Goal: Task Accomplishment & Management: Complete application form

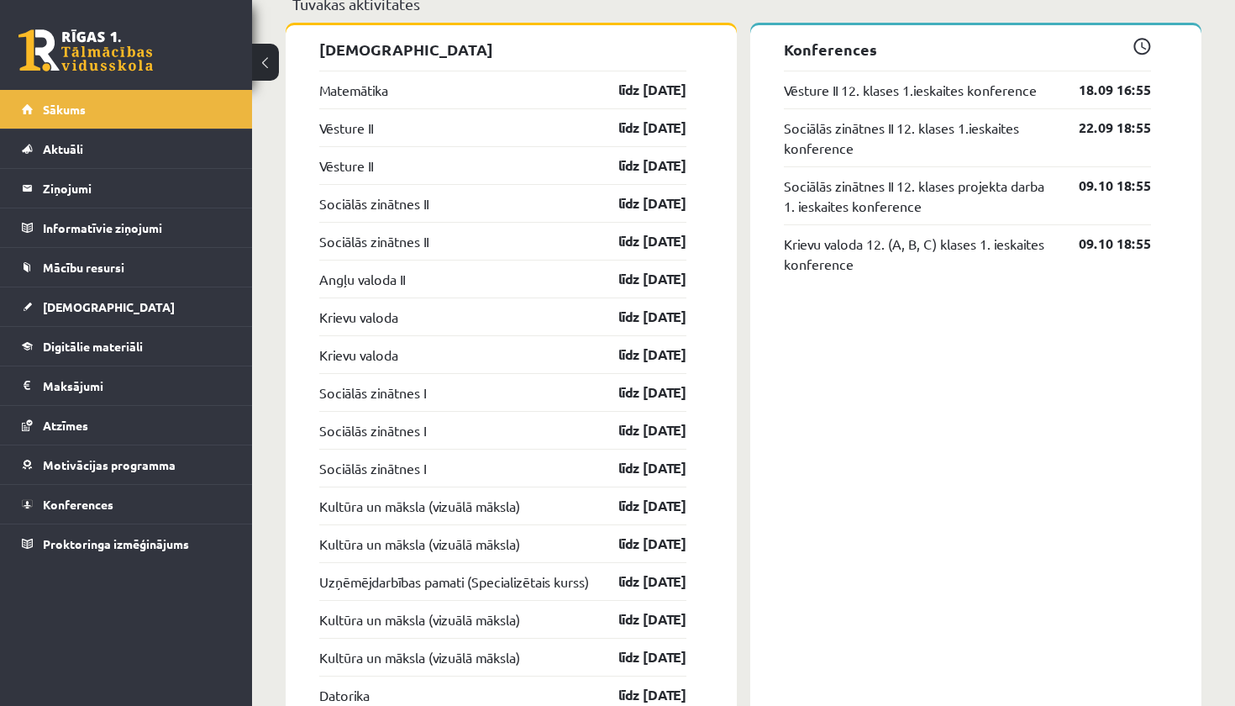
scroll to position [1734, 0]
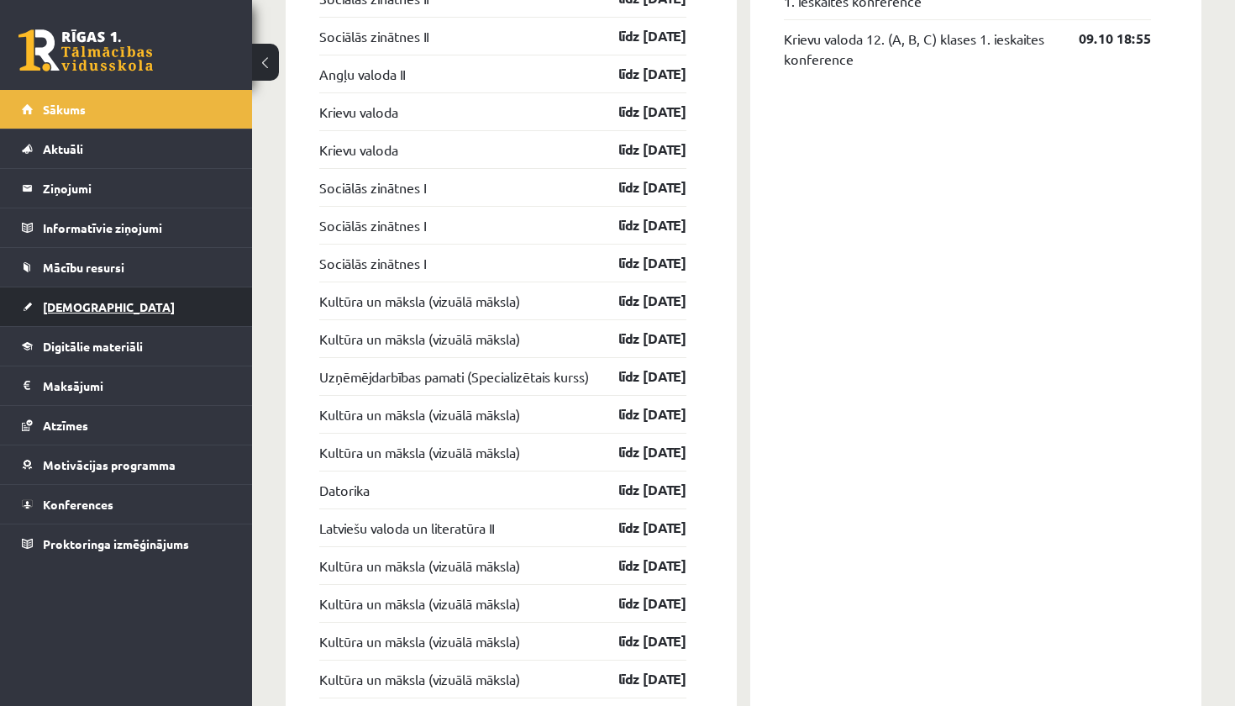
click at [188, 313] on link "[DEMOGRAPHIC_DATA]" at bounding box center [126, 306] width 209 height 39
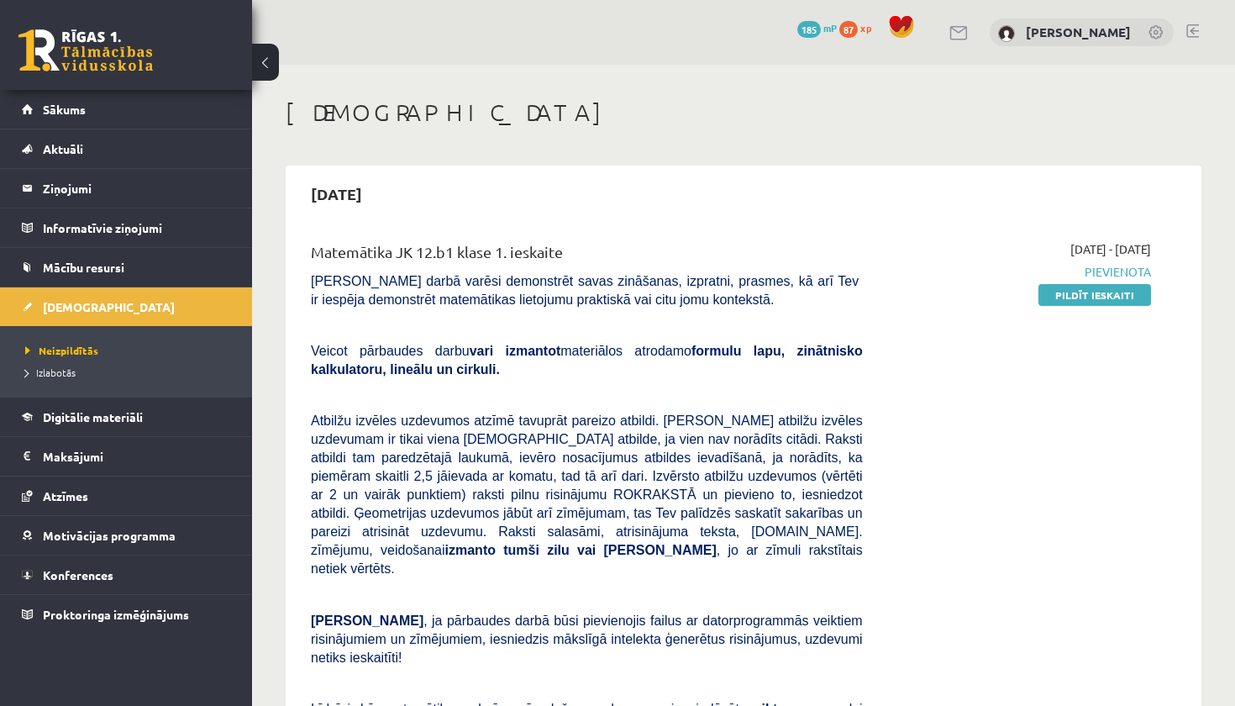
click at [1075, 165] on div "2025-09-15 Matemātika JK 12.b1 klase 1. ieskaite Pārbaudes darbā varēsi demonst…" at bounding box center [744, 546] width 916 height 763
click at [1081, 292] on link "Pildīt ieskaiti" at bounding box center [1094, 295] width 113 height 22
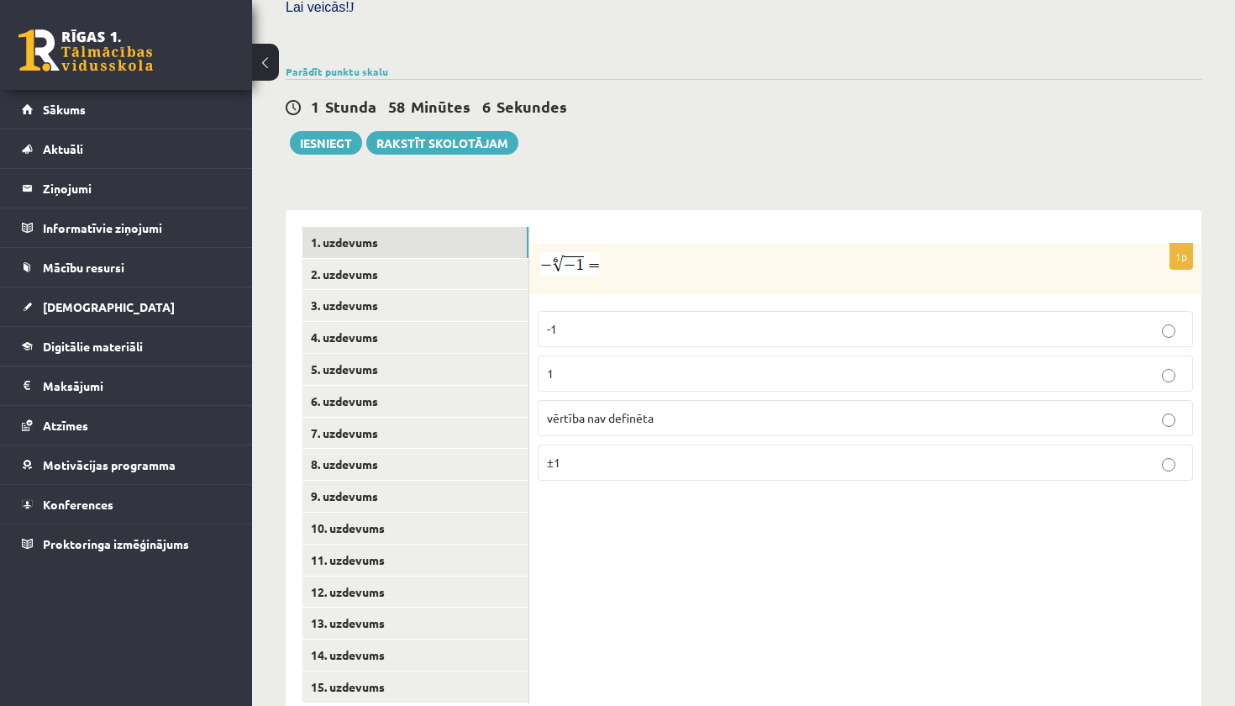
scroll to position [541, 0]
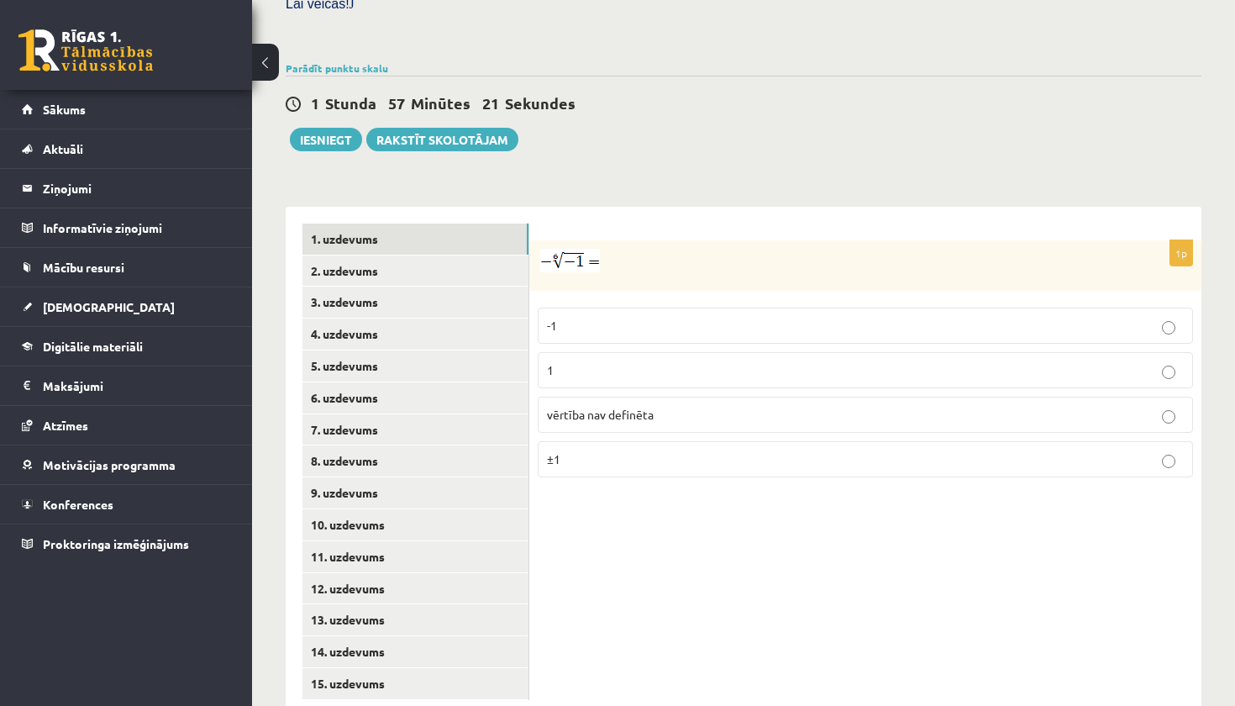
click at [675, 407] on p "vērtība nav definēta" at bounding box center [865, 415] width 637 height 18
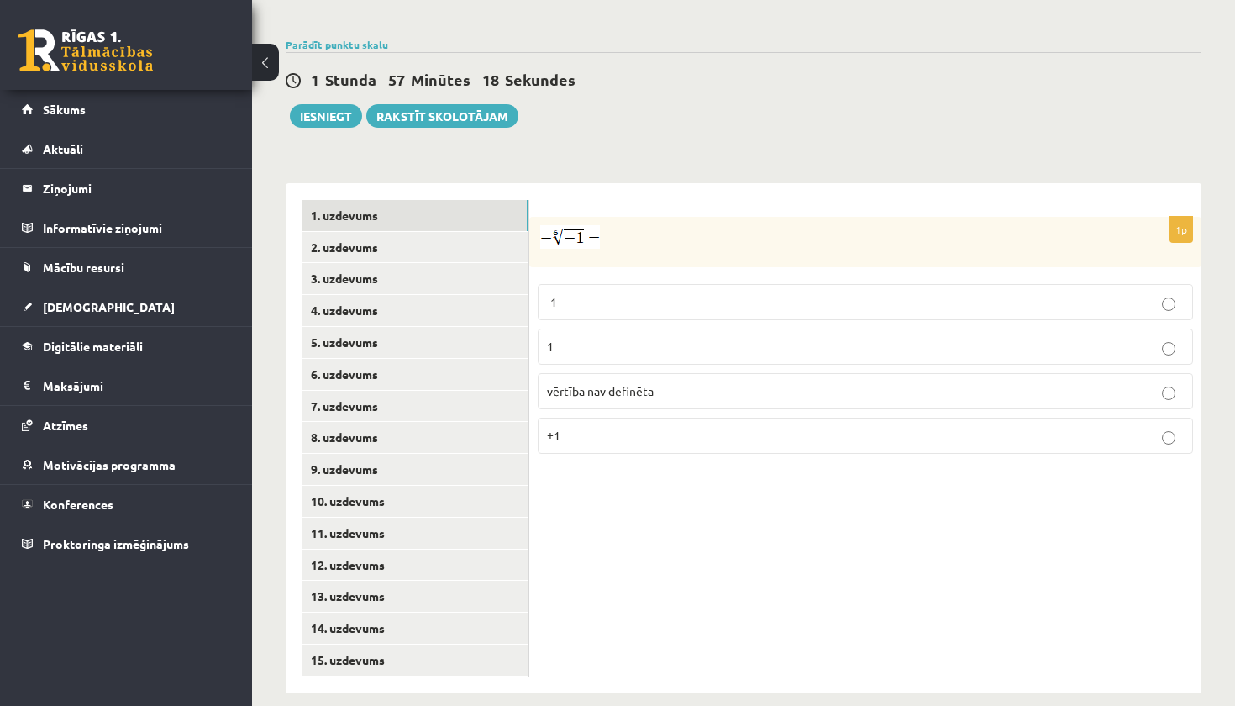
scroll to position [564, 0]
click at [465, 239] on link "2. uzdevums" at bounding box center [415, 248] width 226 height 31
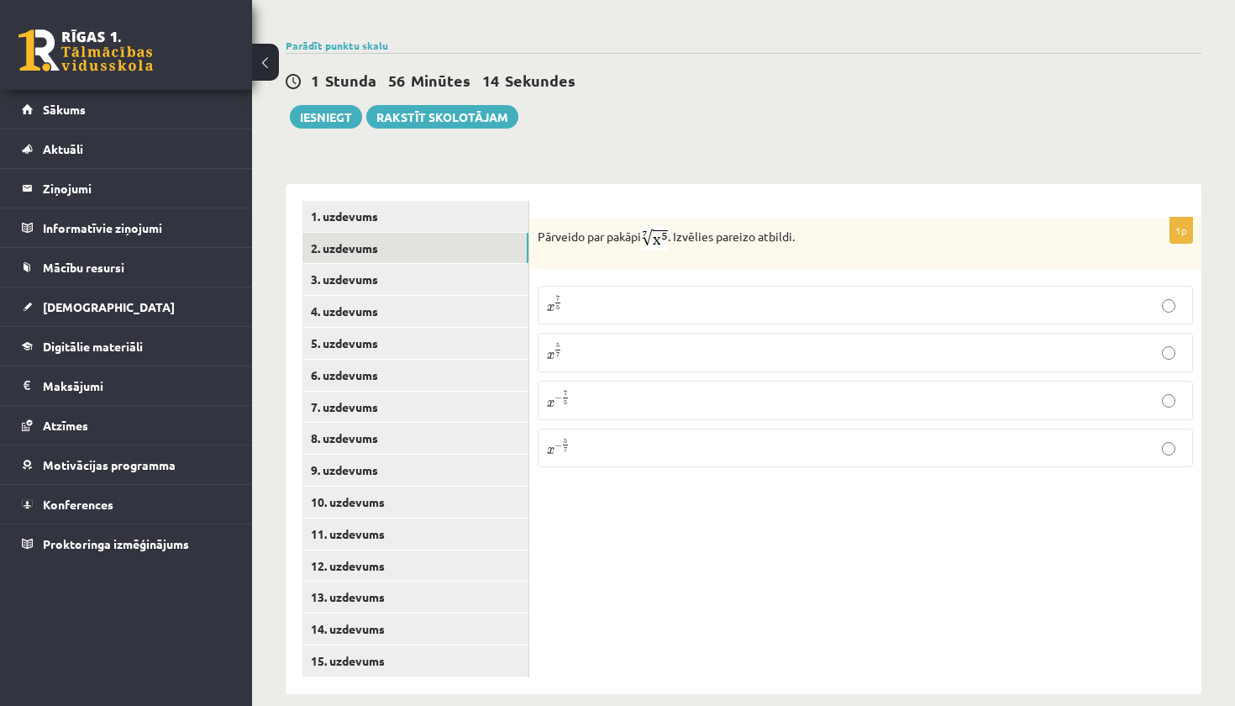
click at [603, 342] on p "x 5 7 x 5 7" at bounding box center [865, 352] width 637 height 21
click at [462, 264] on link "3. uzdevums" at bounding box center [415, 279] width 226 height 31
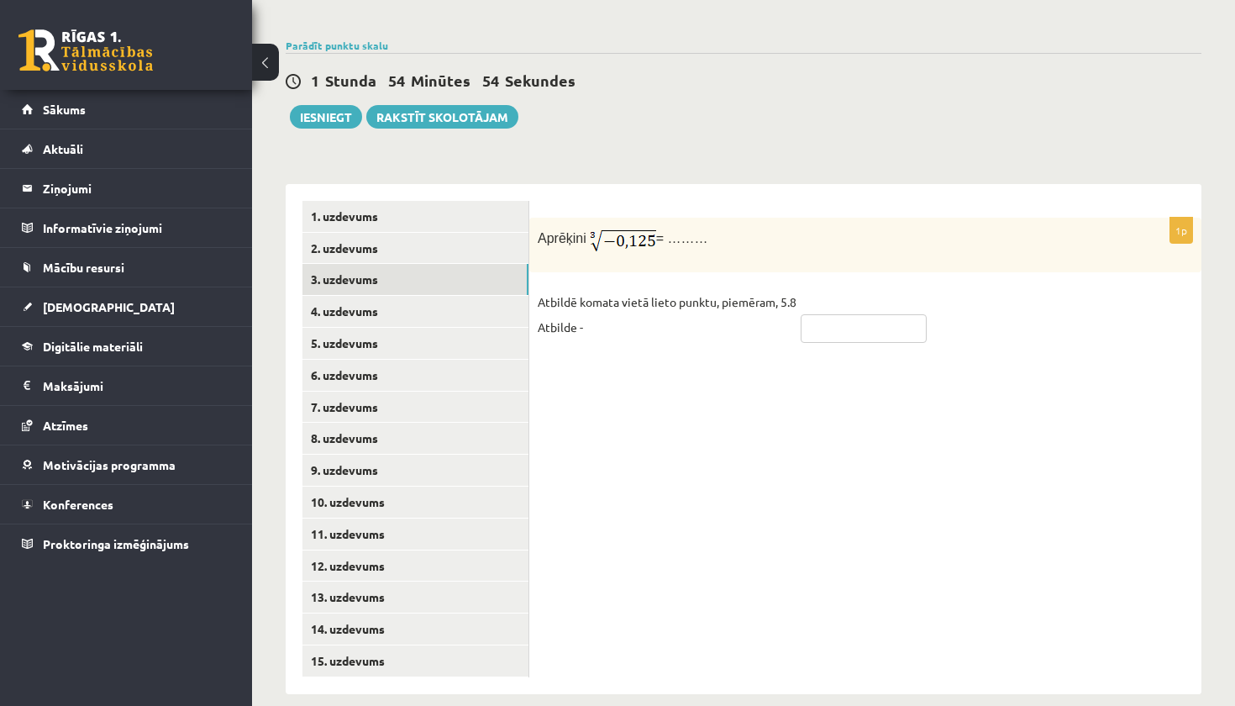
click at [828, 317] on input "text" at bounding box center [863, 328] width 126 height 29
type input "****"
click at [816, 380] on div "1p Aprēķini = ……… Atbildē komata vietā lieto punktu, piemēram, 5.8 Atbilde - **…" at bounding box center [865, 439] width 672 height 510
click at [430, 296] on link "4. uzdevums" at bounding box center [415, 311] width 226 height 31
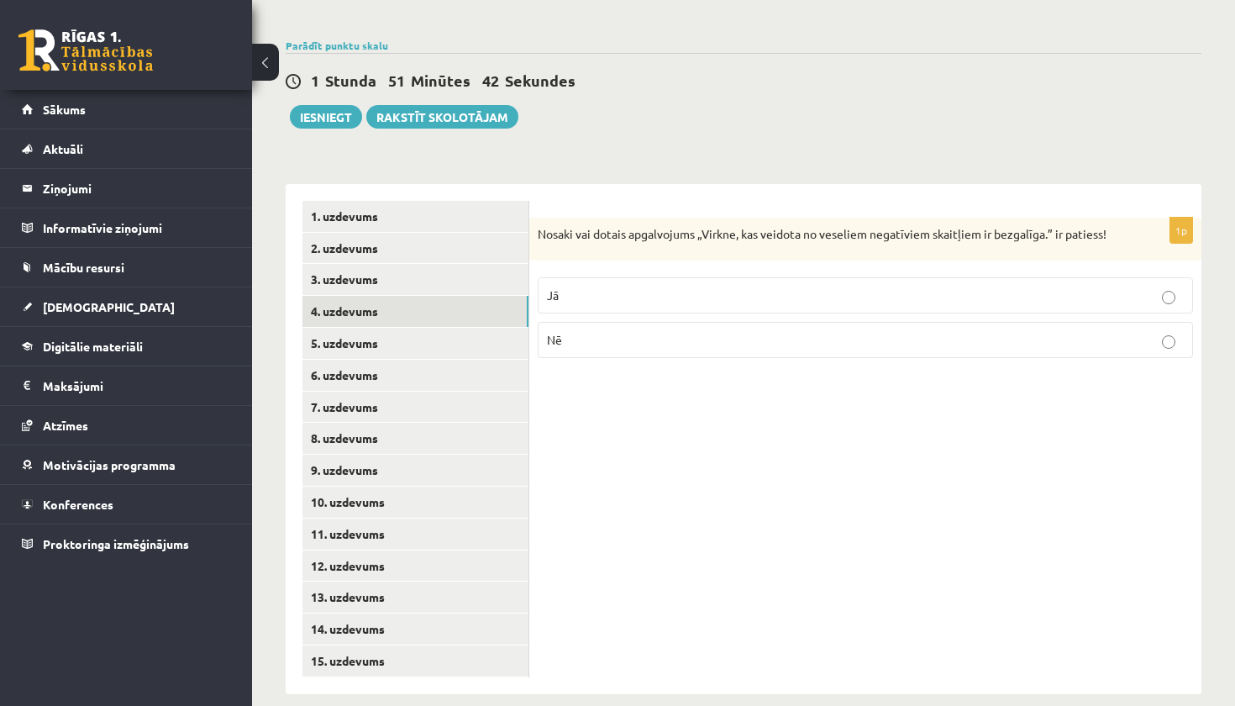
click at [685, 296] on p "Jā" at bounding box center [865, 295] width 637 height 18
click at [367, 331] on link "5. uzdevums" at bounding box center [415, 343] width 226 height 31
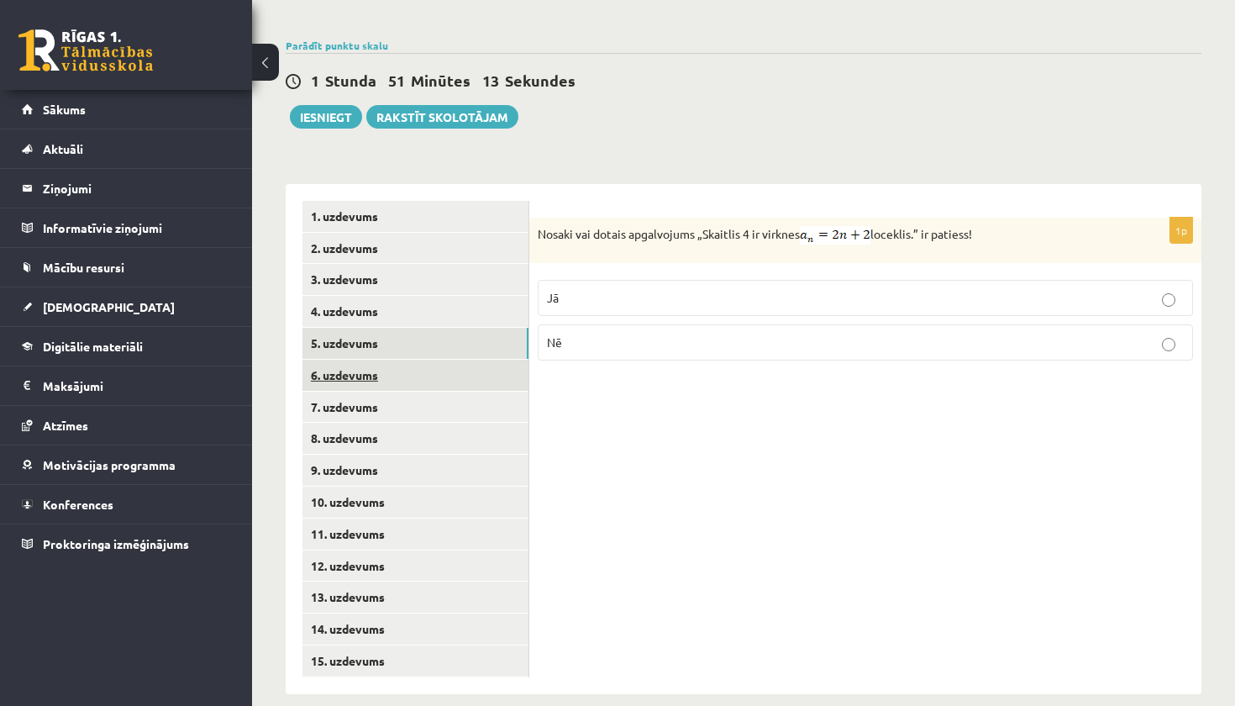
click at [462, 365] on link "6. uzdevums" at bounding box center [415, 374] width 226 height 31
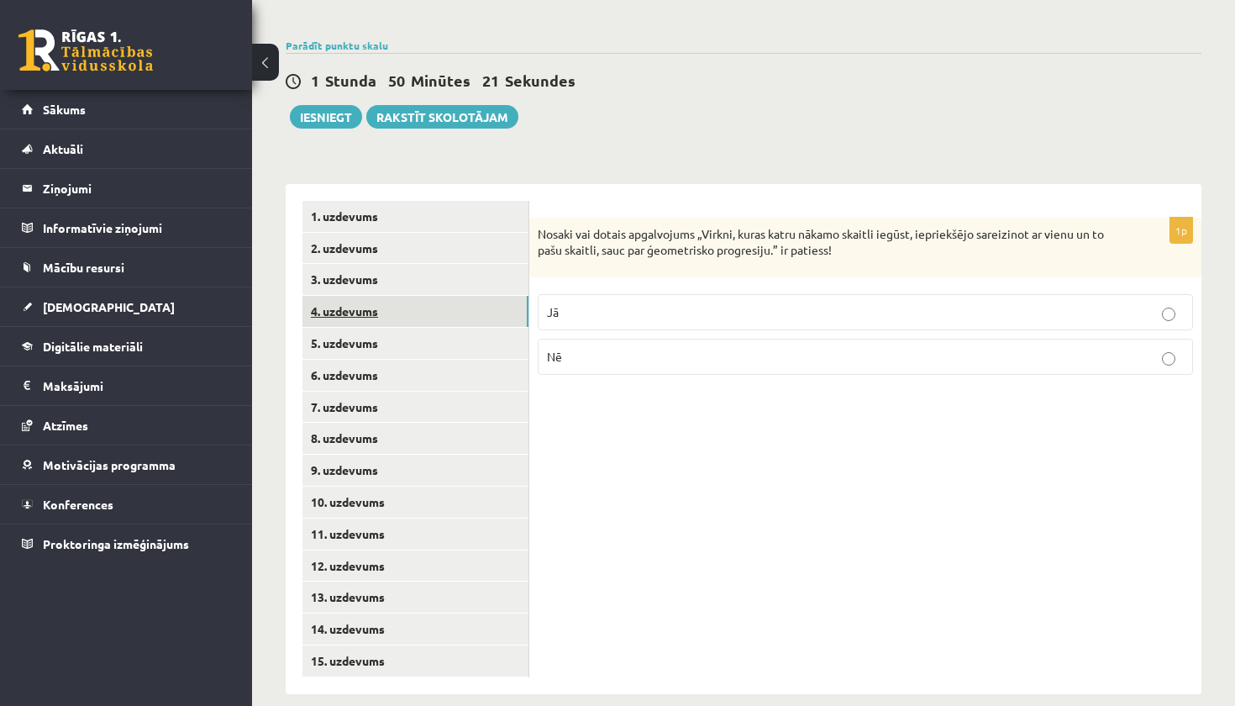
click at [424, 300] on link "4. uzdevums" at bounding box center [415, 311] width 226 height 31
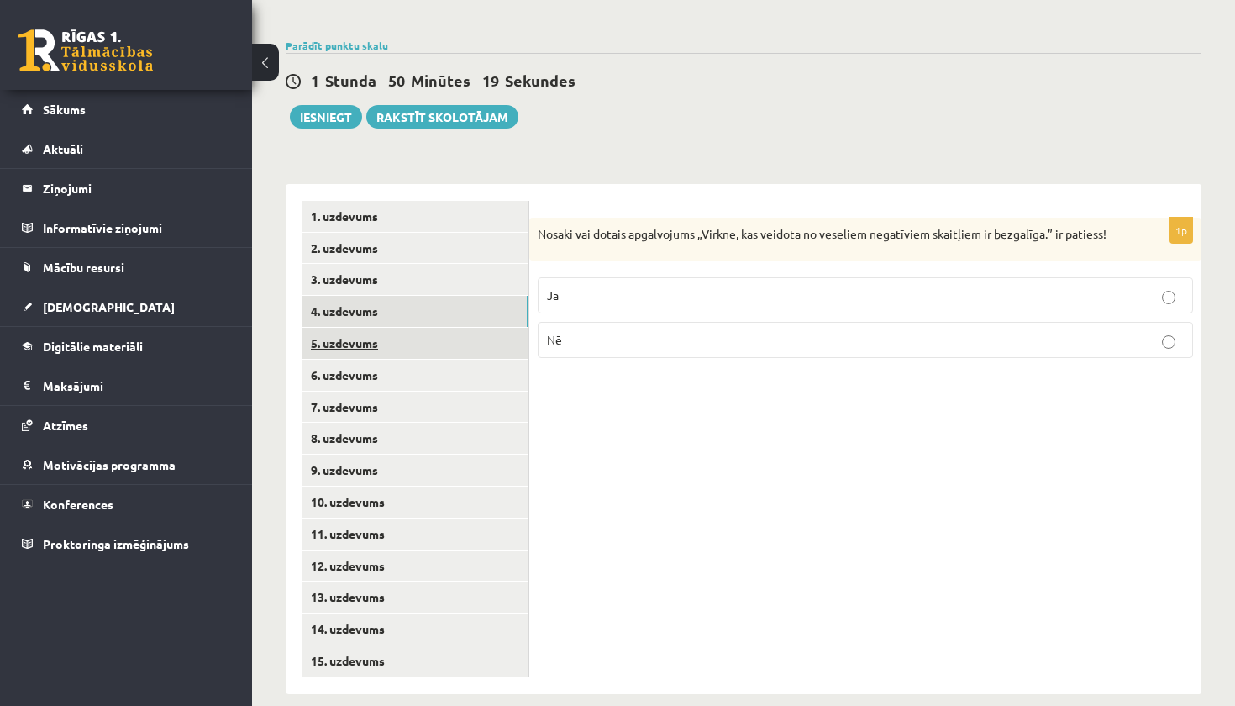
click at [346, 329] on link "5. uzdevums" at bounding box center [415, 343] width 226 height 31
click at [793, 333] on p "Nē" at bounding box center [865, 342] width 637 height 18
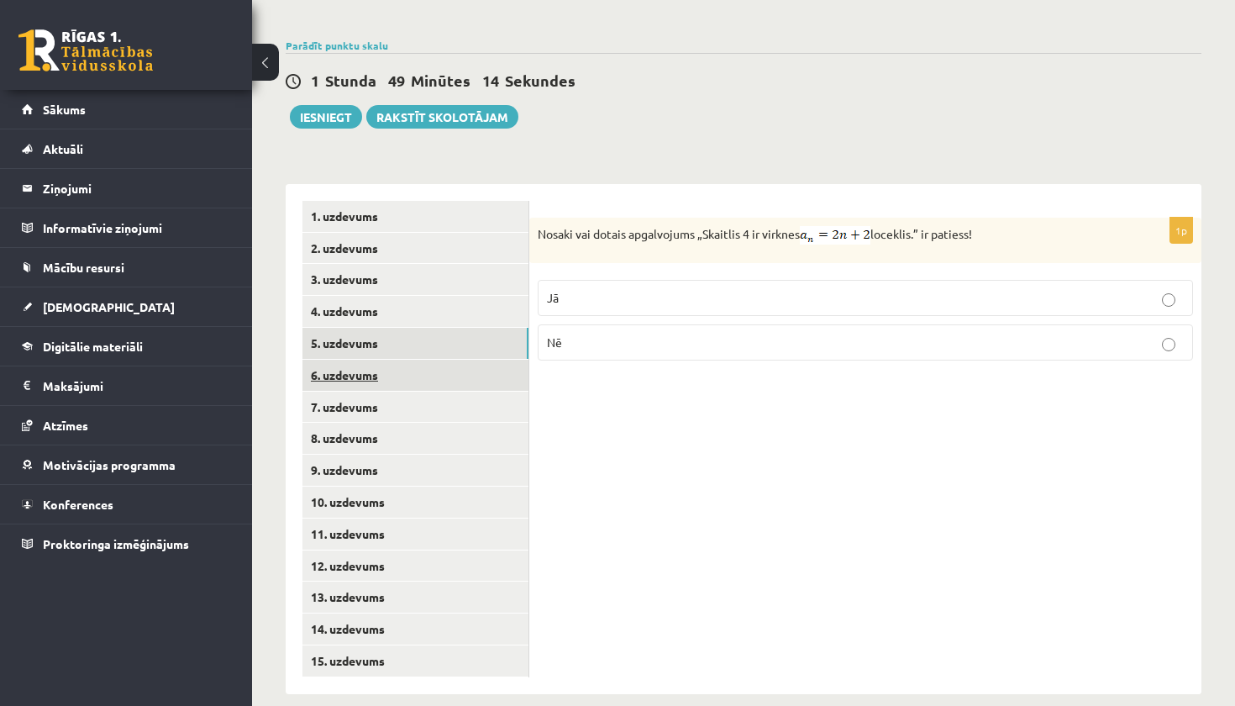
click at [439, 359] on link "6. uzdevums" at bounding box center [415, 374] width 226 height 31
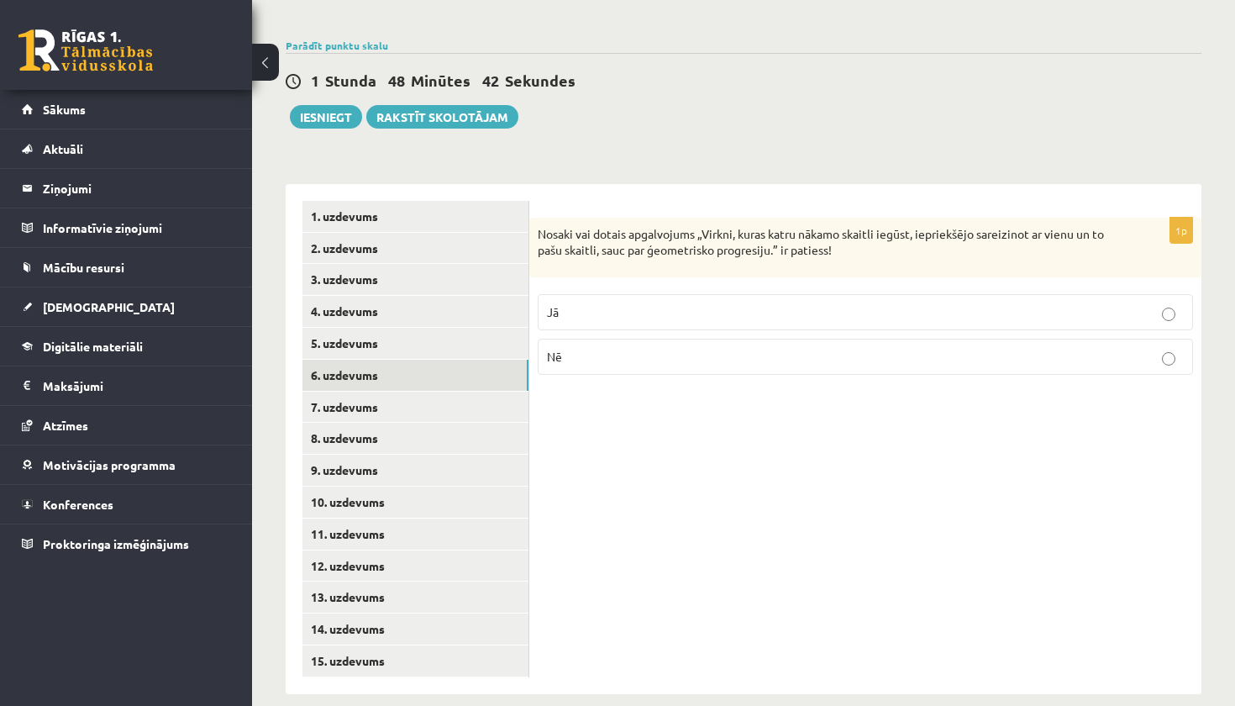
click at [665, 303] on p "Jā" at bounding box center [865, 312] width 637 height 18
click at [424, 401] on link "7. uzdevums" at bounding box center [415, 406] width 226 height 31
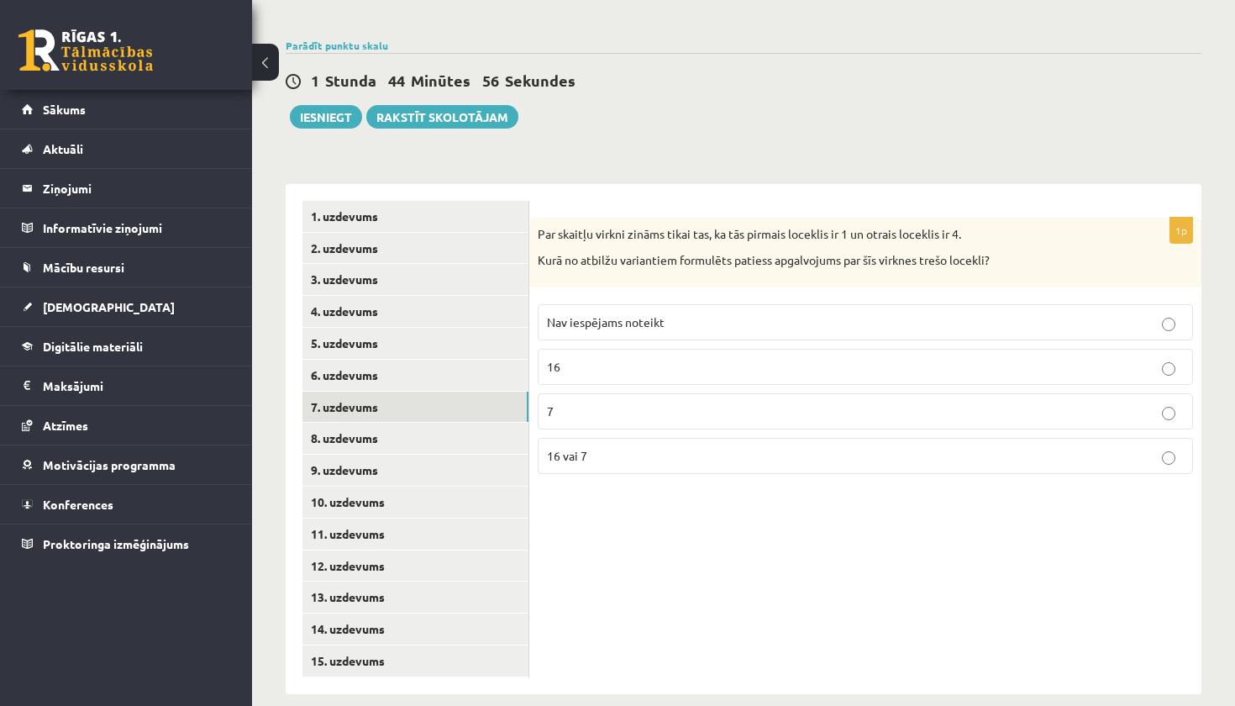
click at [758, 358] on p "16" at bounding box center [865, 367] width 637 height 18
click at [469, 422] on link "8. uzdevums" at bounding box center [415, 437] width 226 height 31
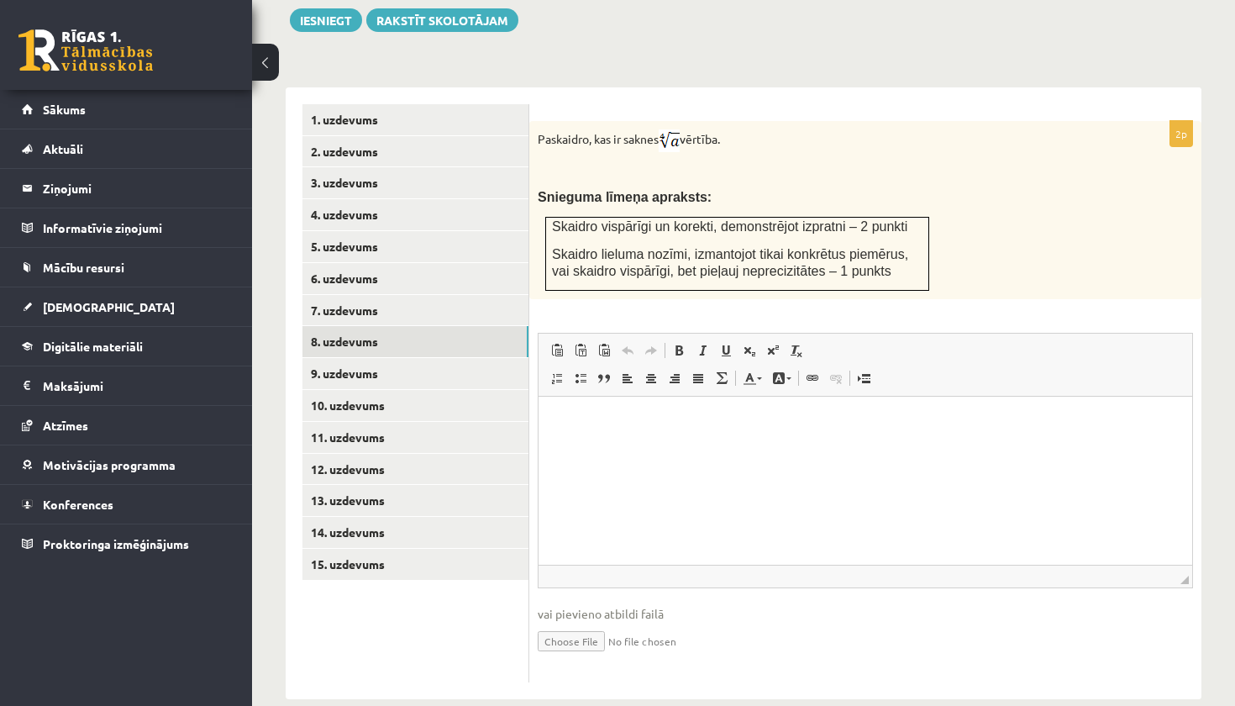
scroll to position [655, 0]
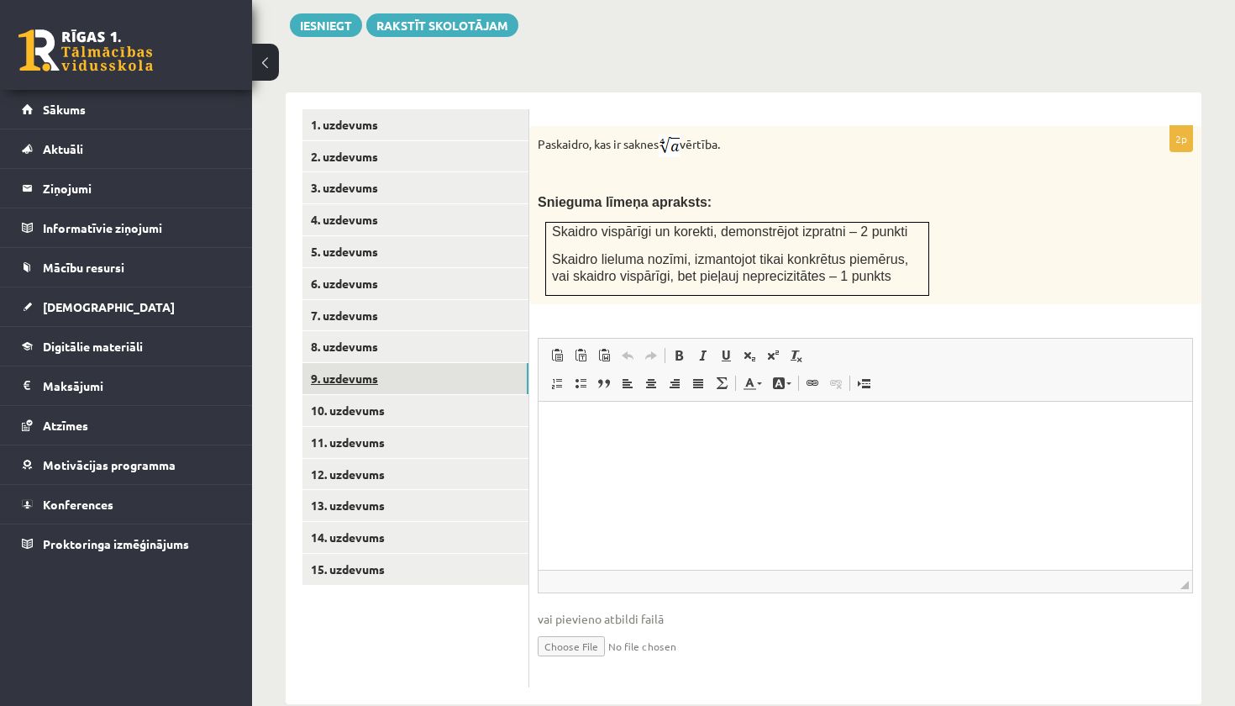
click at [491, 363] on link "9. uzdevums" at bounding box center [415, 378] width 226 height 31
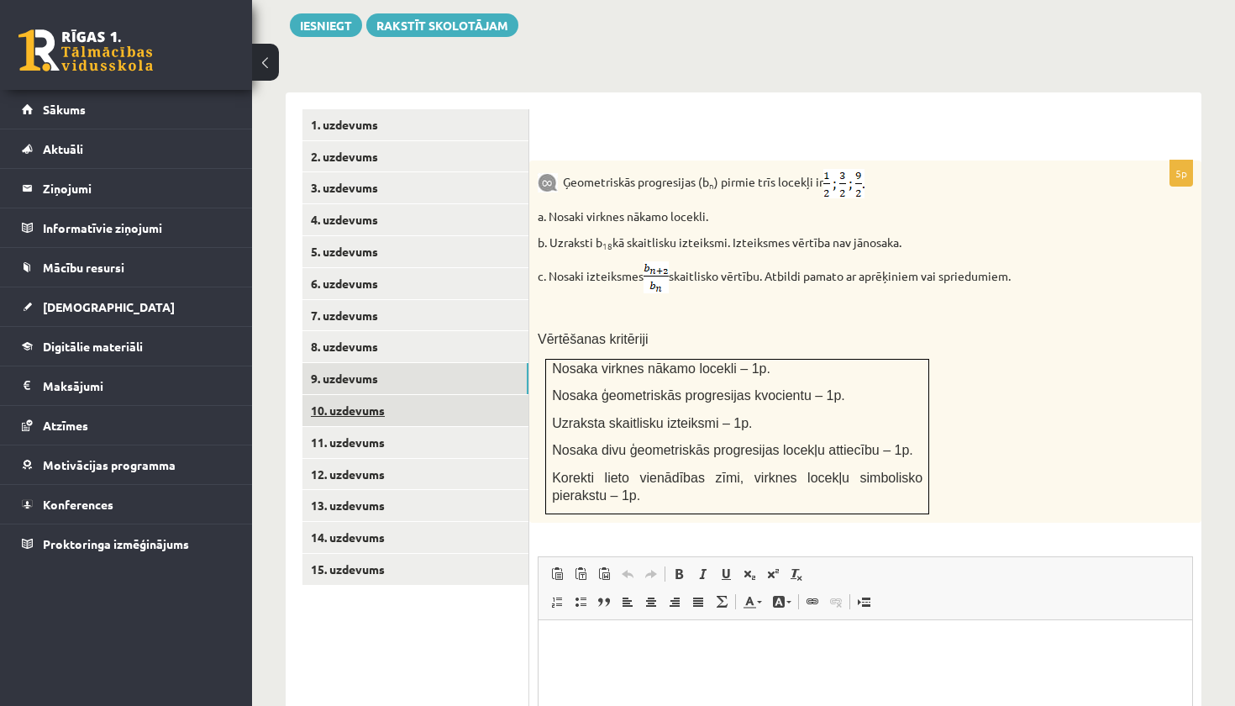
scroll to position [0, 0]
click at [449, 396] on link "10. uzdevums" at bounding box center [415, 410] width 226 height 31
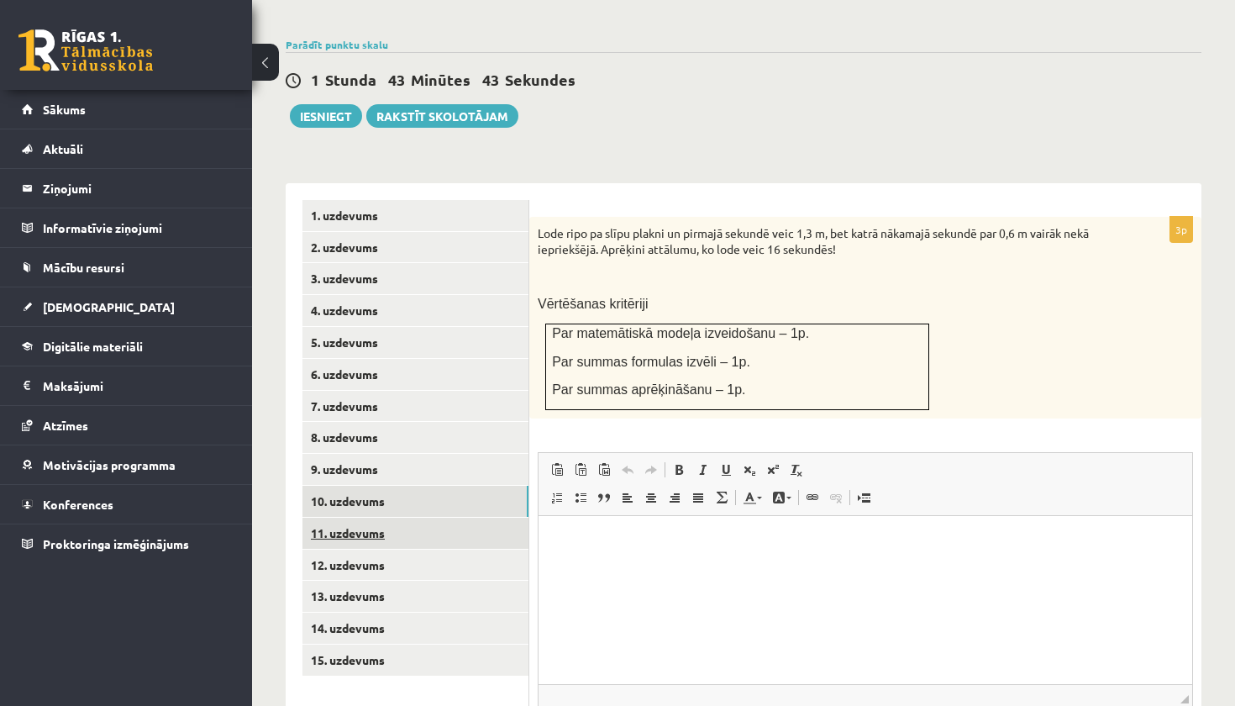
click at [435, 517] on link "11. uzdevums" at bounding box center [415, 532] width 226 height 31
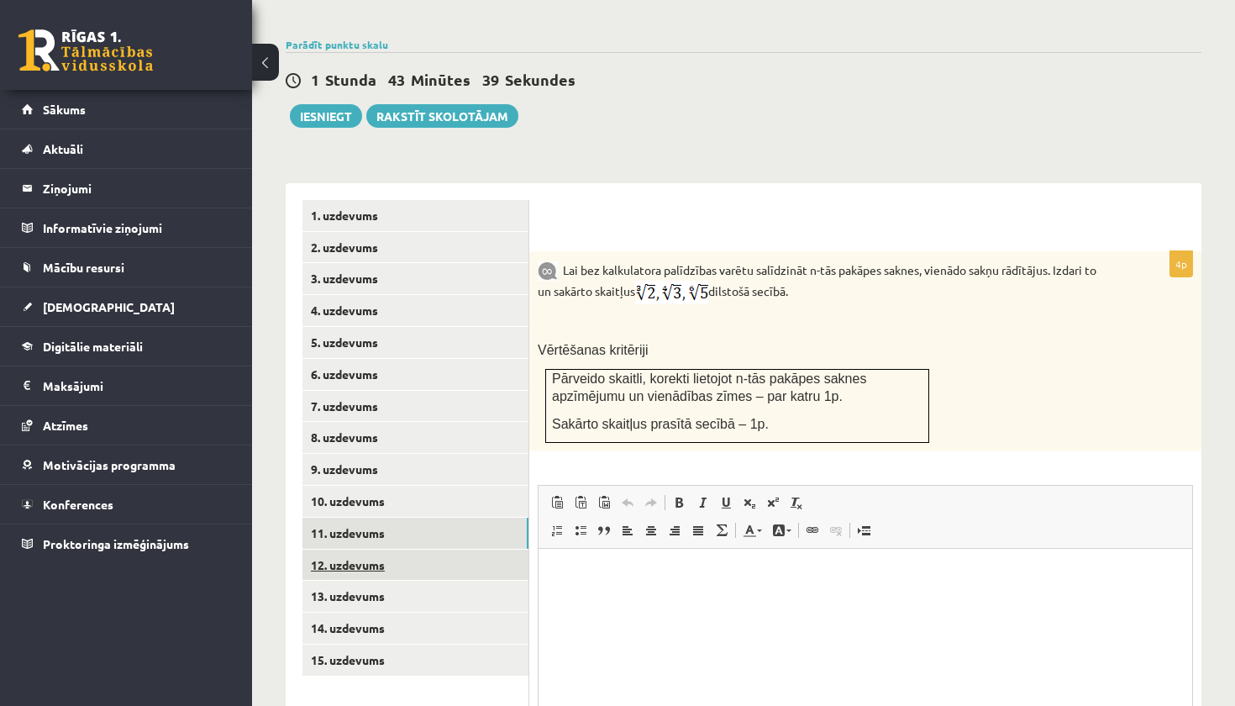
click at [434, 549] on link "12. uzdevums" at bounding box center [415, 564] width 226 height 31
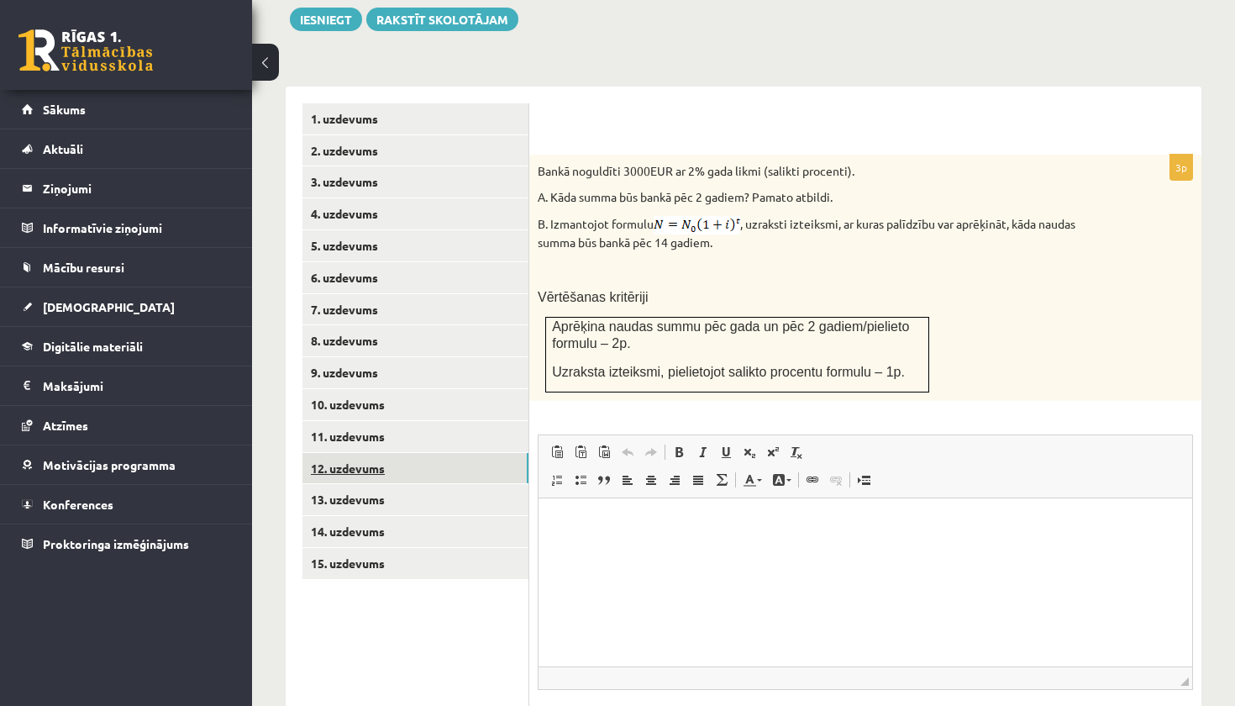
scroll to position [663, 0]
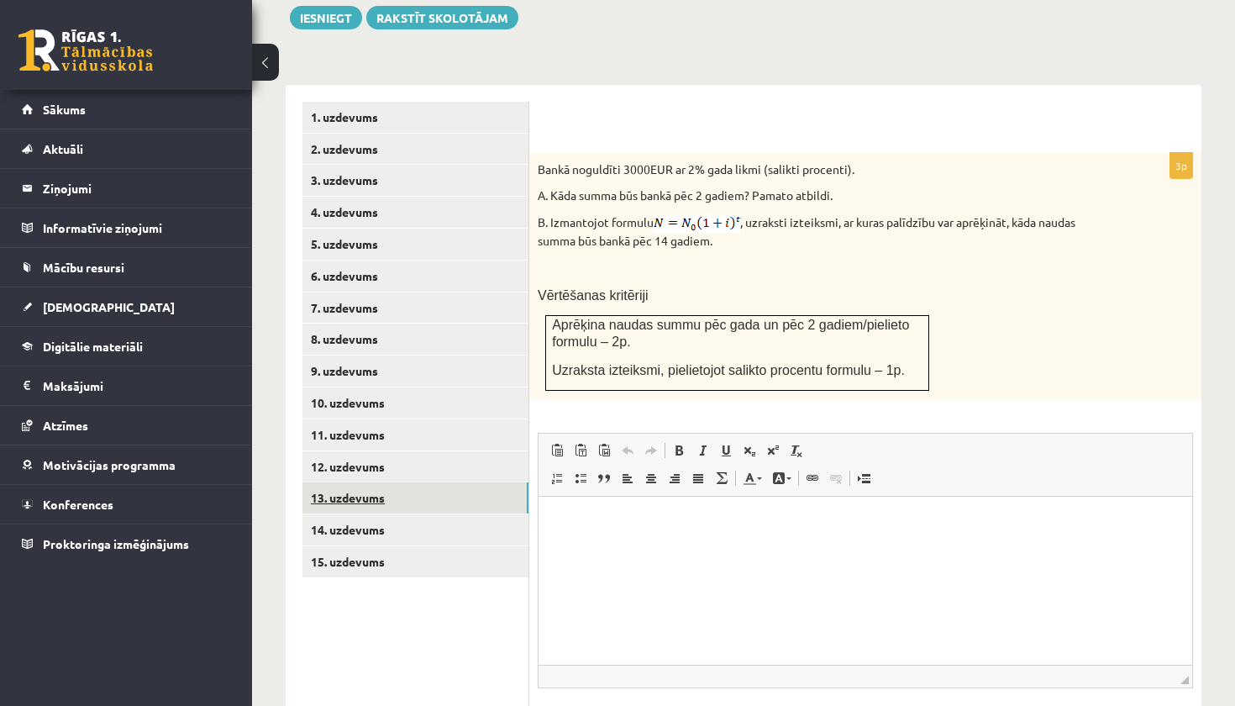
click at [412, 482] on link "13. uzdevums" at bounding box center [415, 497] width 226 height 31
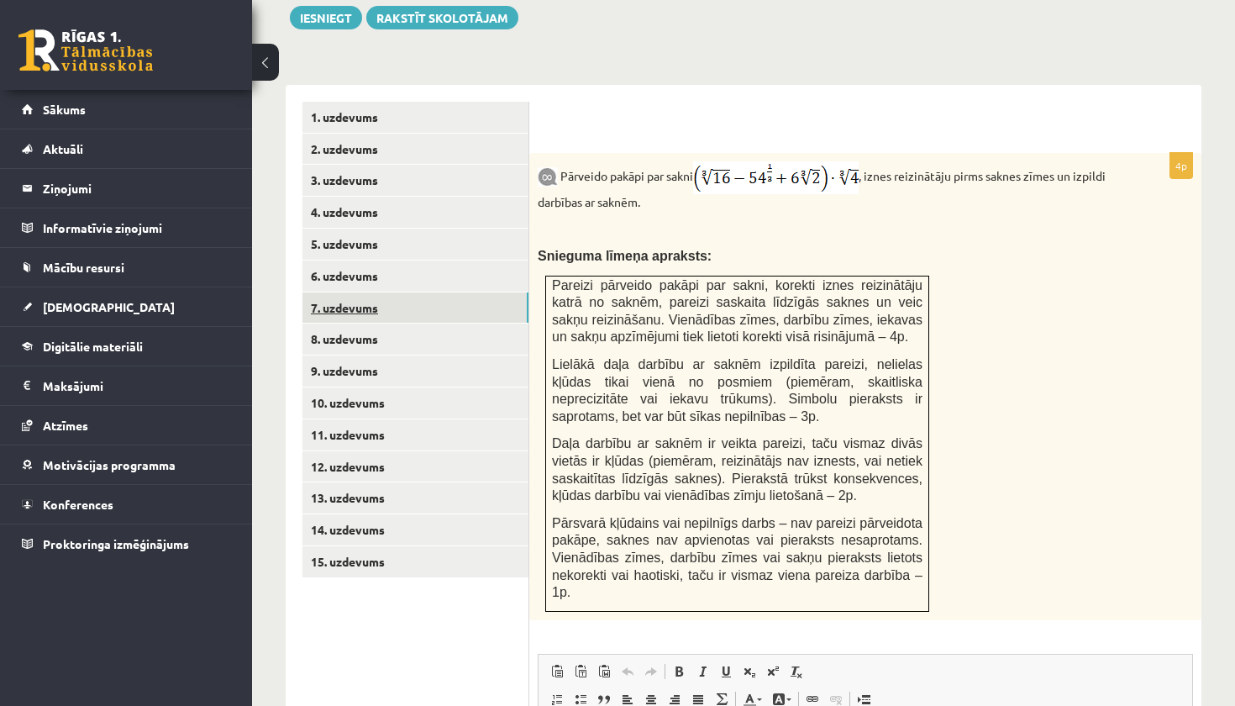
click at [407, 299] on link "7. uzdevums" at bounding box center [415, 307] width 226 height 31
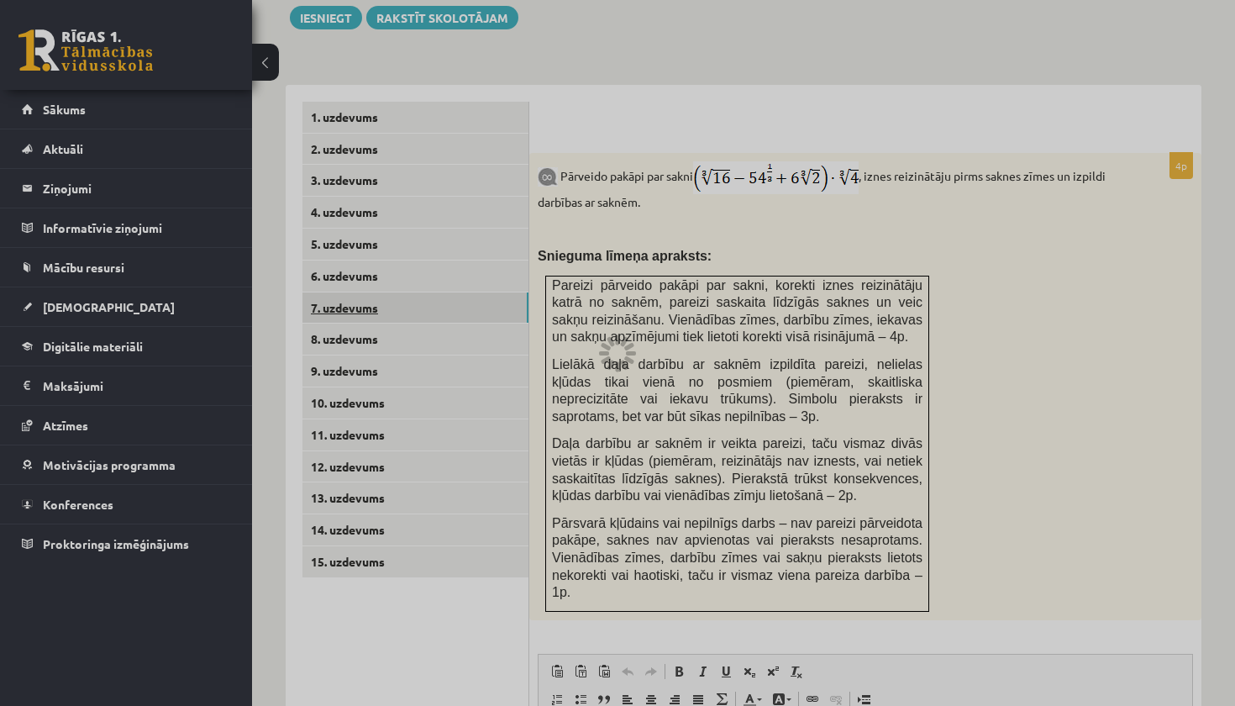
scroll to position [564, 0]
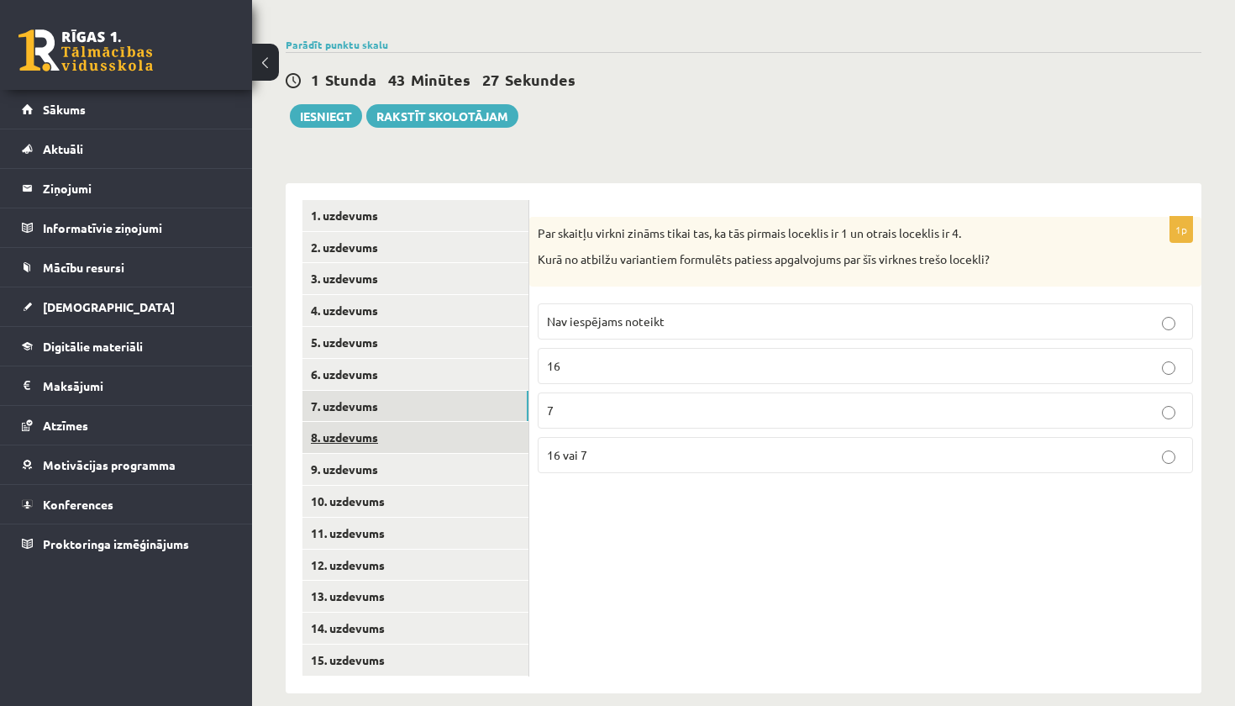
click at [412, 424] on link "8. uzdevums" at bounding box center [415, 437] width 226 height 31
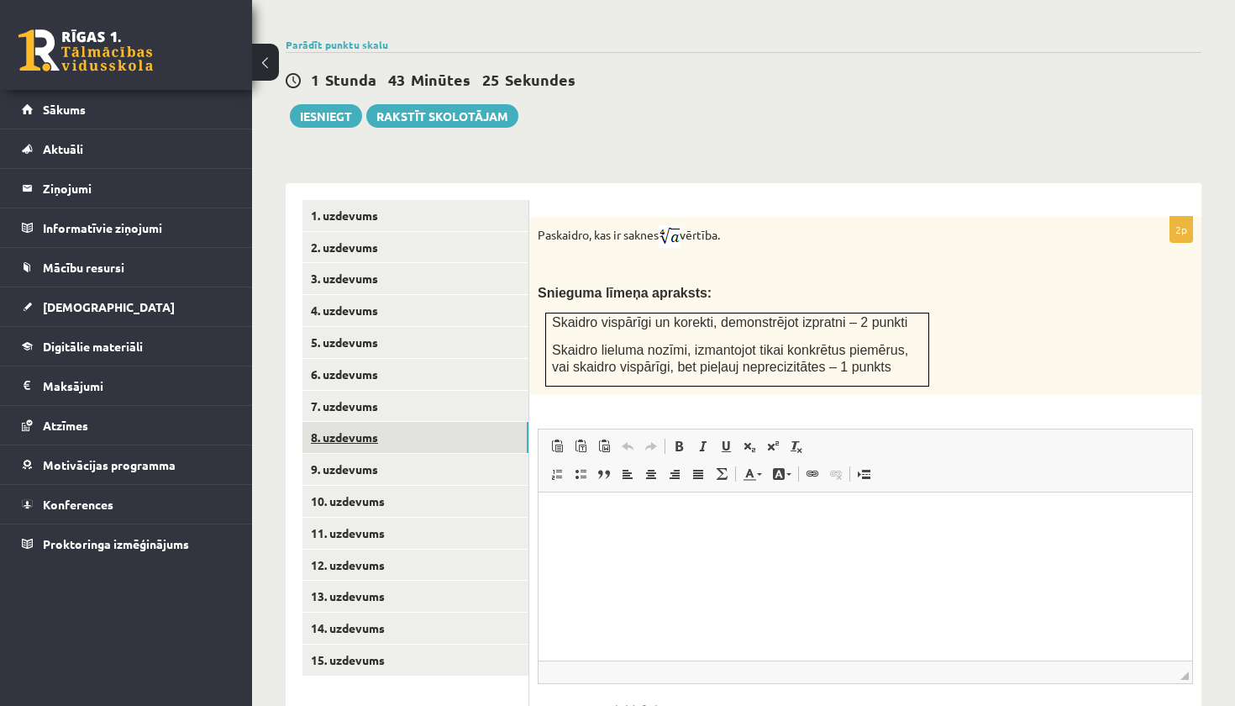
scroll to position [0, 0]
click at [497, 455] on link "9. uzdevums" at bounding box center [415, 469] width 226 height 31
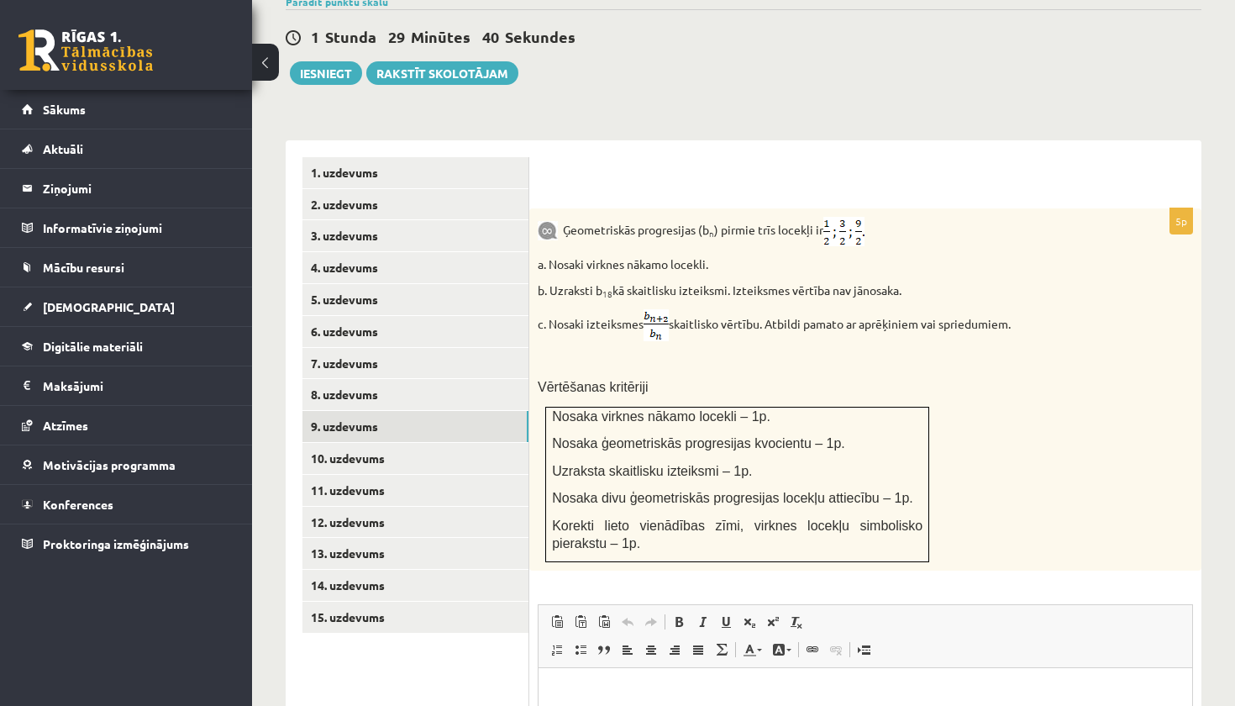
scroll to position [607, 0]
click at [405, 443] on link "10. uzdevums" at bounding box center [415, 458] width 226 height 31
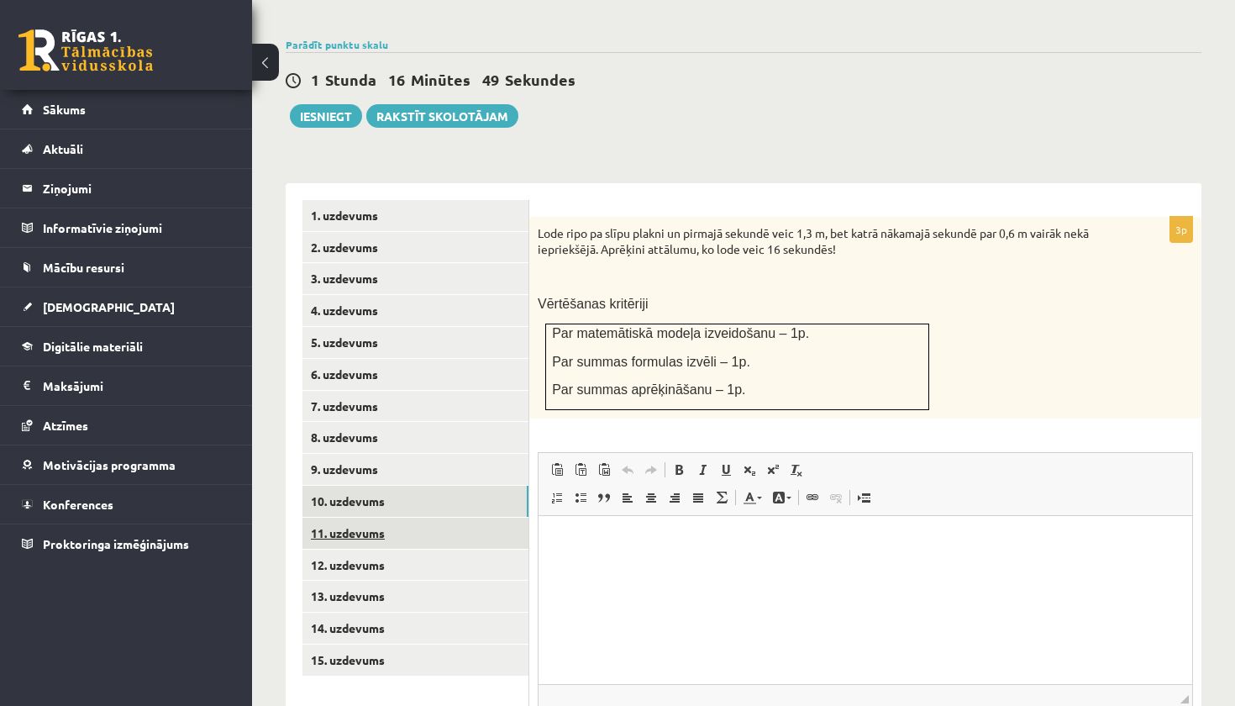
scroll to position [0, 0]
click at [368, 517] on link "11. uzdevums" at bounding box center [415, 532] width 226 height 31
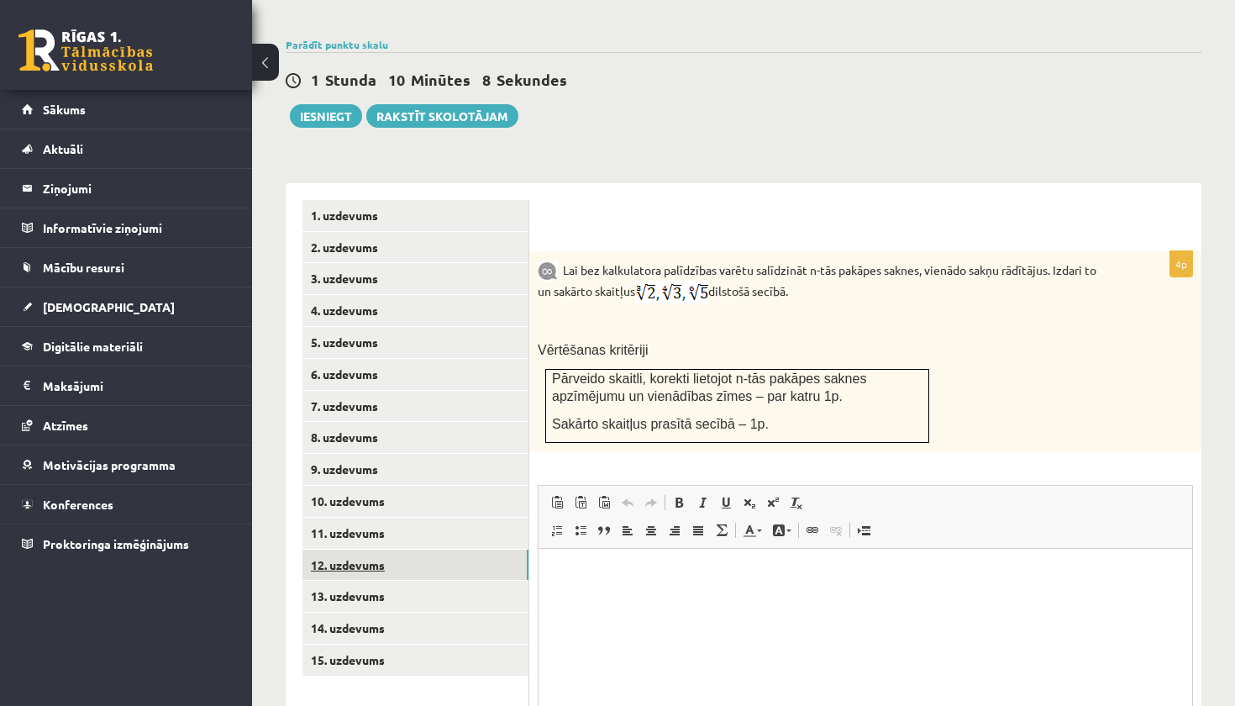
click at [403, 549] on link "12. uzdevums" at bounding box center [415, 564] width 226 height 31
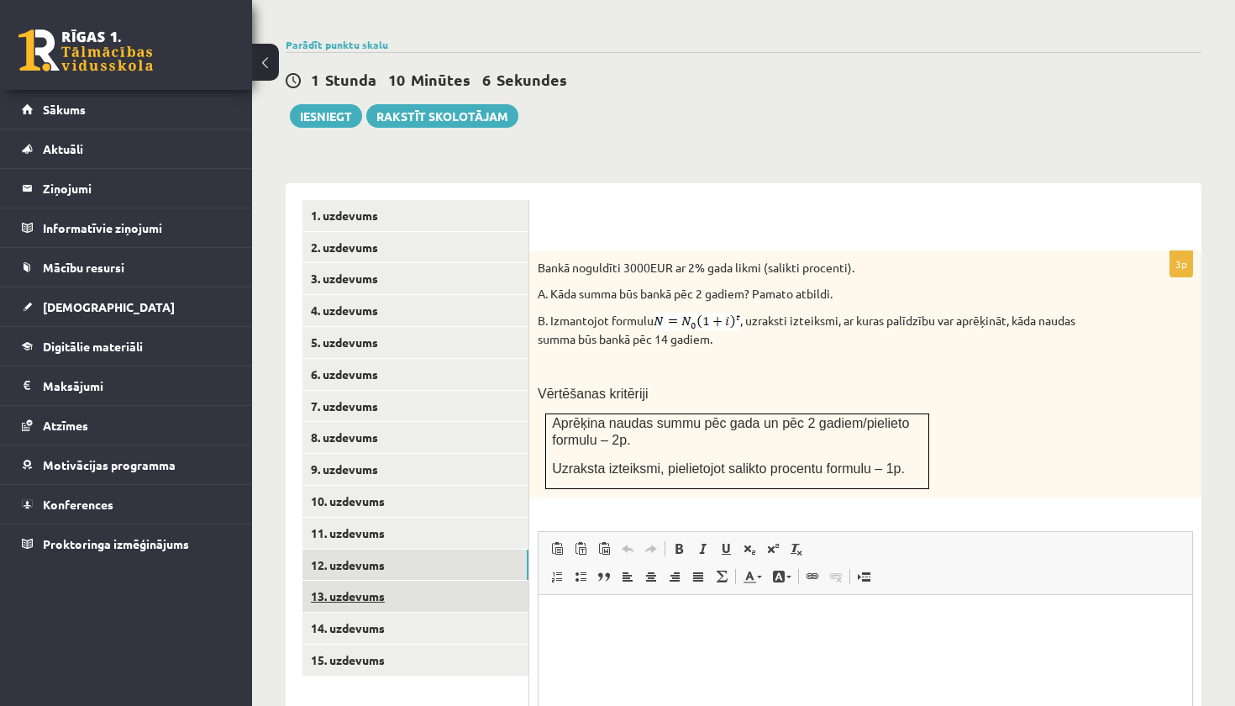
click at [380, 580] on link "13. uzdevums" at bounding box center [415, 595] width 226 height 31
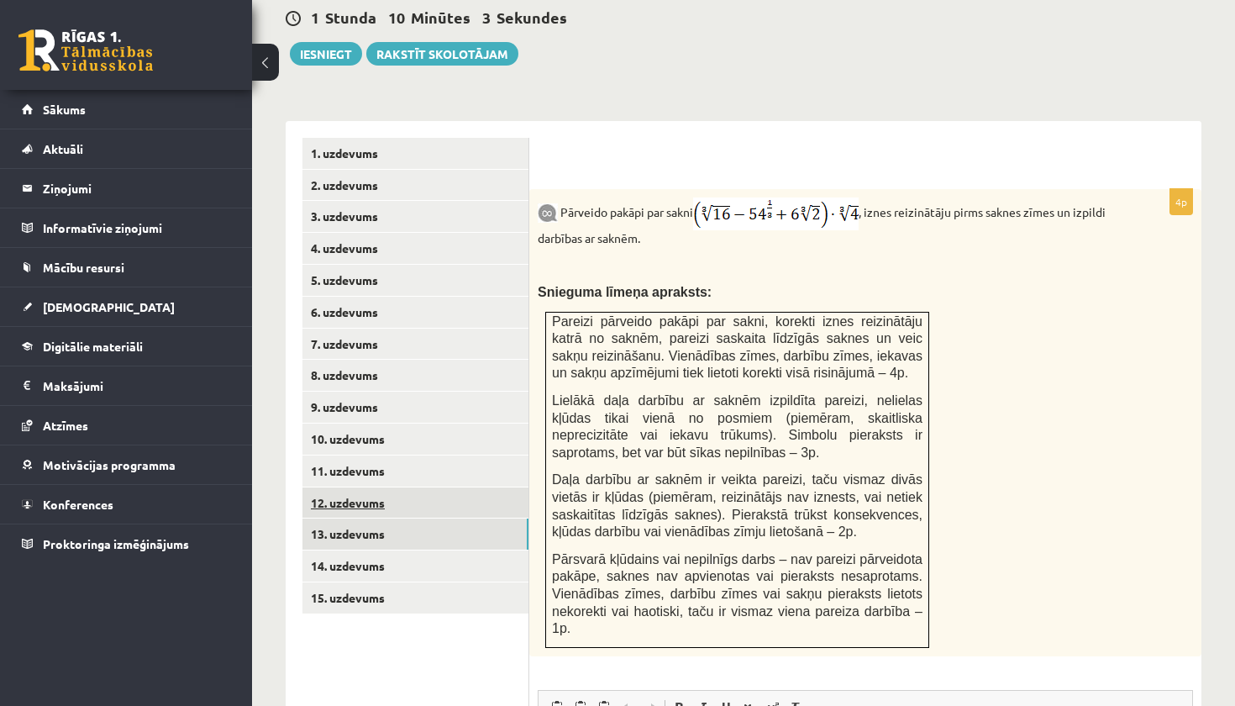
scroll to position [627, 0]
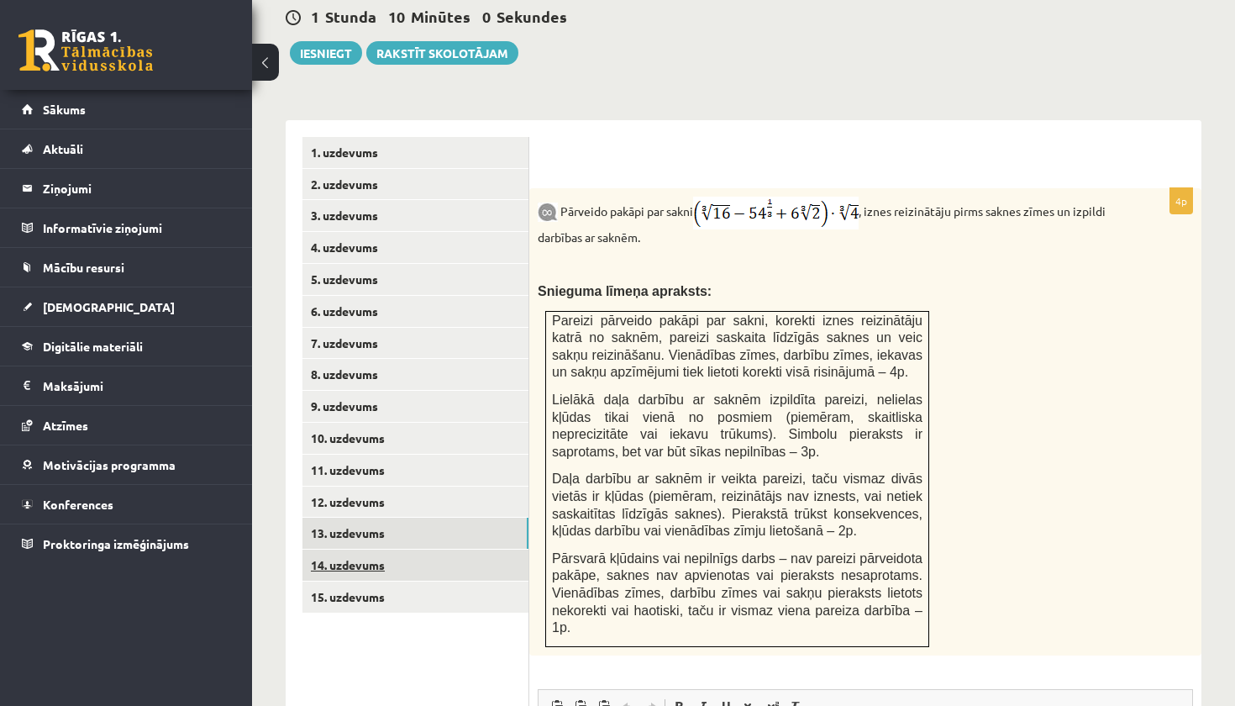
click at [352, 549] on link "14. uzdevums" at bounding box center [415, 564] width 226 height 31
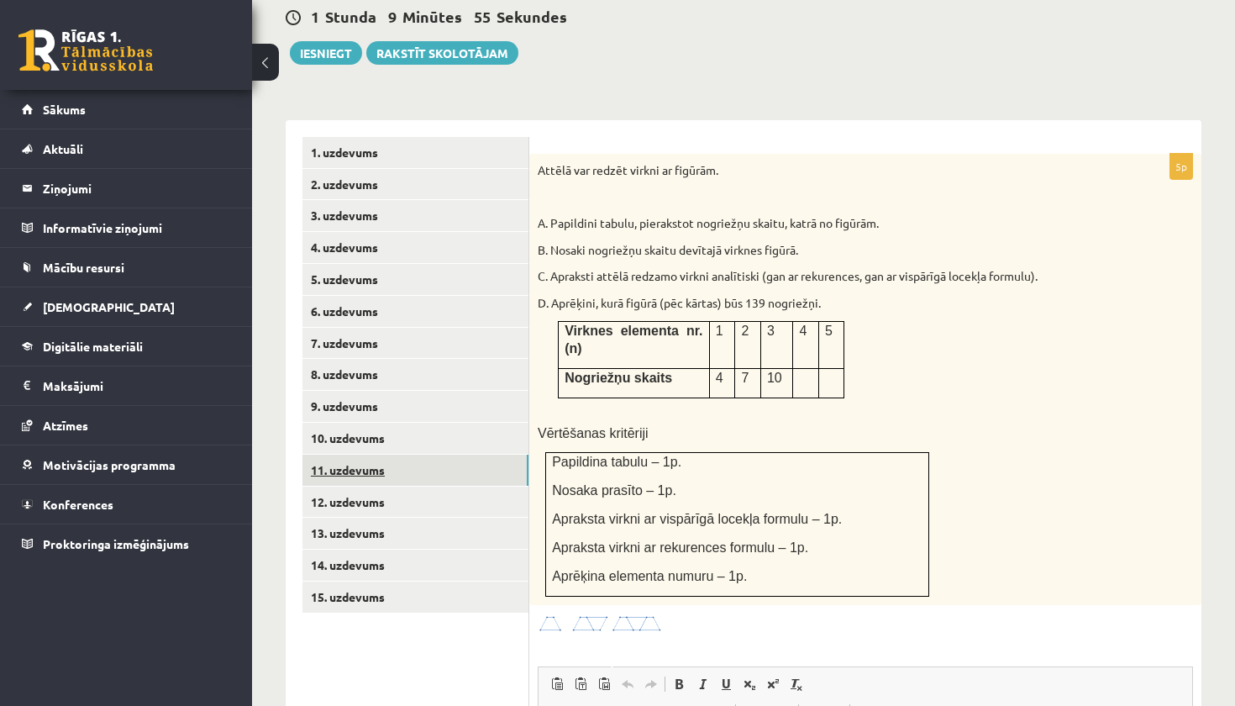
click at [349, 454] on link "11. uzdevums" at bounding box center [415, 469] width 226 height 31
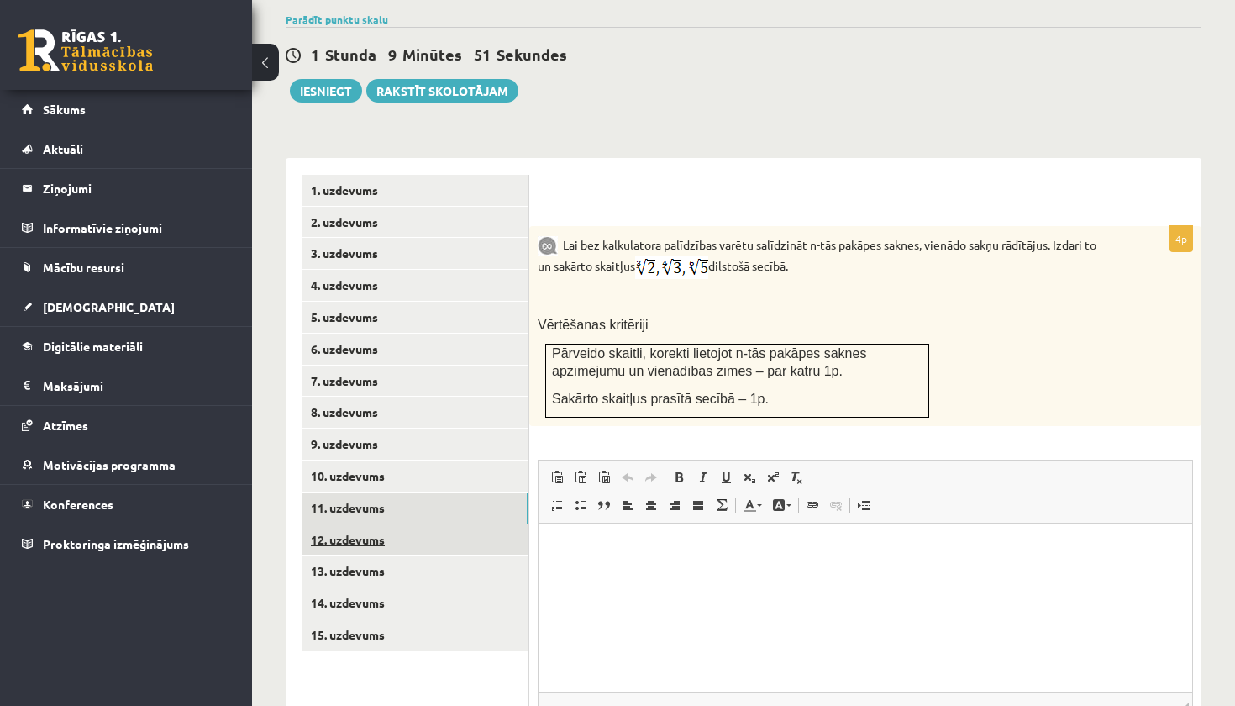
scroll to position [592, 0]
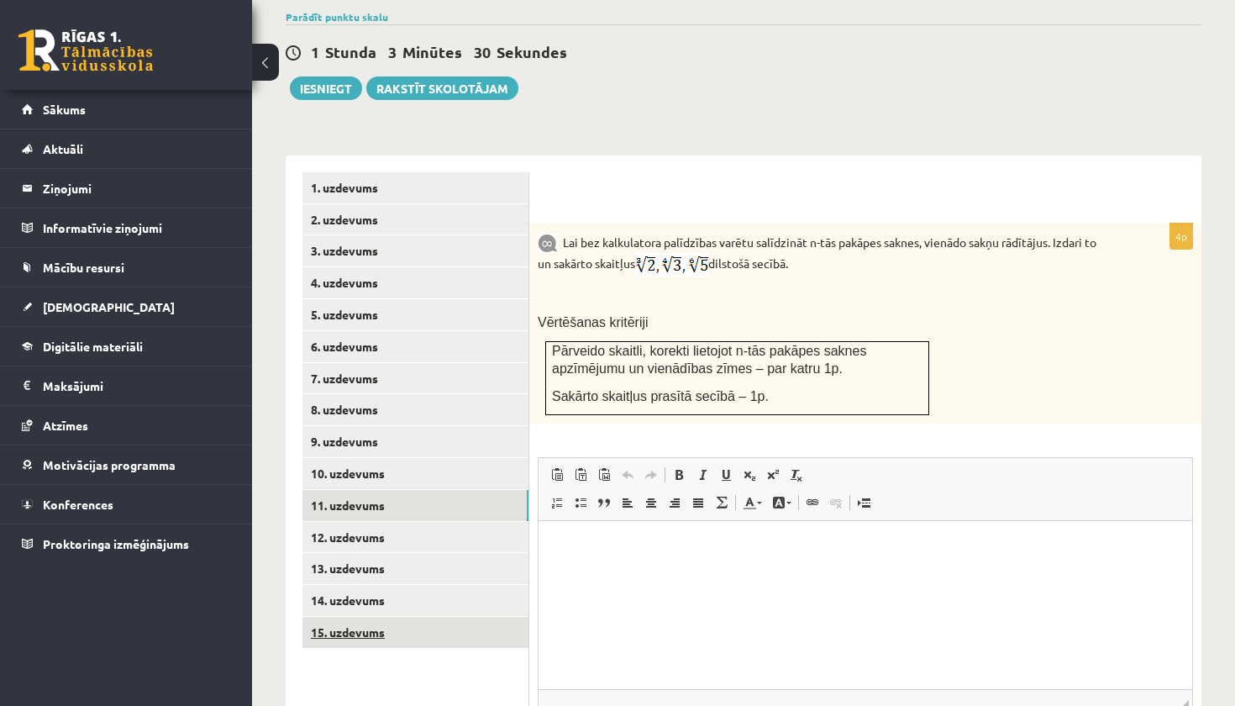
click at [401, 616] on link "15. uzdevums" at bounding box center [415, 631] width 226 height 31
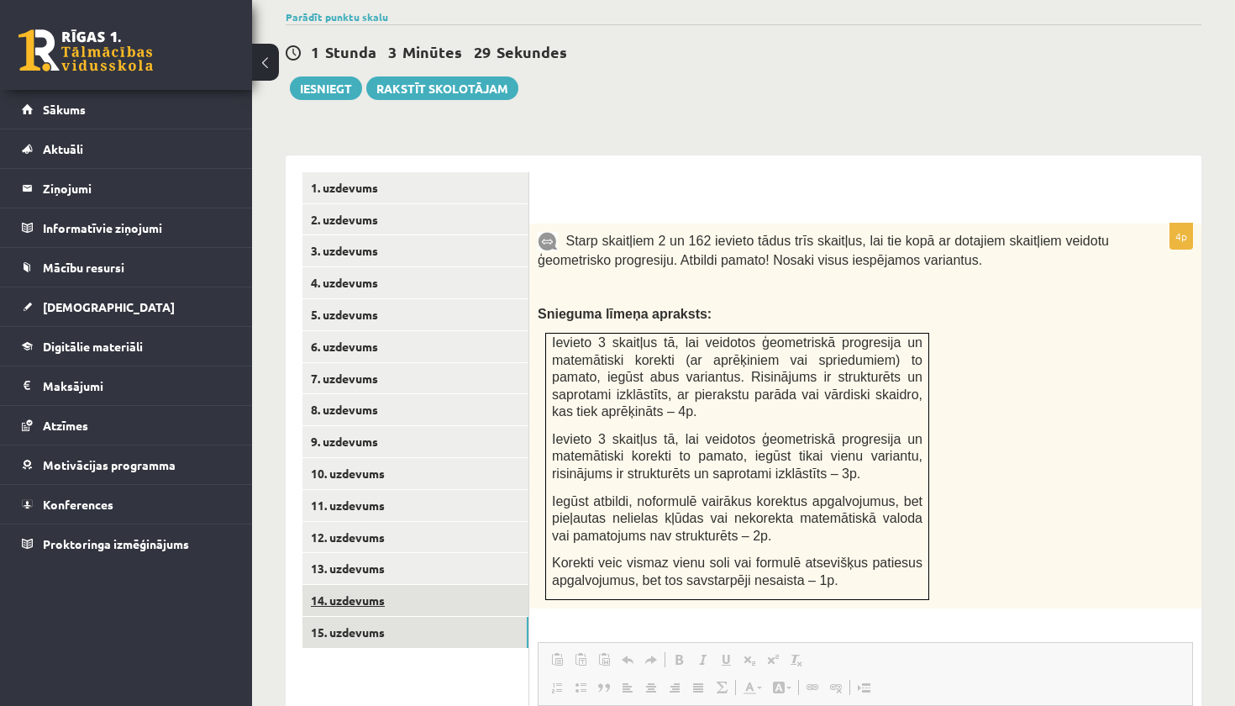
scroll to position [0, 0]
click at [410, 585] on link "14. uzdevums" at bounding box center [415, 600] width 226 height 31
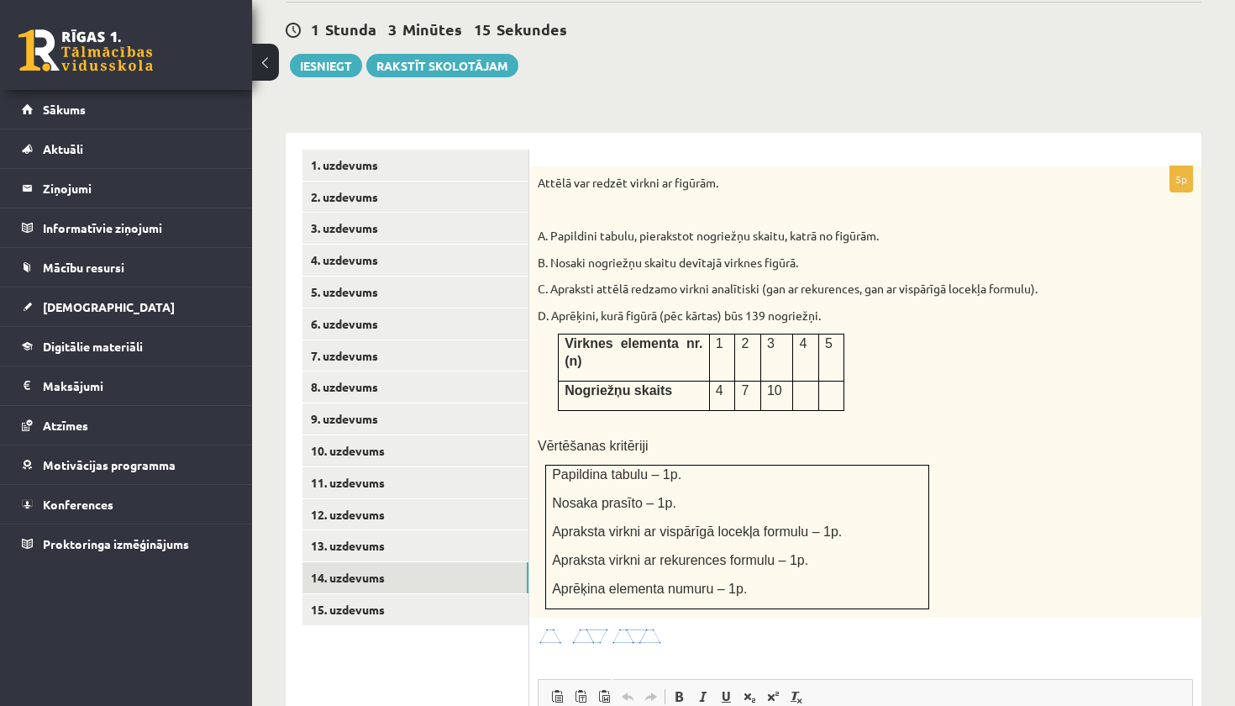
scroll to position [618, 0]
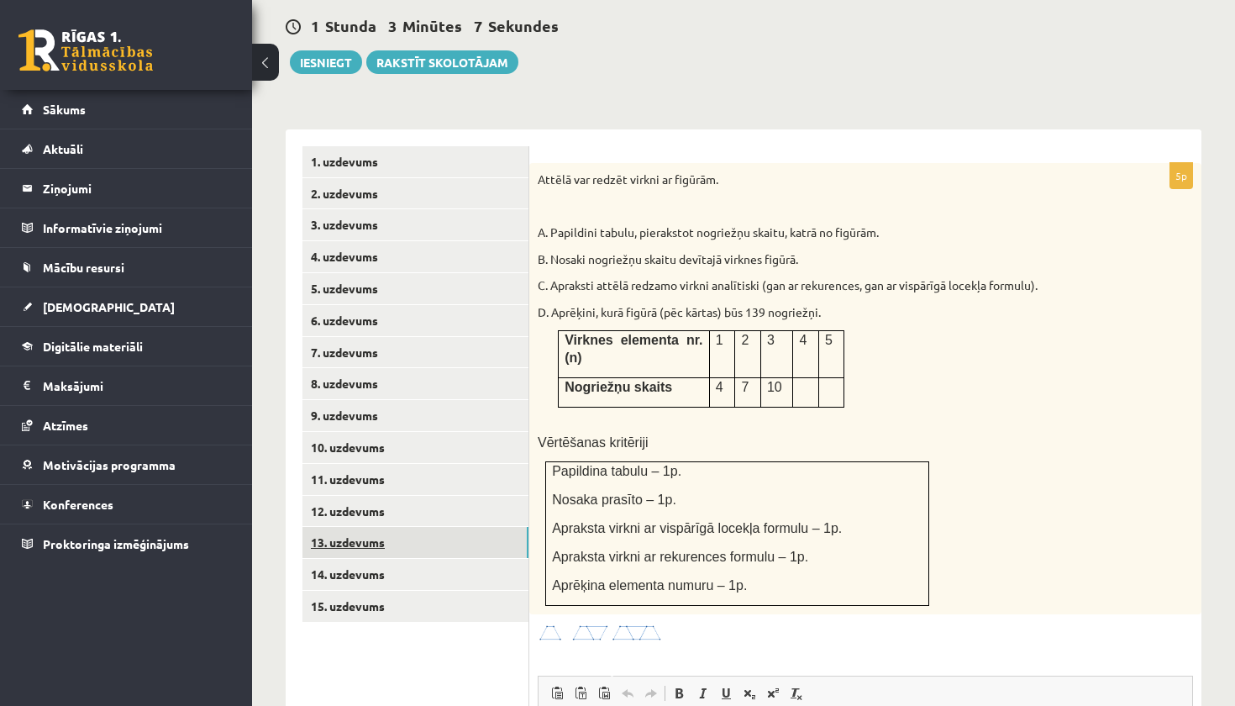
click at [399, 527] on link "13. uzdevums" at bounding box center [415, 542] width 226 height 31
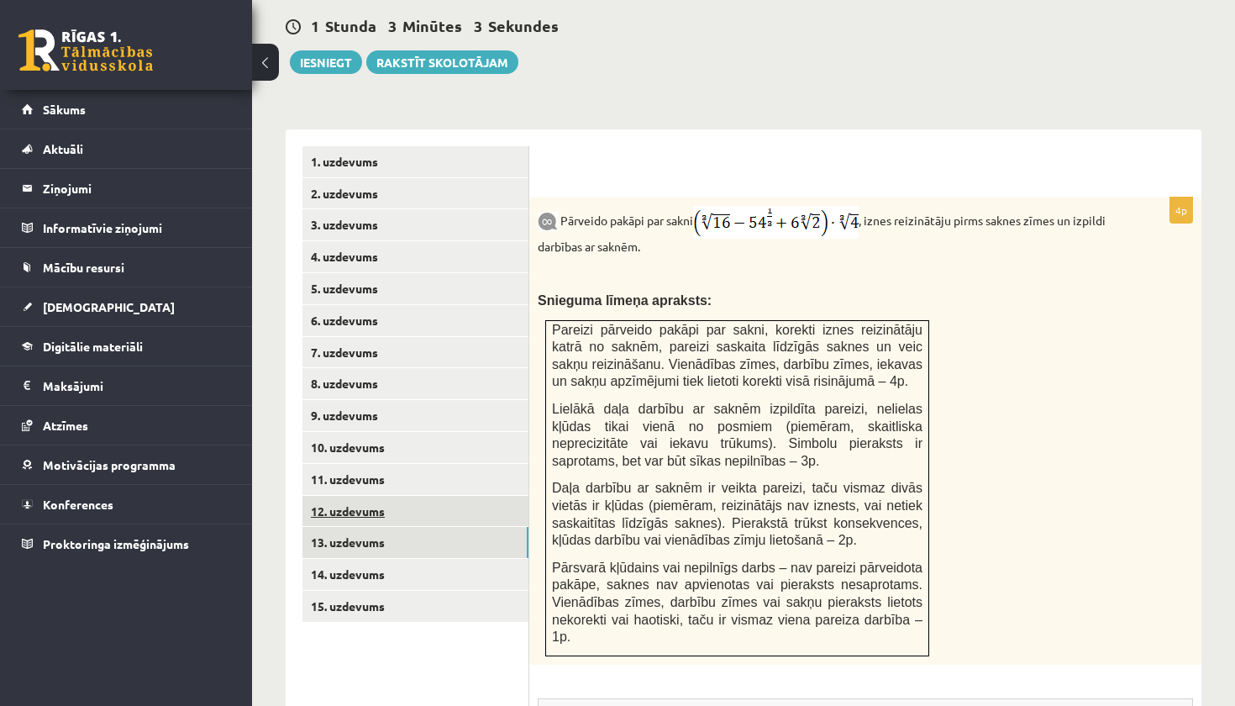
click at [408, 496] on link "12. uzdevums" at bounding box center [415, 511] width 226 height 31
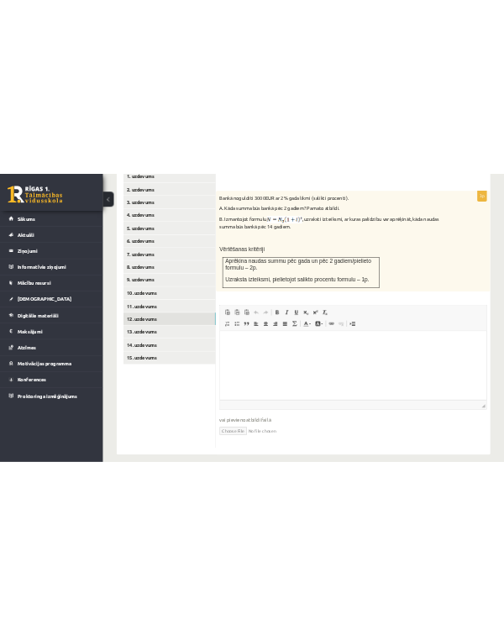
scroll to position [774, 0]
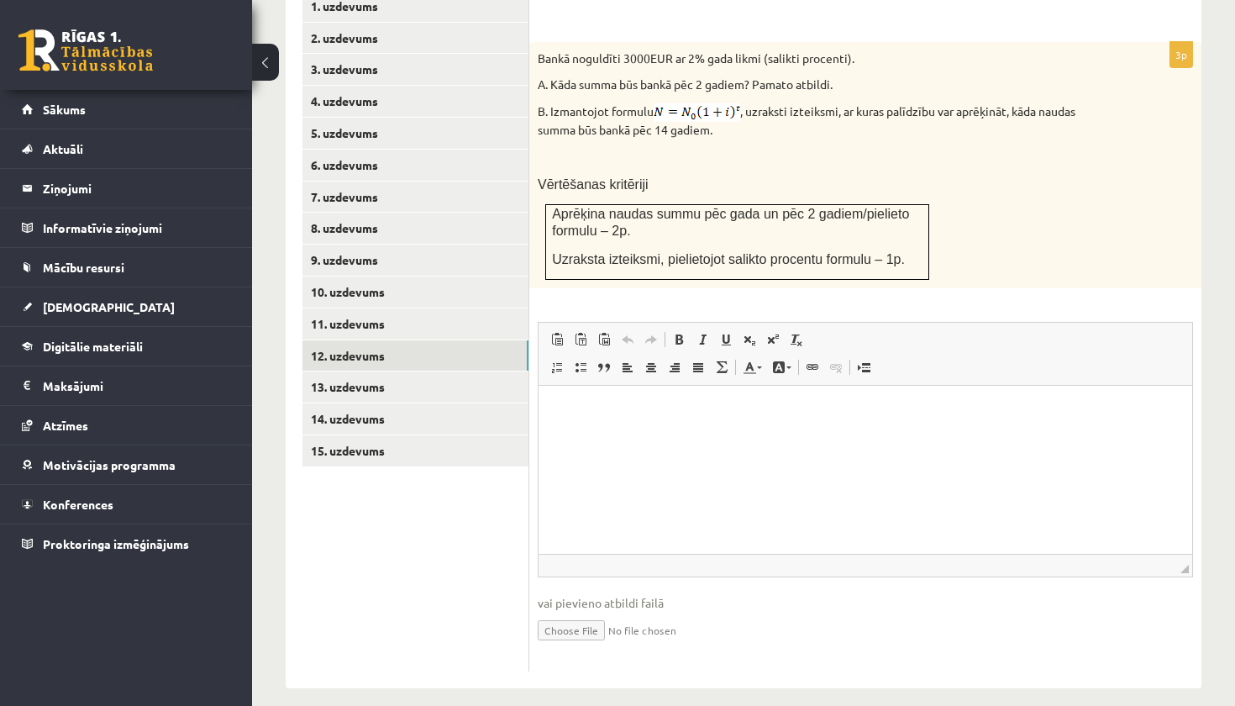
click at [552, 612] on input "file" at bounding box center [865, 628] width 655 height 34
click at [1085, 664] on div "3p Bankā noguldīti 3000EUR ar 2% gada likmi (salikti procenti). A. Kāda summa b…" at bounding box center [865, 331] width 672 height 714
click at [1054, 595] on span "vai pievieno atbildi failā" at bounding box center [865, 603] width 655 height 18
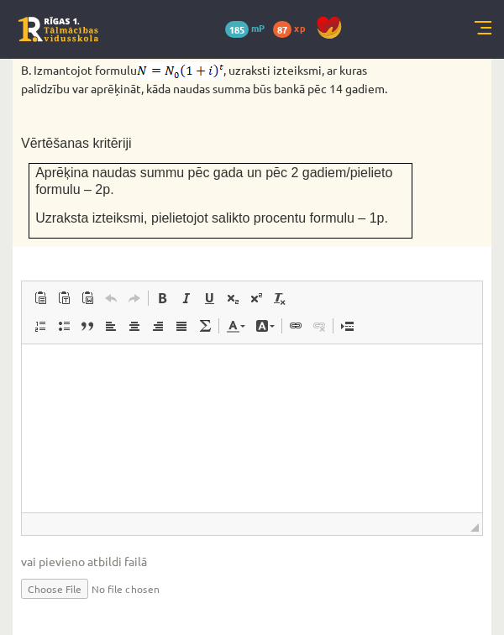
scroll to position [1048, 0]
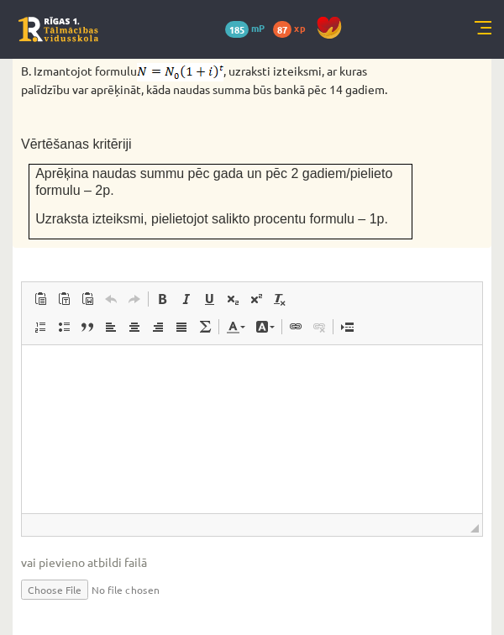
click at [71, 571] on input "file" at bounding box center [252, 588] width 462 height 34
type input "**********"
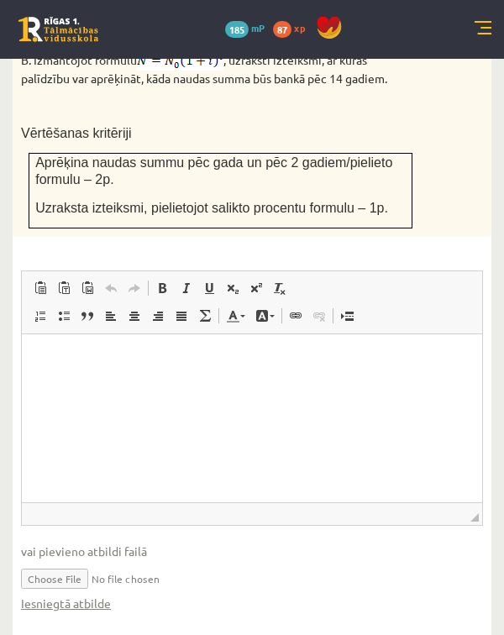
scroll to position [1057, 0]
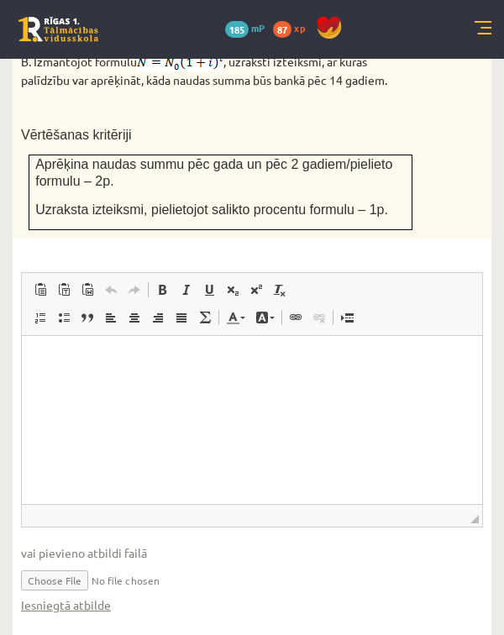
click at [88, 363] on p "Editor, wiswyg-editor-user-answer-47024894935720" at bounding box center [252, 361] width 427 height 18
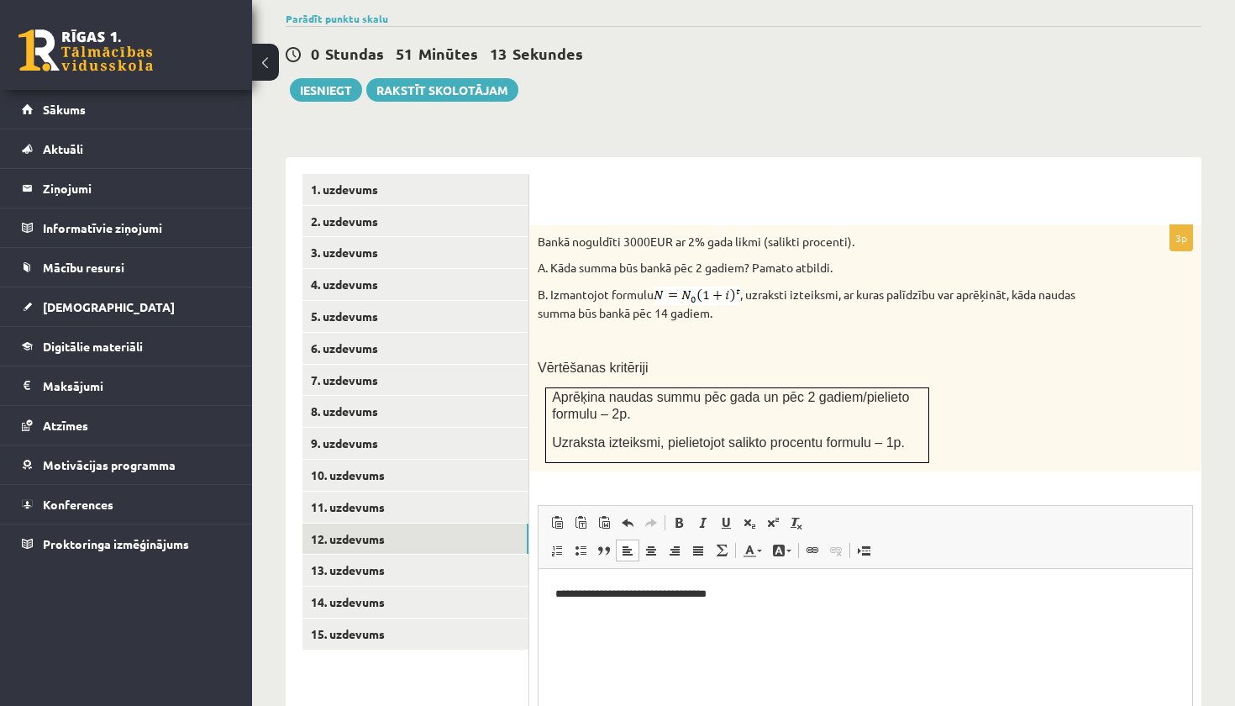
scroll to position [562, 0]
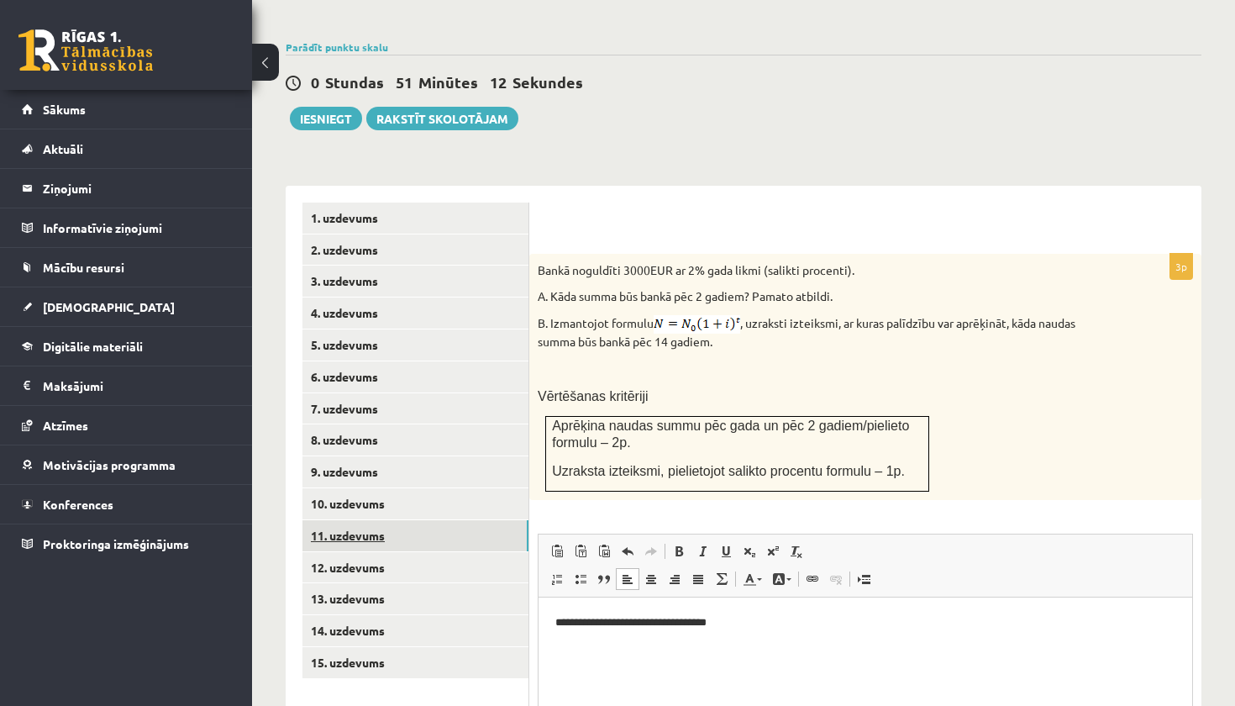
click at [449, 520] on link "11. uzdevums" at bounding box center [415, 535] width 226 height 31
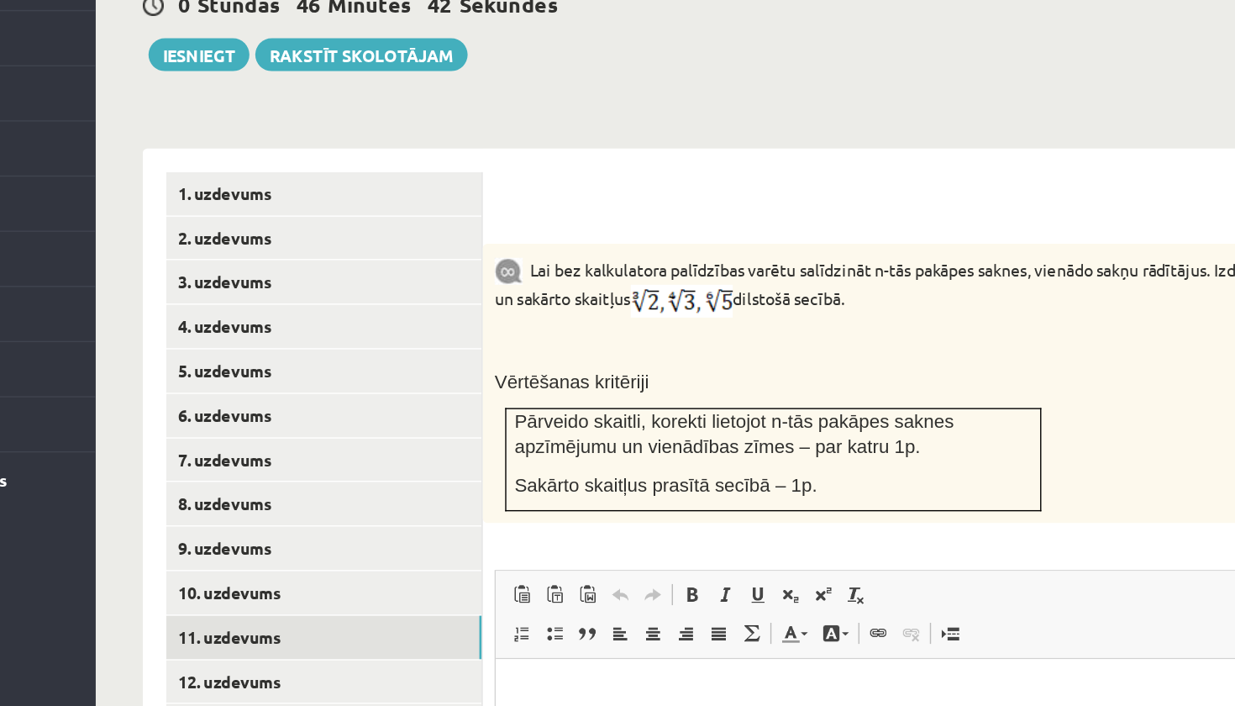
scroll to position [554, 0]
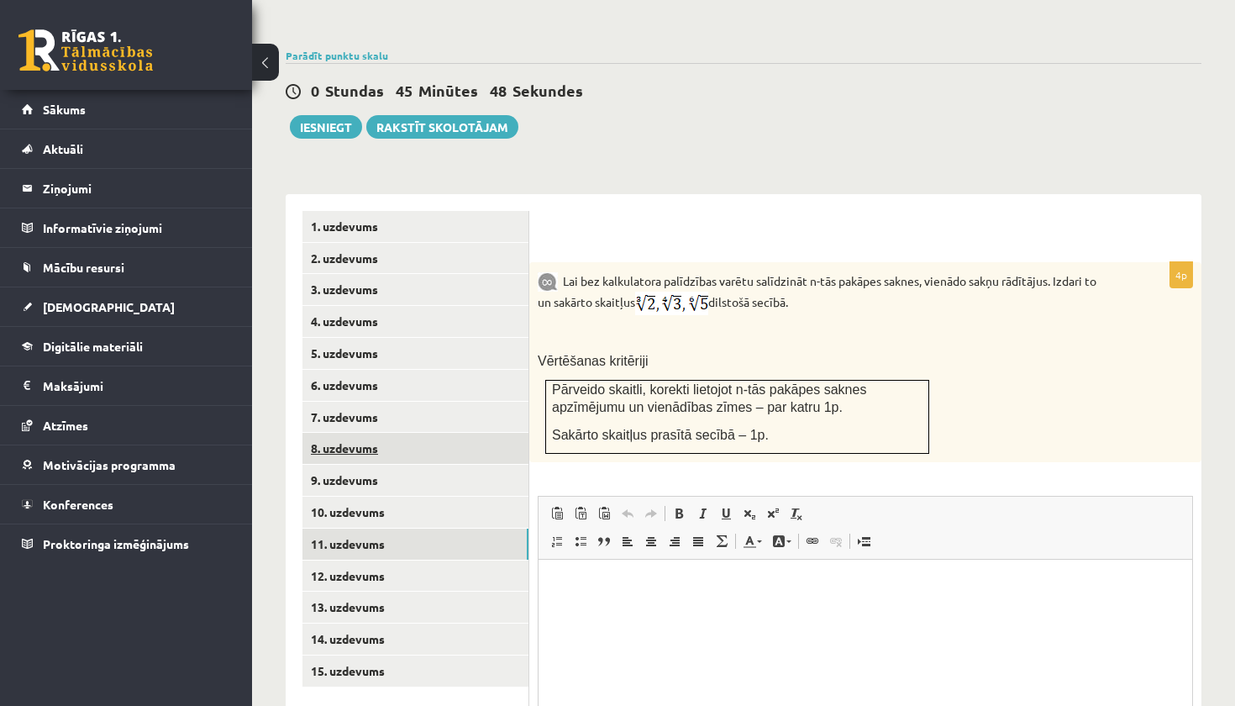
click at [404, 442] on link "8. uzdevums" at bounding box center [415, 448] width 226 height 31
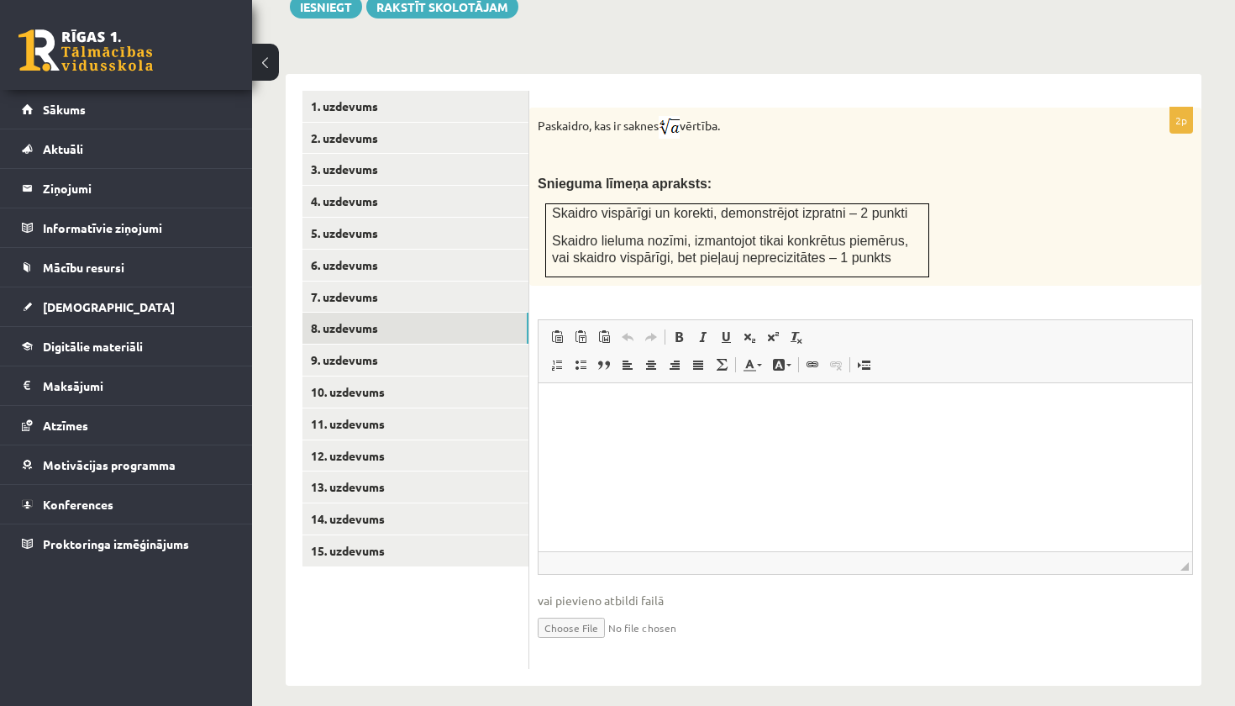
scroll to position [673, 0]
click at [563, 610] on input "file" at bounding box center [865, 627] width 655 height 34
type input "**********"
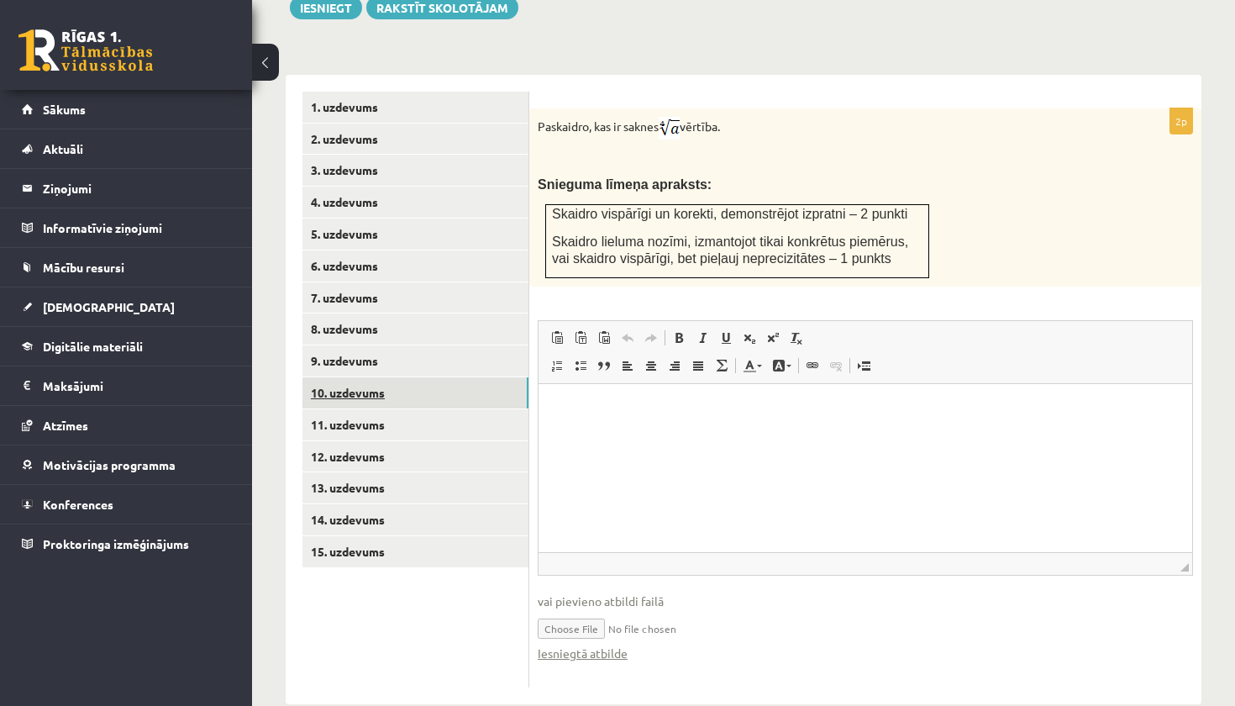
click at [391, 377] on link "10. uzdevums" at bounding box center [415, 392] width 226 height 31
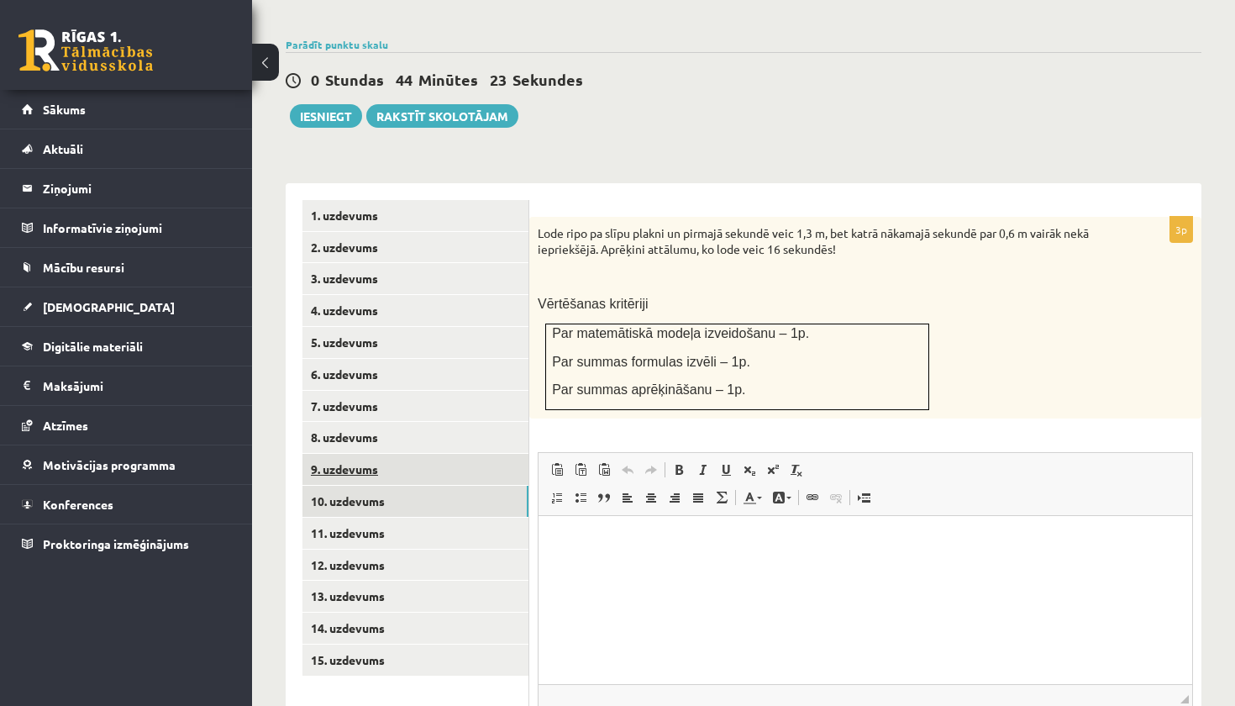
scroll to position [0, 0]
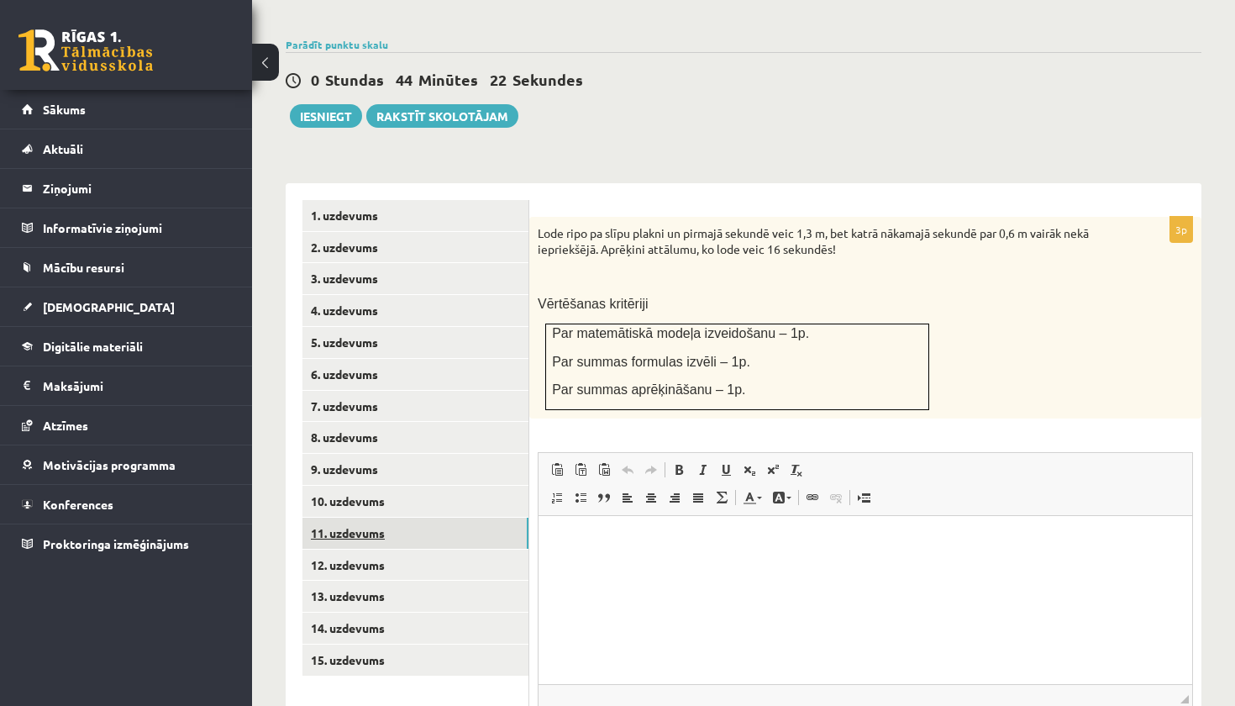
click at [417, 521] on link "11. uzdevums" at bounding box center [415, 532] width 226 height 31
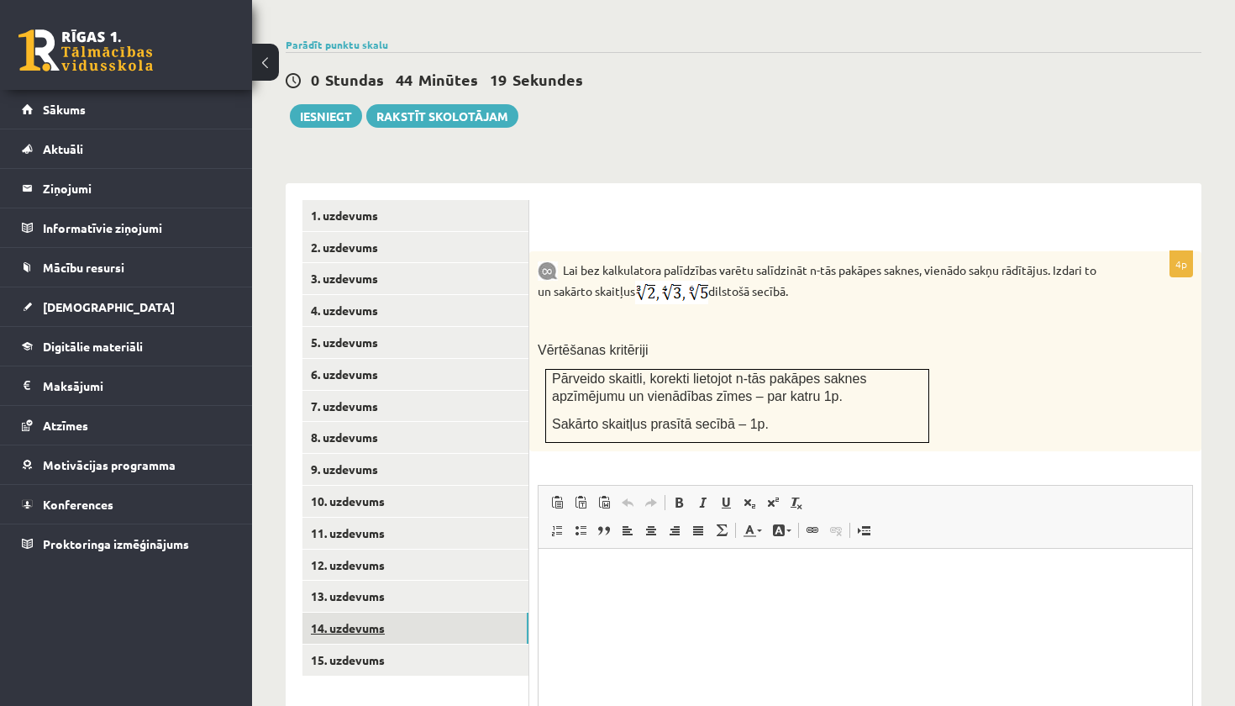
click at [353, 612] on link "14. uzdevums" at bounding box center [415, 627] width 226 height 31
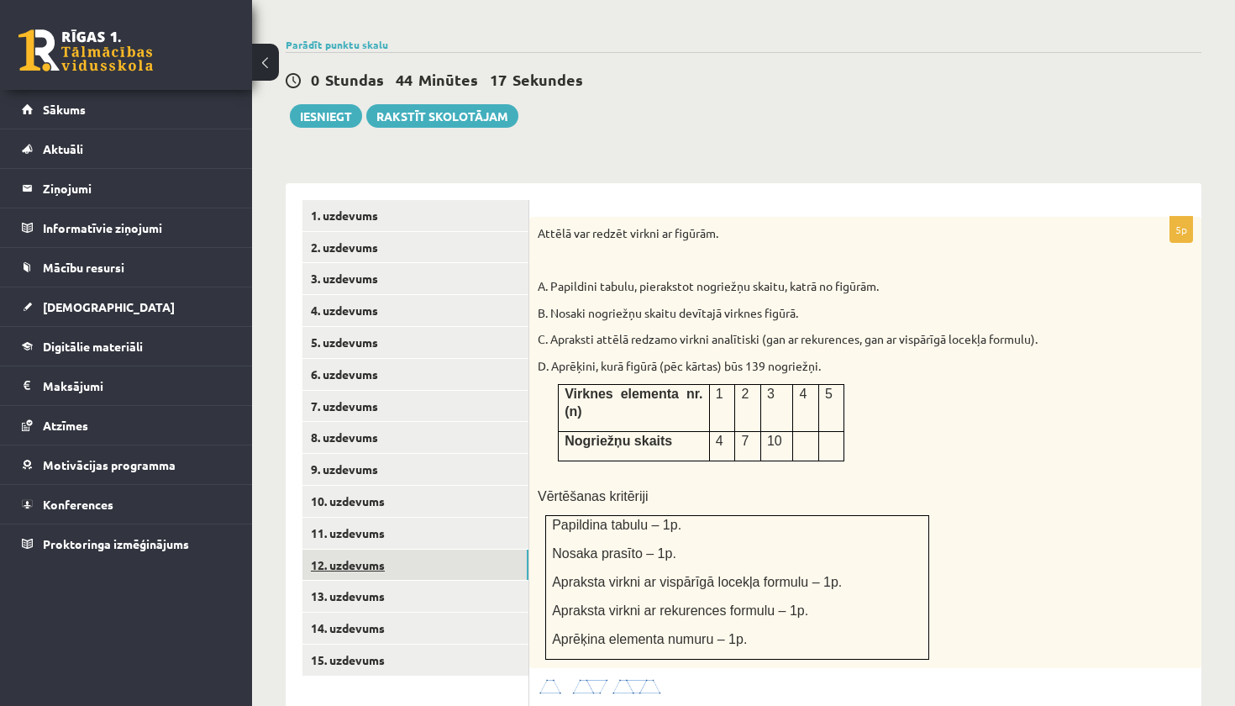
click at [431, 549] on link "12. uzdevums" at bounding box center [415, 564] width 226 height 31
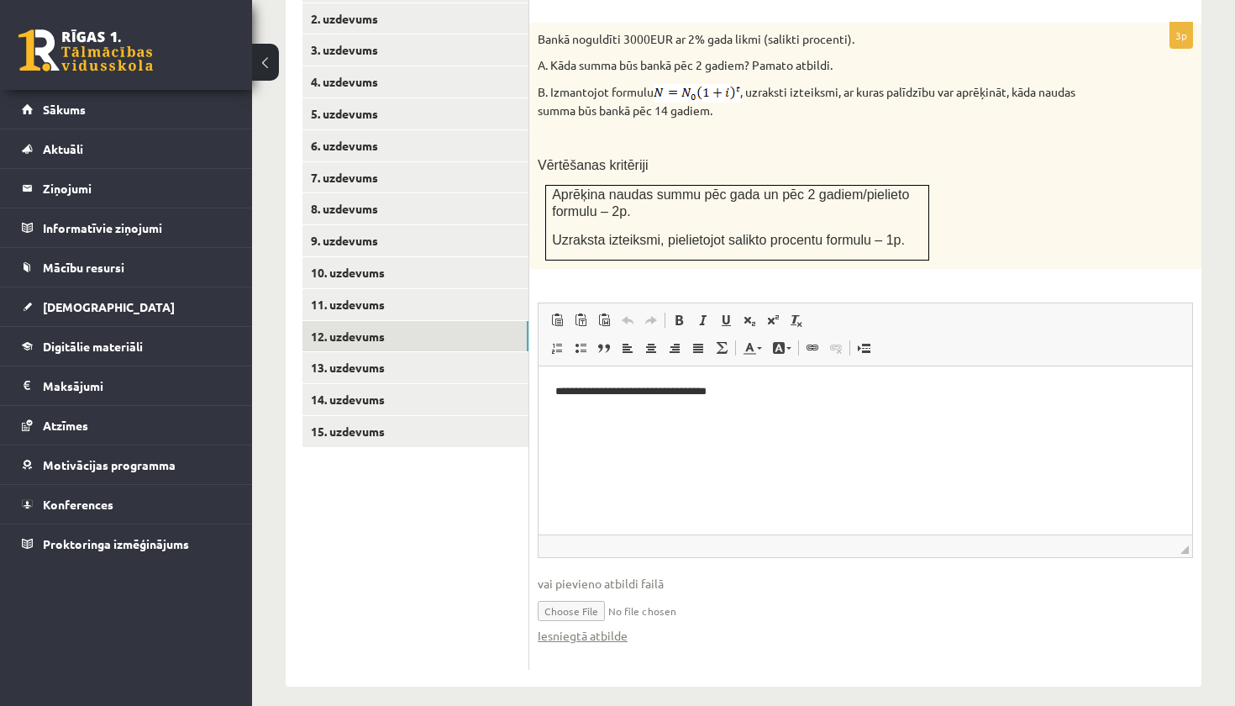
scroll to position [791, 0]
click at [591, 598] on input "file" at bounding box center [865, 611] width 655 height 34
type input "**********"
click at [453, 196] on link "8. uzdevums" at bounding box center [415, 210] width 226 height 31
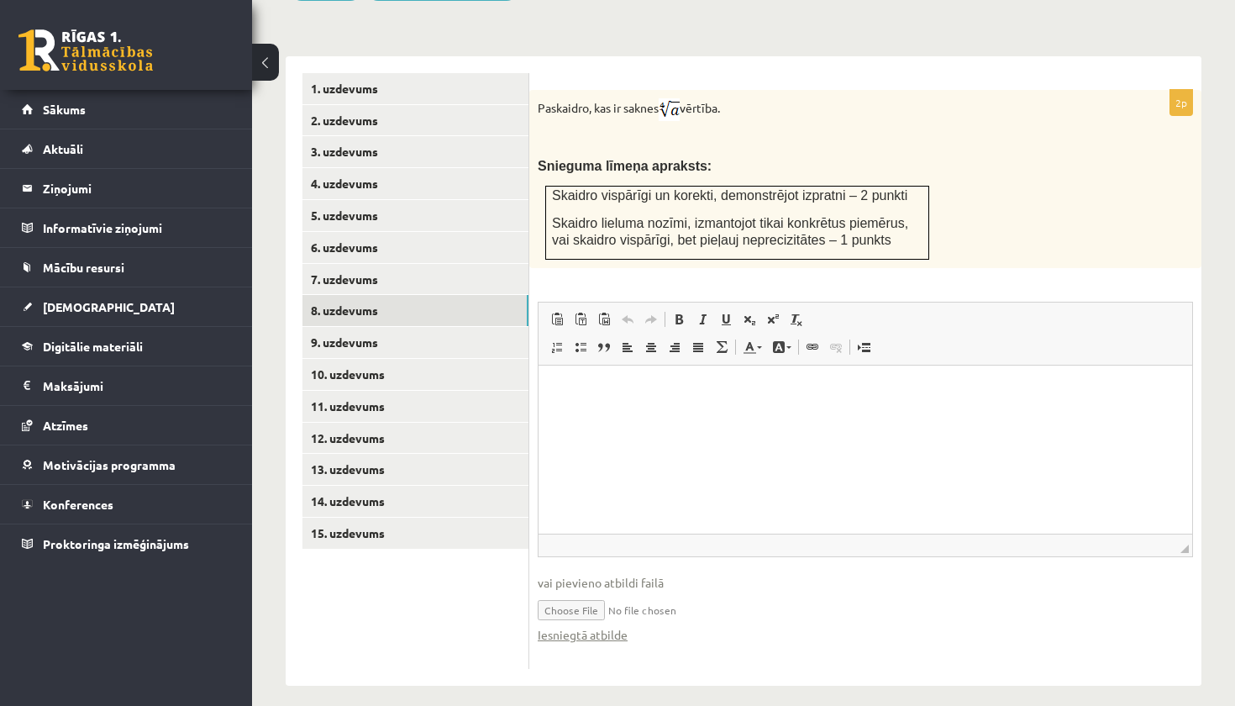
scroll to position [690, 0]
click at [560, 595] on input "file" at bounding box center [865, 609] width 655 height 34
type input "**********"
click at [574, 627] on link "Iesniegtā atbilde" at bounding box center [583, 636] width 90 height 18
click at [405, 423] on link "12. uzdevums" at bounding box center [415, 438] width 226 height 31
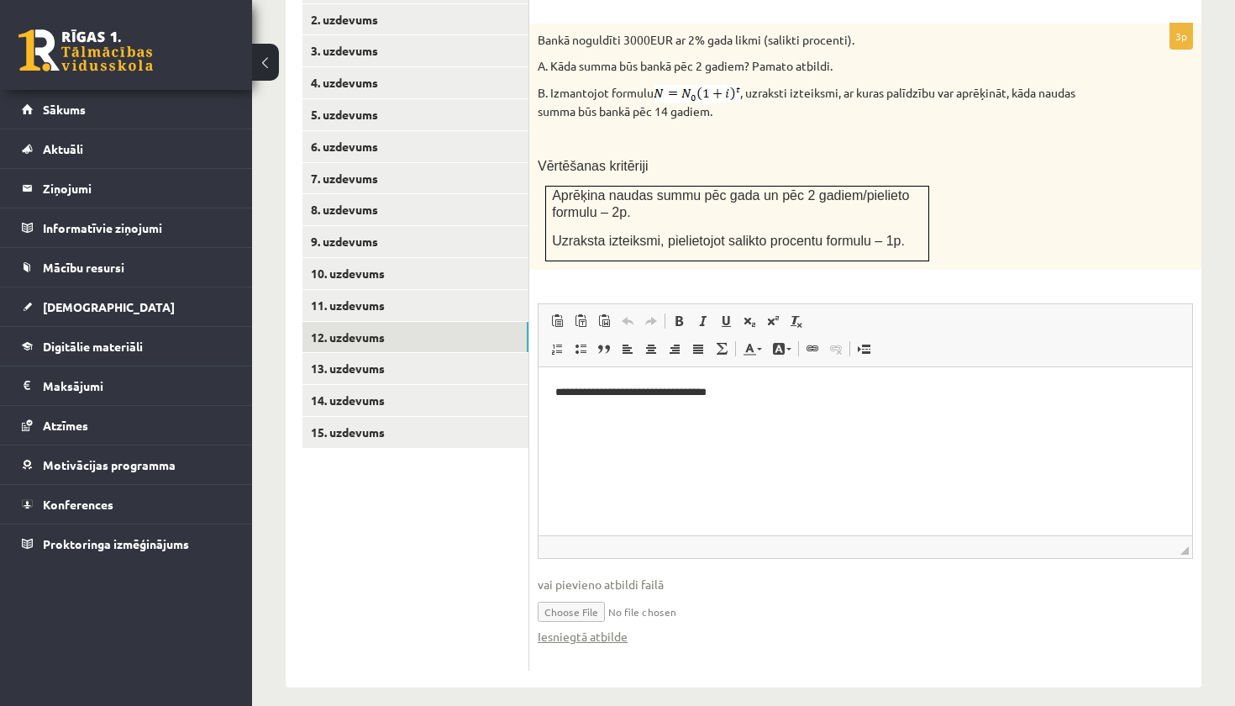
scroll to position [791, 0]
click at [580, 596] on input "file" at bounding box center [865, 611] width 655 height 34
type input "**********"
click at [597, 628] on link "Iesniegtā atbilde" at bounding box center [583, 637] width 90 height 18
click at [409, 227] on link "9. uzdevums" at bounding box center [415, 242] width 226 height 31
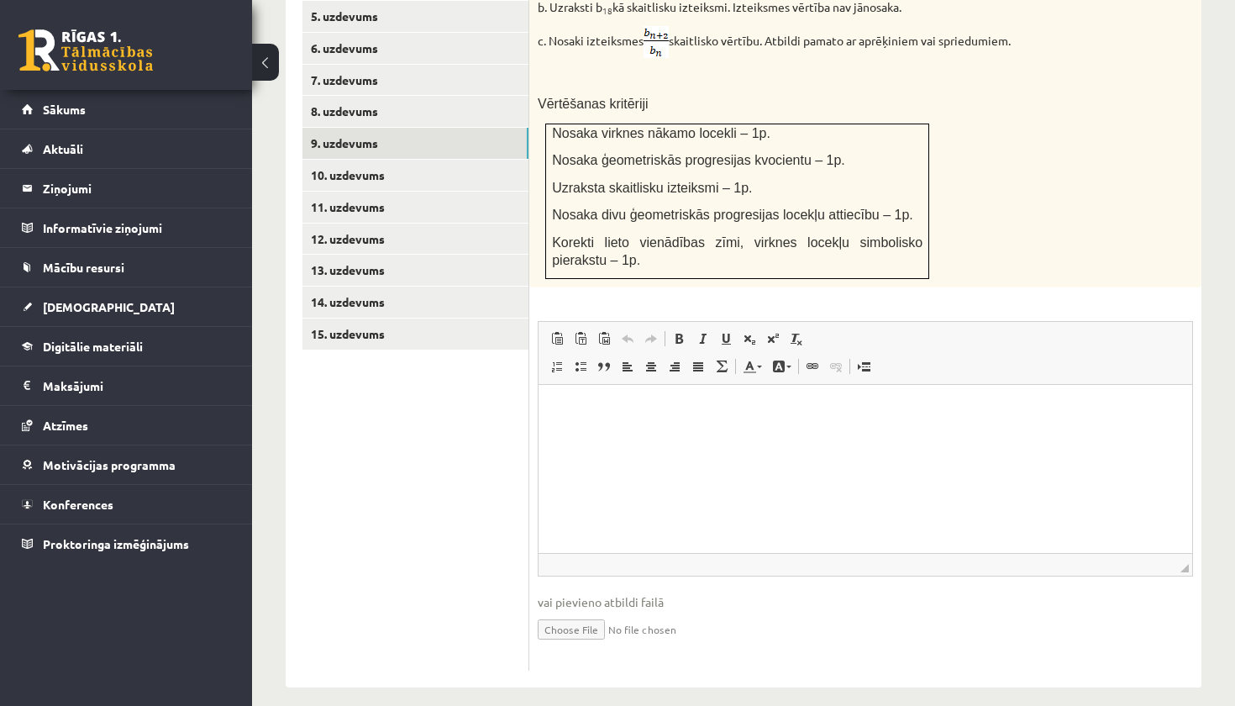
scroll to position [889, 0]
click at [578, 617] on input "file" at bounding box center [865, 629] width 655 height 34
type input "**********"
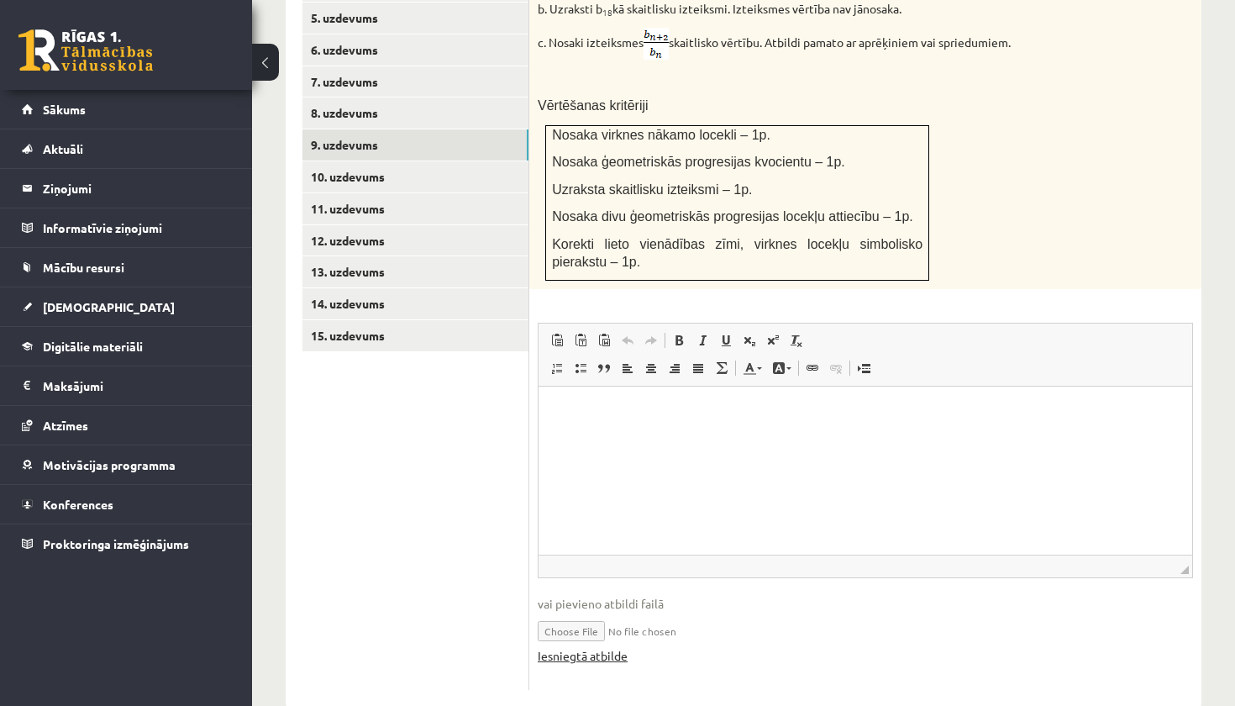
click at [611, 647] on link "Iesniegtā atbilde" at bounding box center [583, 656] width 90 height 18
click at [432, 168] on link "10. uzdevums" at bounding box center [415, 176] width 226 height 31
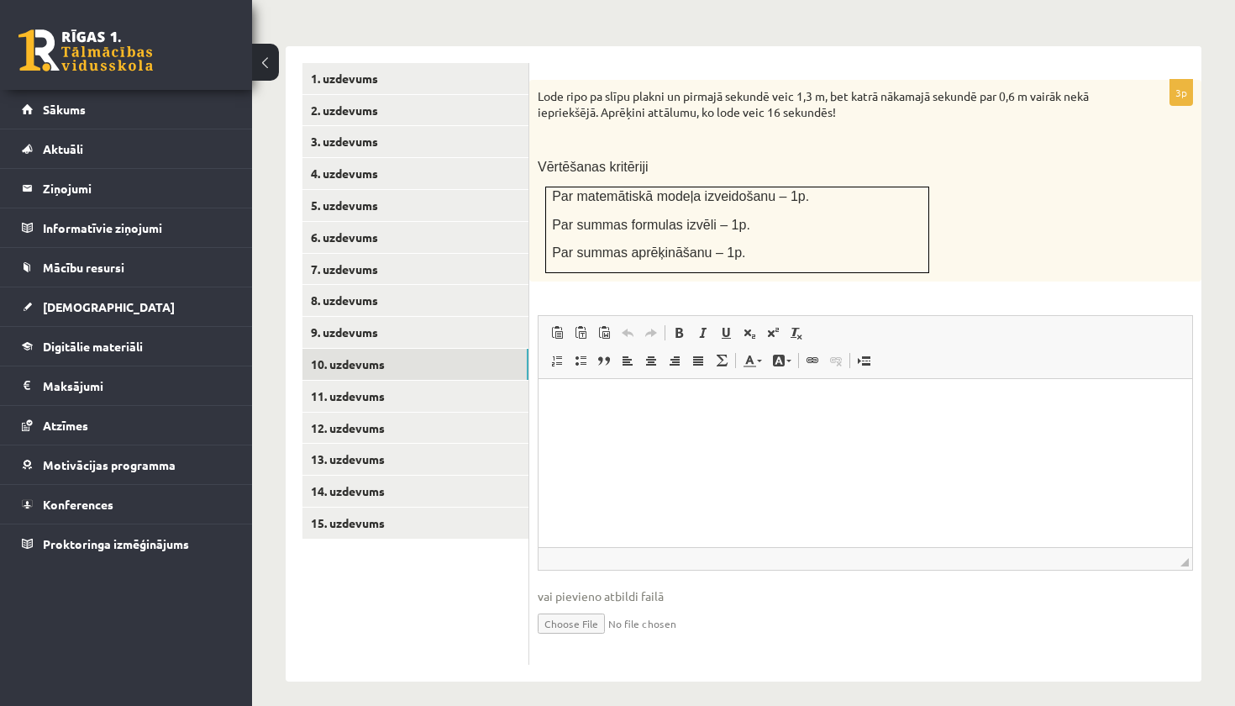
scroll to position [695, 0]
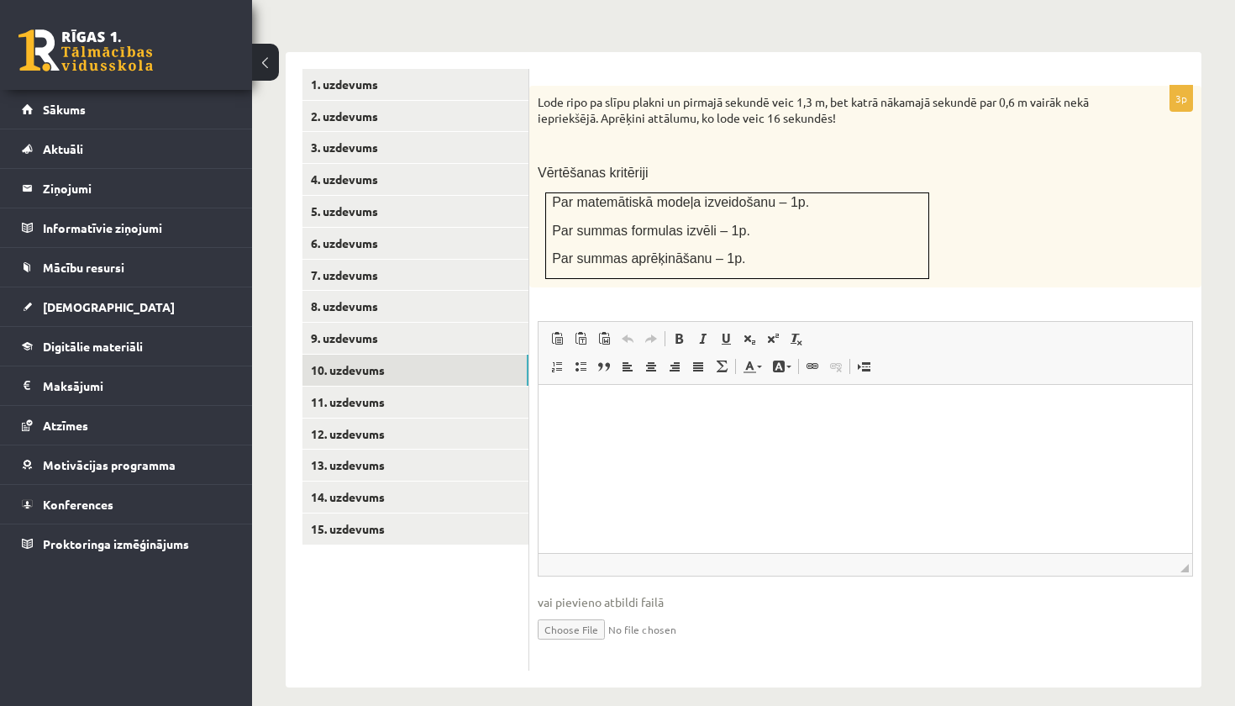
click at [559, 616] on input "file" at bounding box center [865, 628] width 655 height 34
type input "**********"
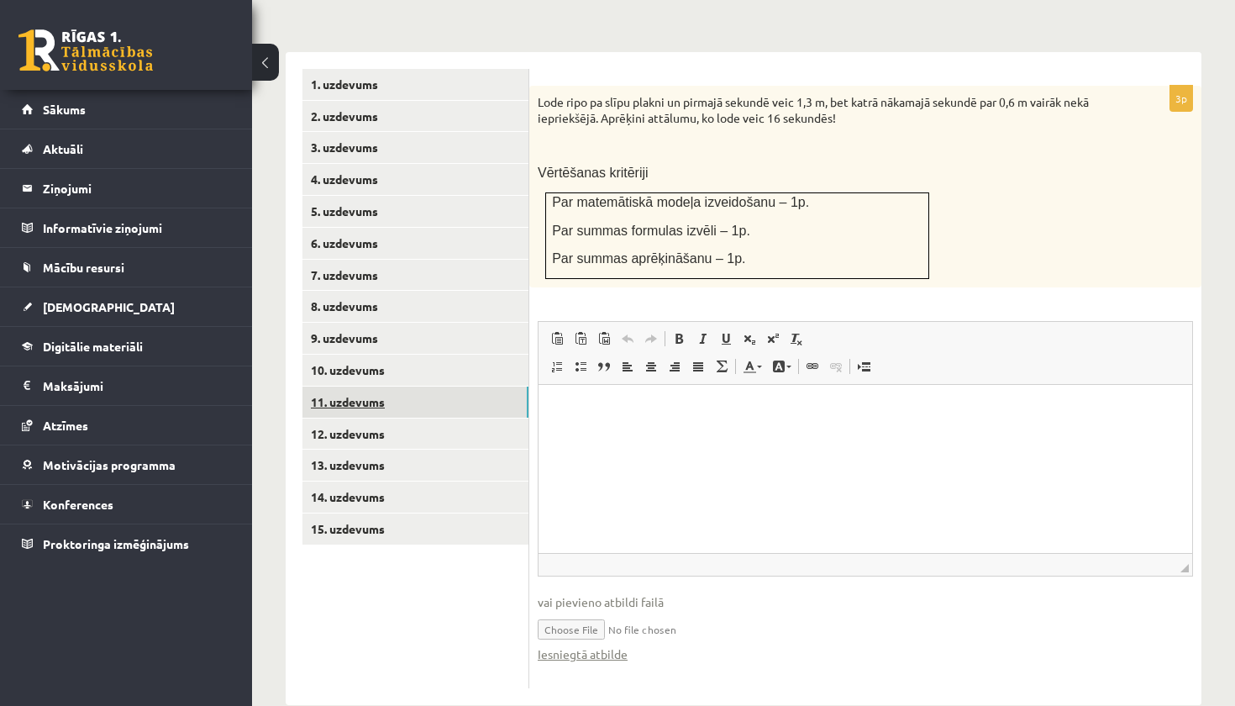
click at [443, 386] on link "11. uzdevums" at bounding box center [415, 401] width 226 height 31
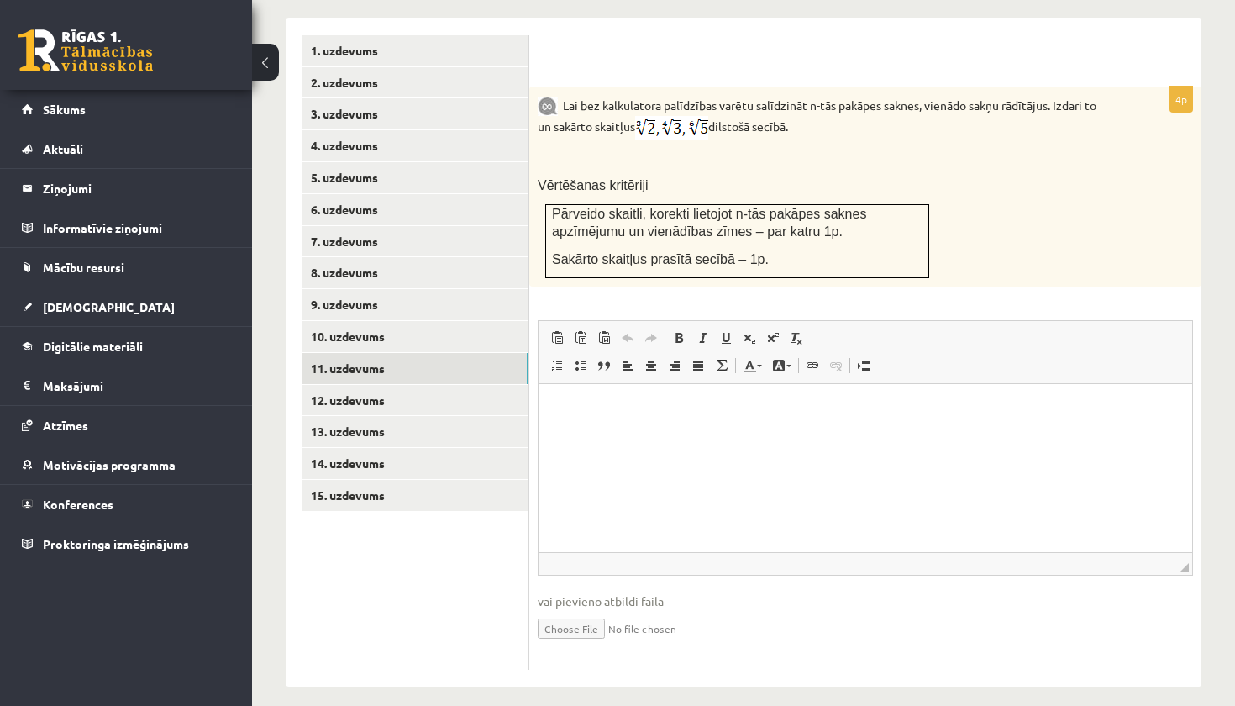
scroll to position [728, 0]
click at [433, 417] on link "13. uzdevums" at bounding box center [415, 432] width 226 height 31
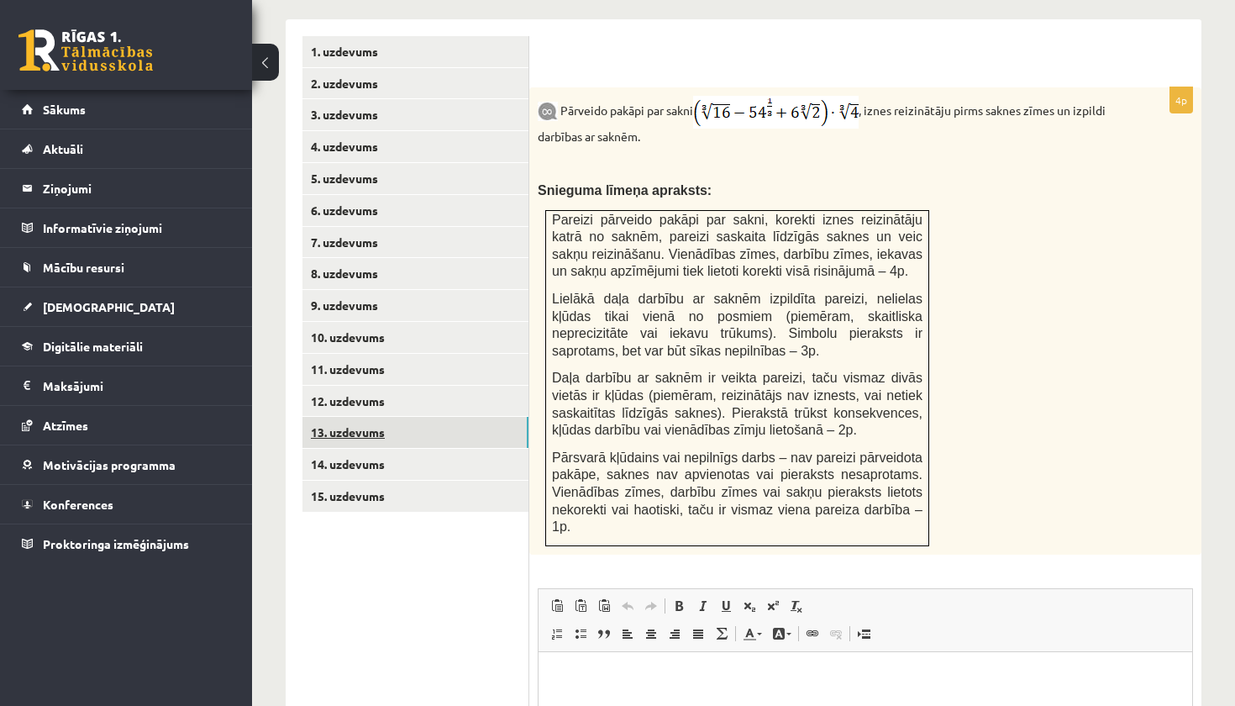
scroll to position [0, 0]
click at [476, 386] on link "12. uzdevums" at bounding box center [415, 401] width 226 height 31
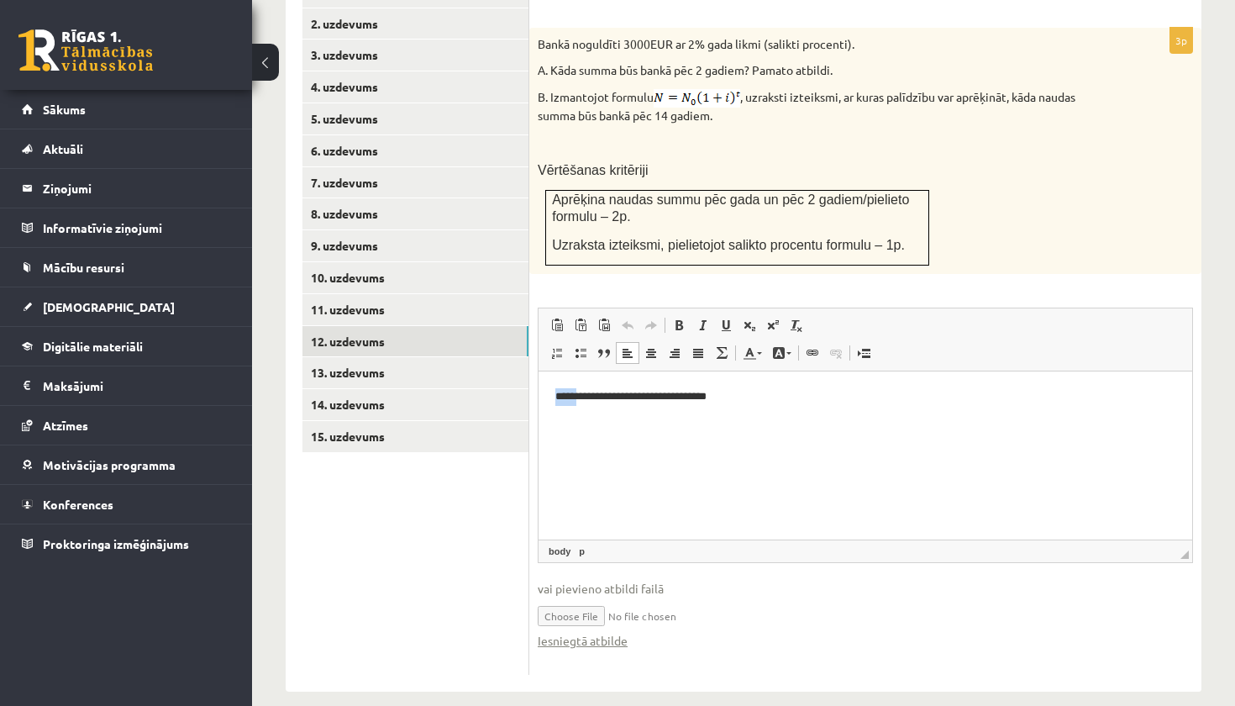
scroll to position [790, 0]
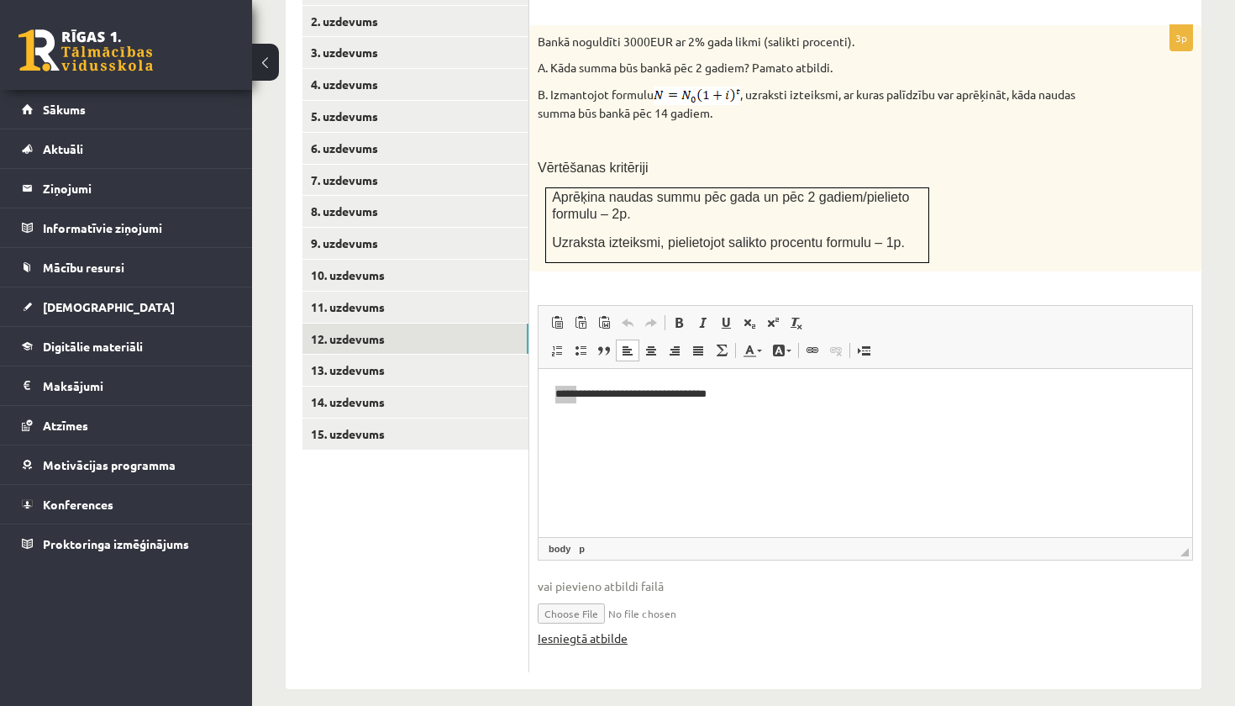
drag, startPoint x: 208, startPoint y: 49, endPoint x: 607, endPoint y: 629, distance: 704.3
click at [607, 629] on link "Iesniegtā atbilde" at bounding box center [583, 638] width 90 height 18
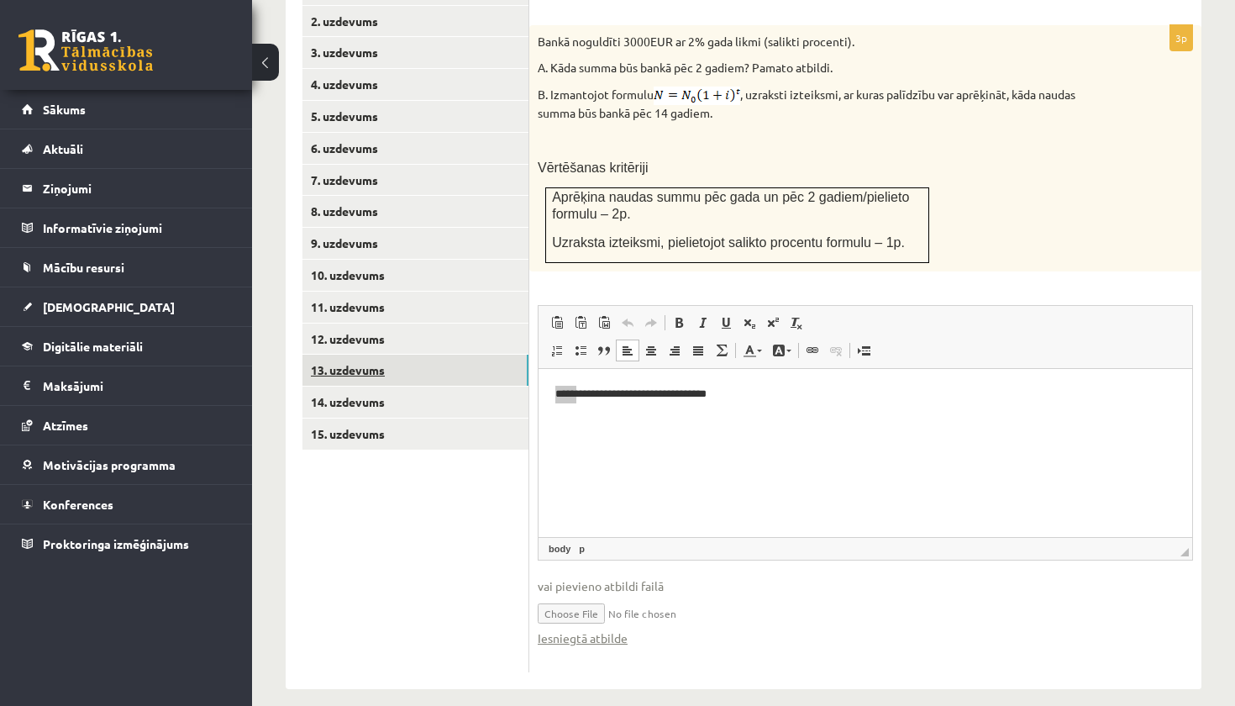
click at [438, 354] on link "13. uzdevums" at bounding box center [415, 369] width 226 height 31
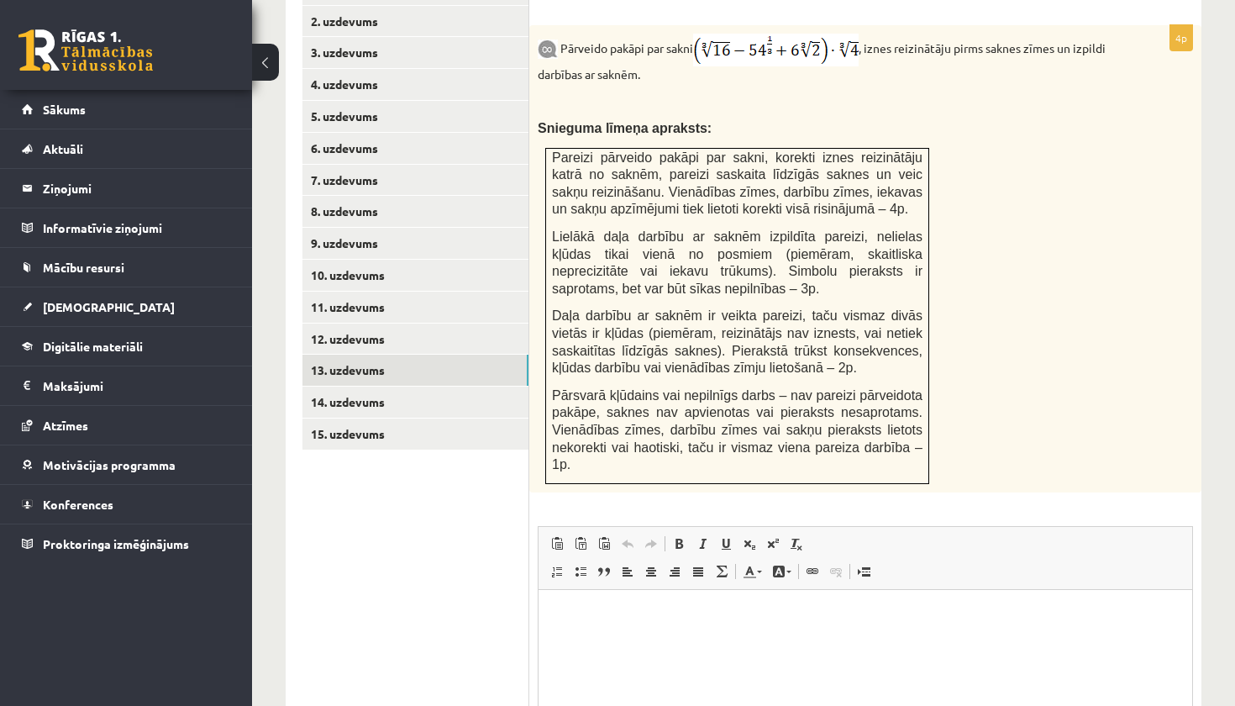
scroll to position [0, 0]
click at [353, 387] on link "14. uzdevums" at bounding box center [415, 401] width 226 height 31
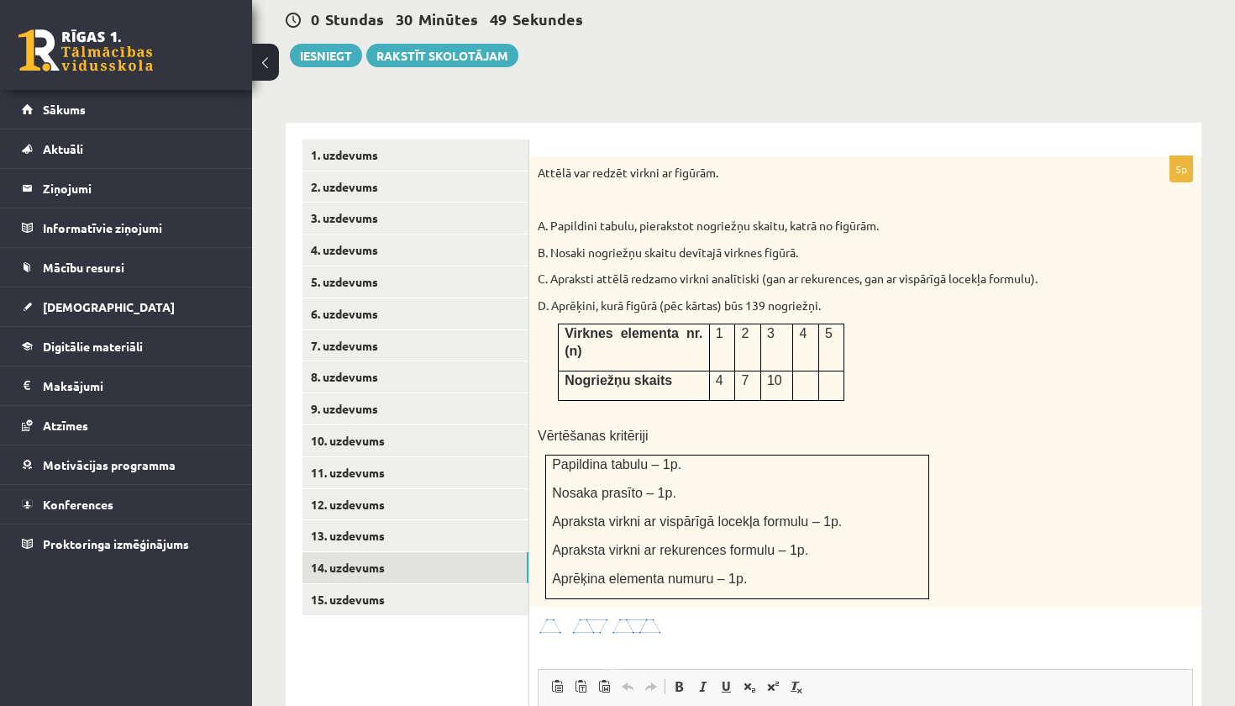
scroll to position [625, 0]
click at [343, 584] on link "15. uzdevums" at bounding box center [415, 599] width 226 height 31
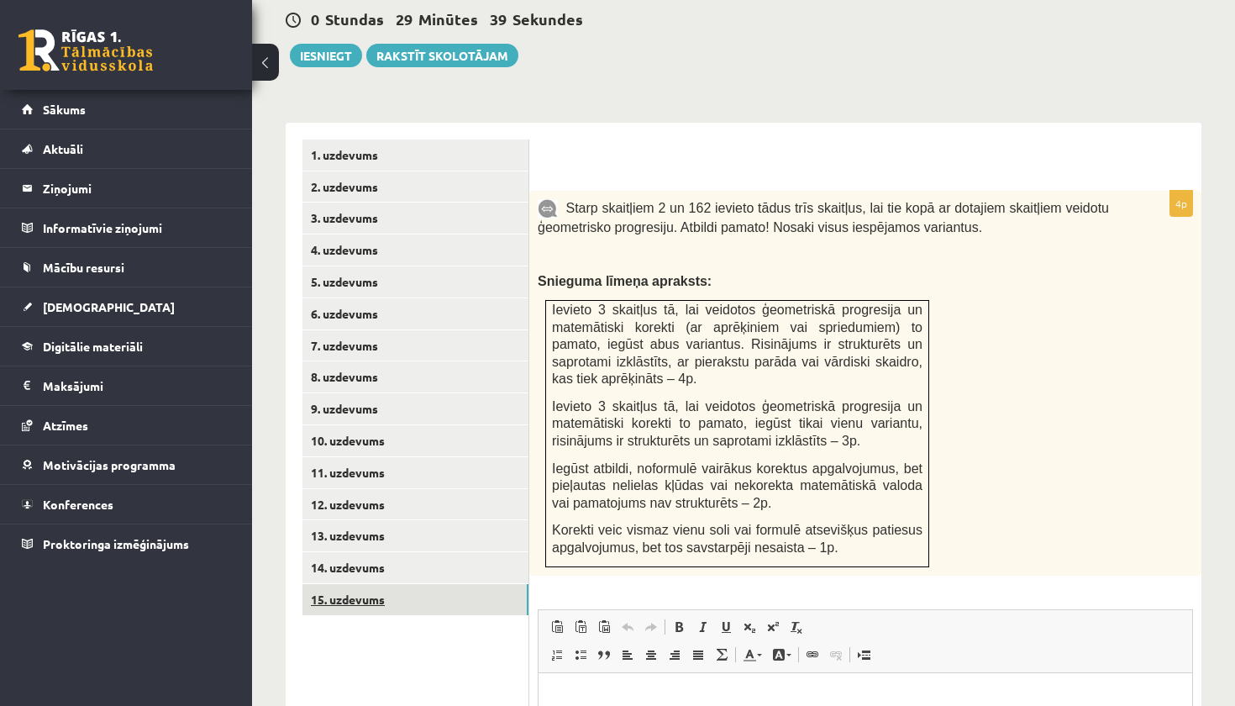
scroll to position [0, 0]
click at [350, 553] on link "14. uzdevums" at bounding box center [415, 567] width 226 height 31
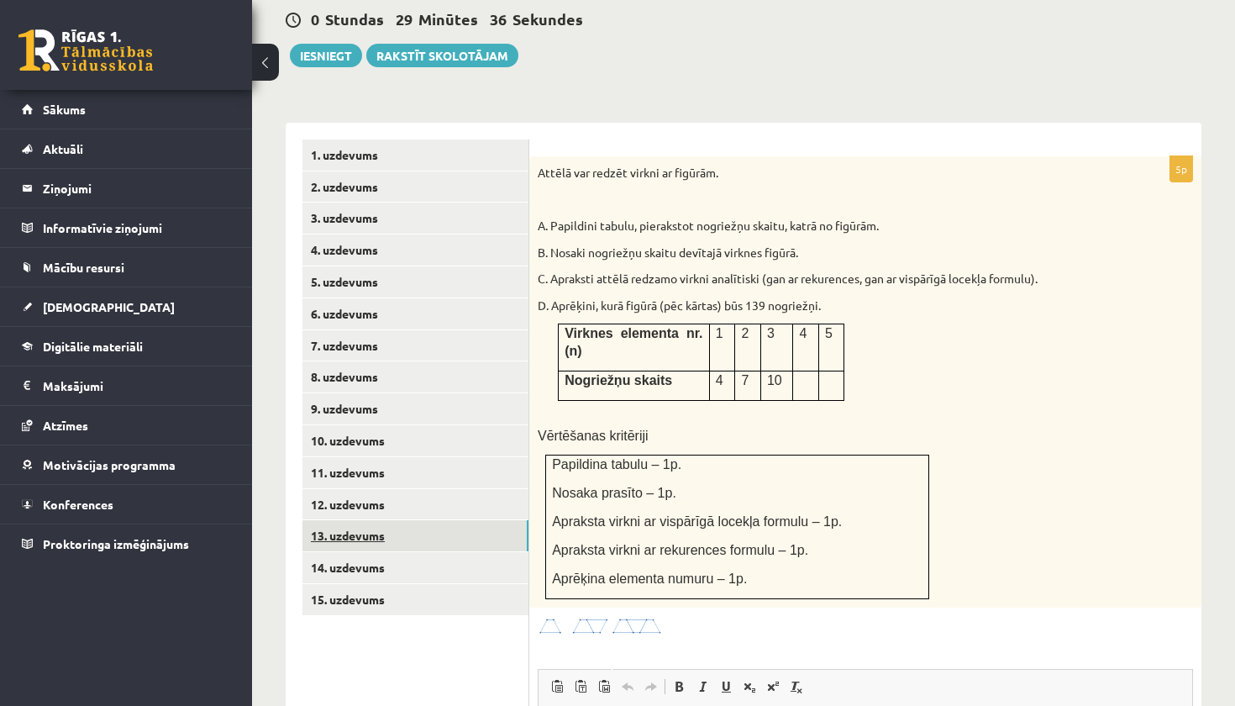
click at [353, 520] on link "13. uzdevums" at bounding box center [415, 535] width 226 height 31
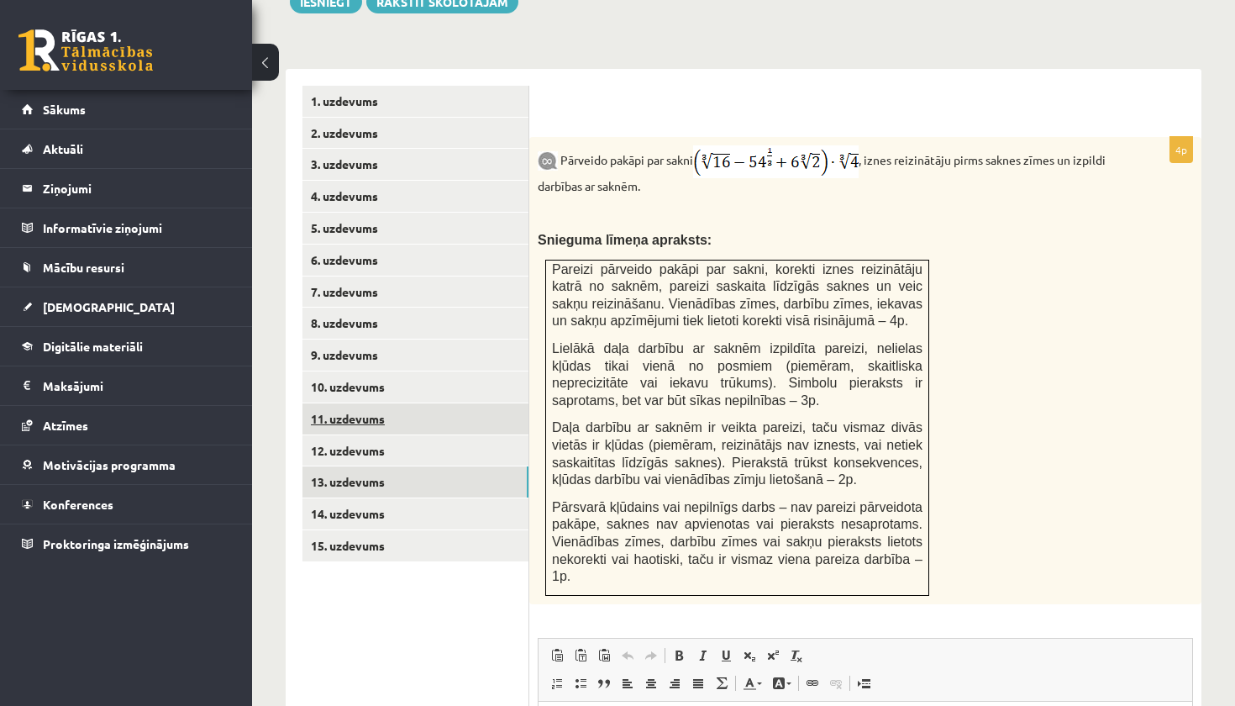
click at [400, 407] on link "11. uzdevums" at bounding box center [415, 418] width 226 height 31
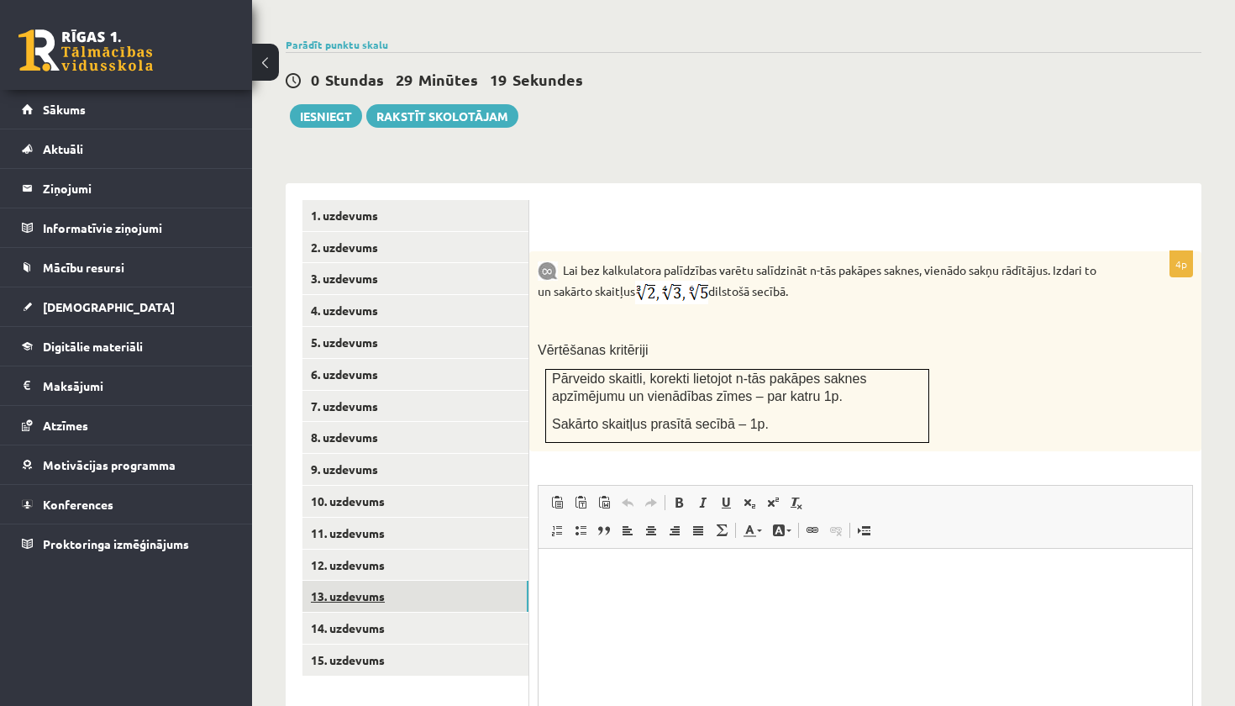
click at [386, 580] on link "13. uzdevums" at bounding box center [415, 595] width 226 height 31
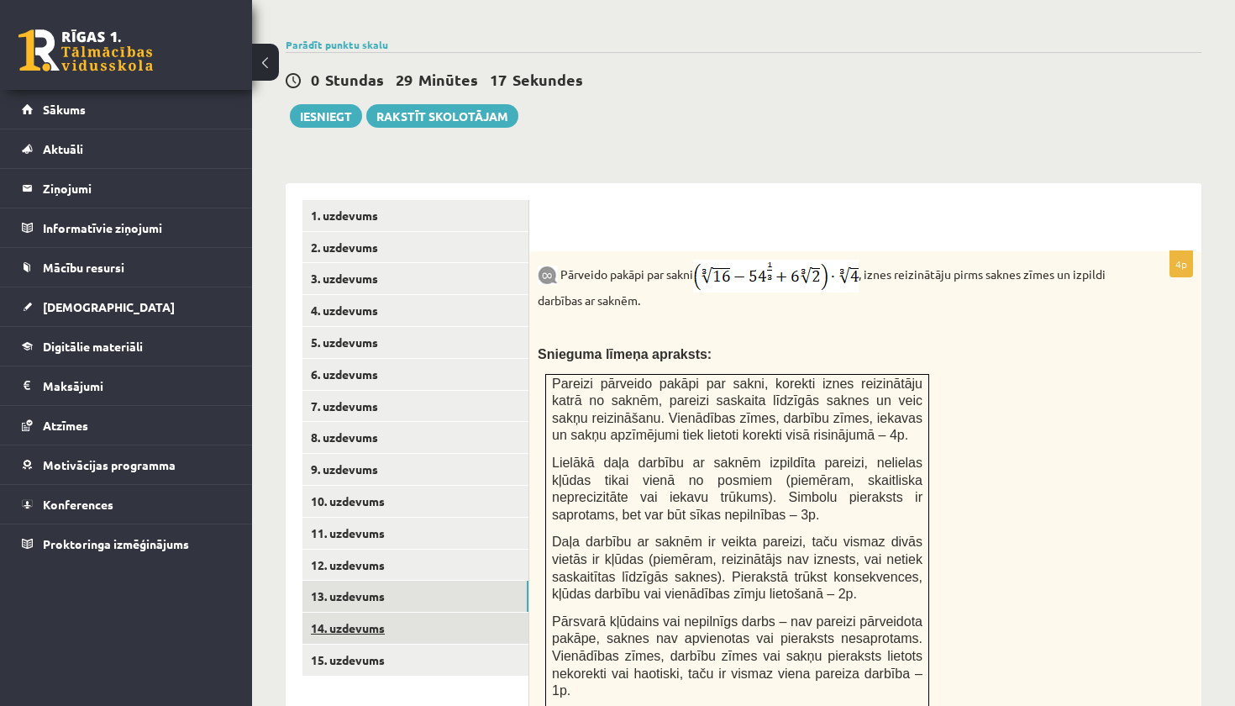
click at [357, 612] on link "14. uzdevums" at bounding box center [415, 627] width 226 height 31
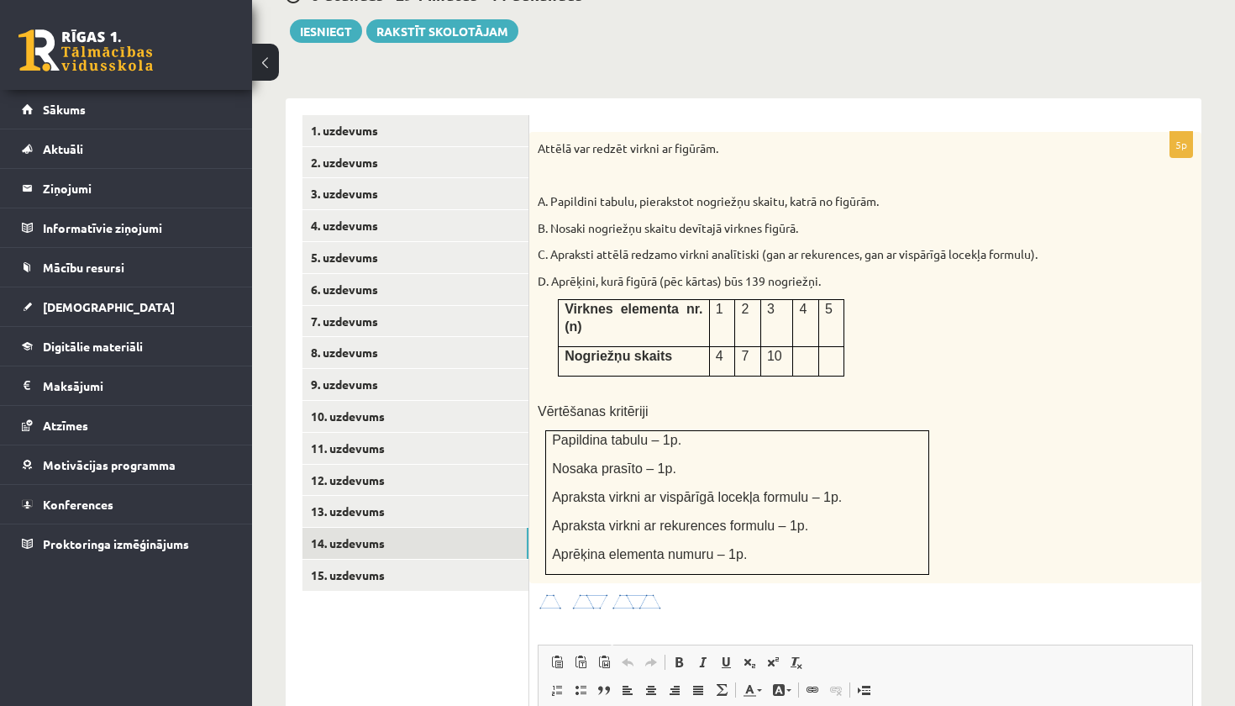
scroll to position [690, 0]
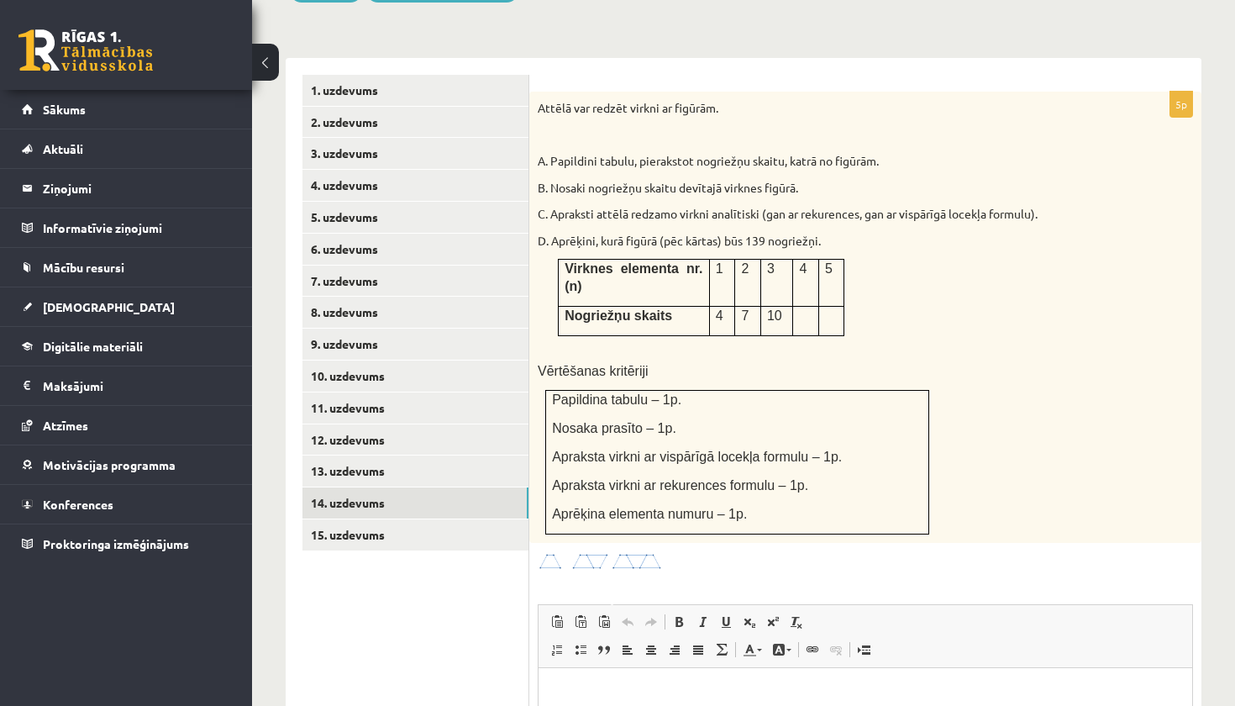
click at [628, 552] on img at bounding box center [601, 561] width 126 height 19
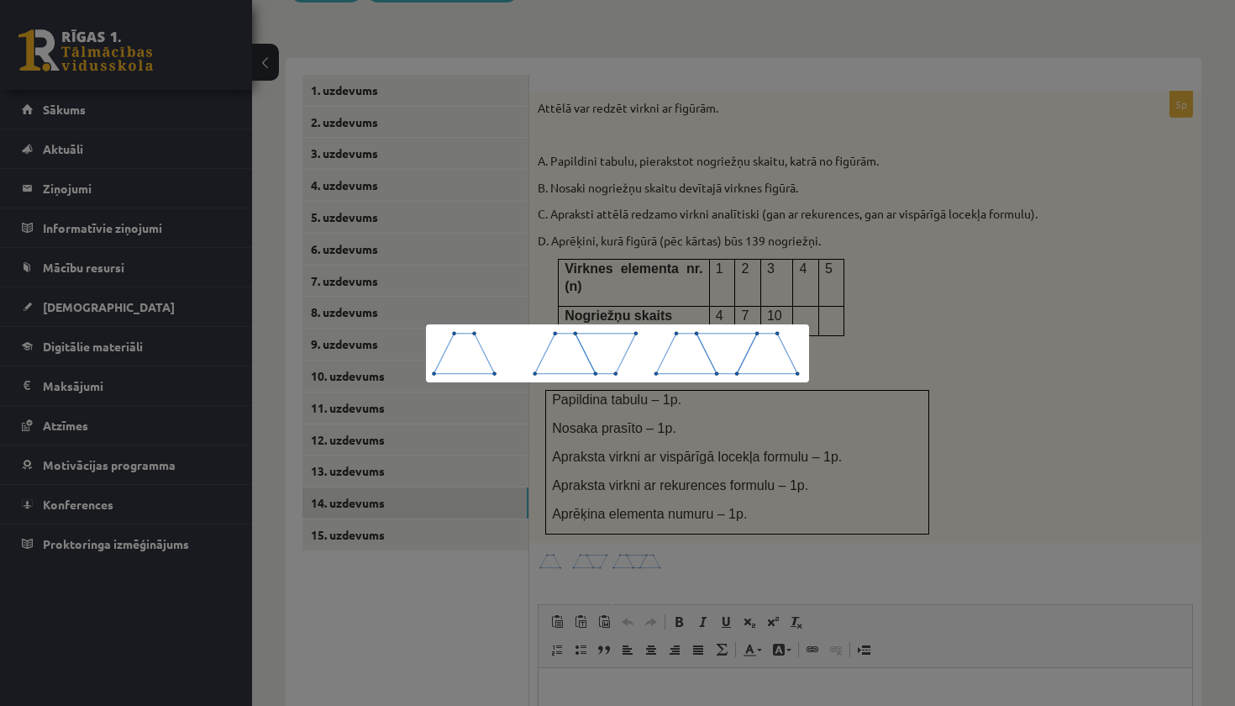
click at [837, 339] on div at bounding box center [617, 353] width 1235 height 706
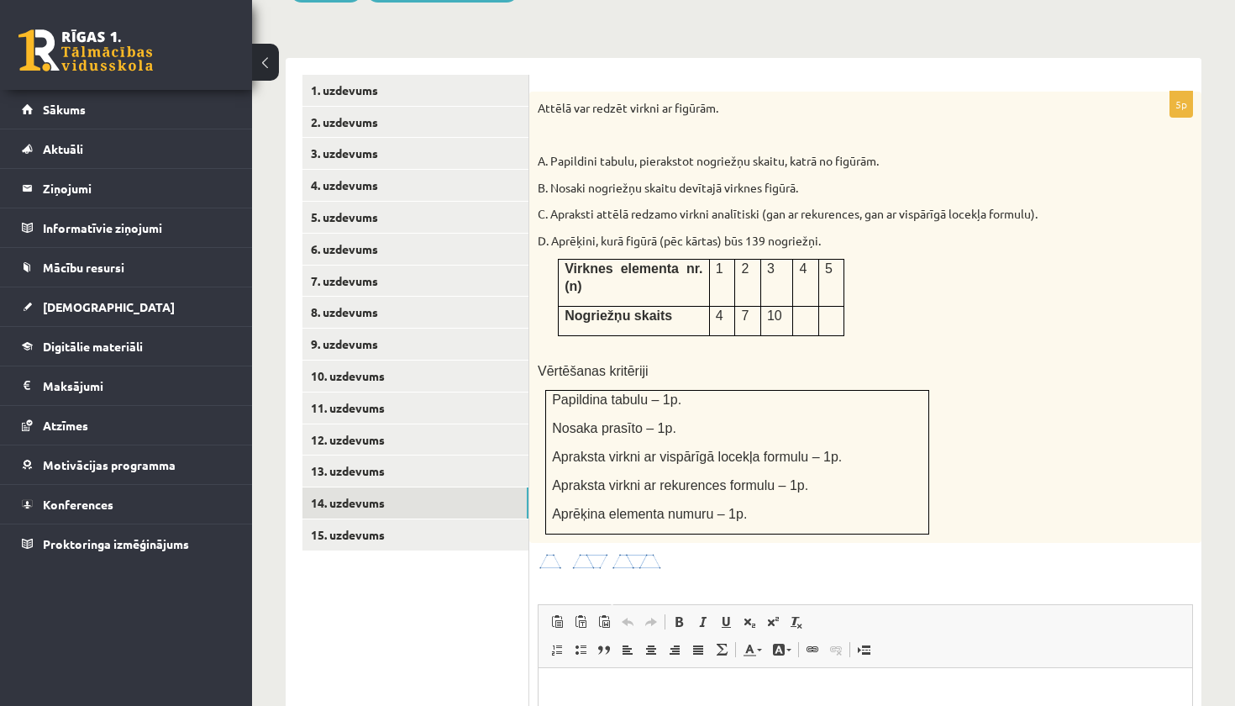
click at [607, 529] on div "5p Attēlā var redzēt virkni ar figūrām. A. Papildini tabulu, pierakstot nogriež…" at bounding box center [865, 523] width 672 height 863
click at [590, 552] on img at bounding box center [601, 561] width 126 height 19
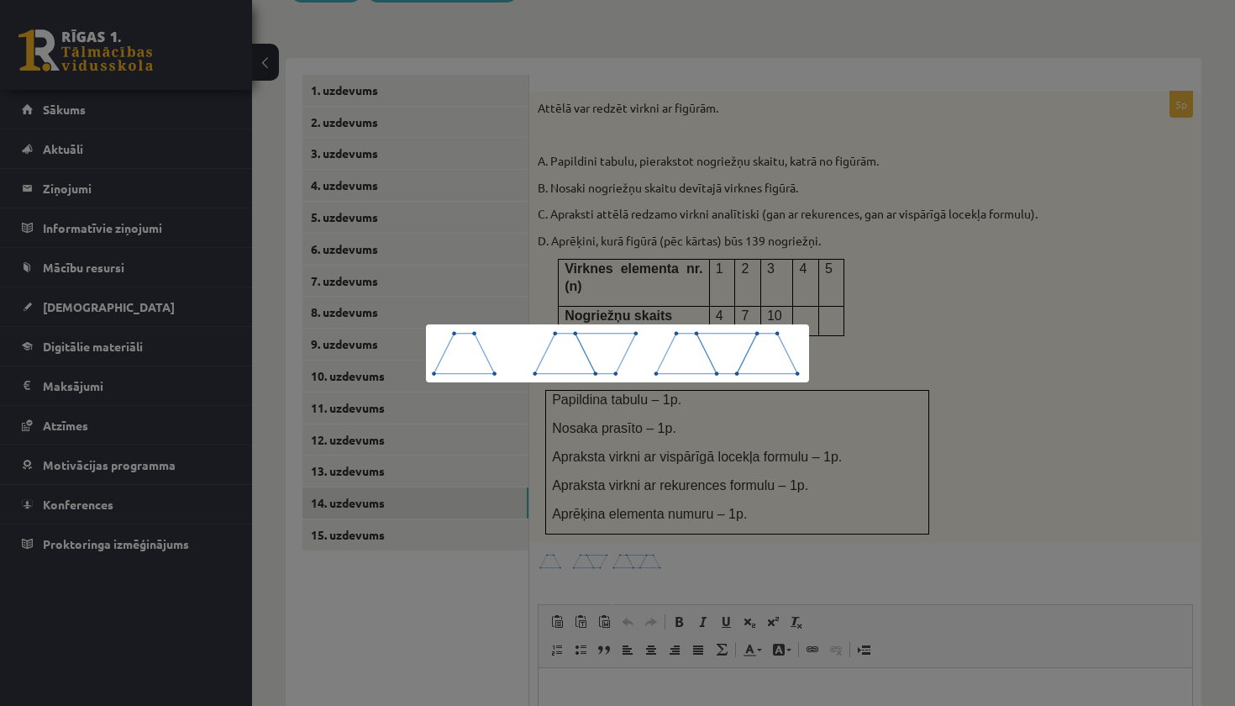
click at [860, 343] on div at bounding box center [617, 353] width 1235 height 706
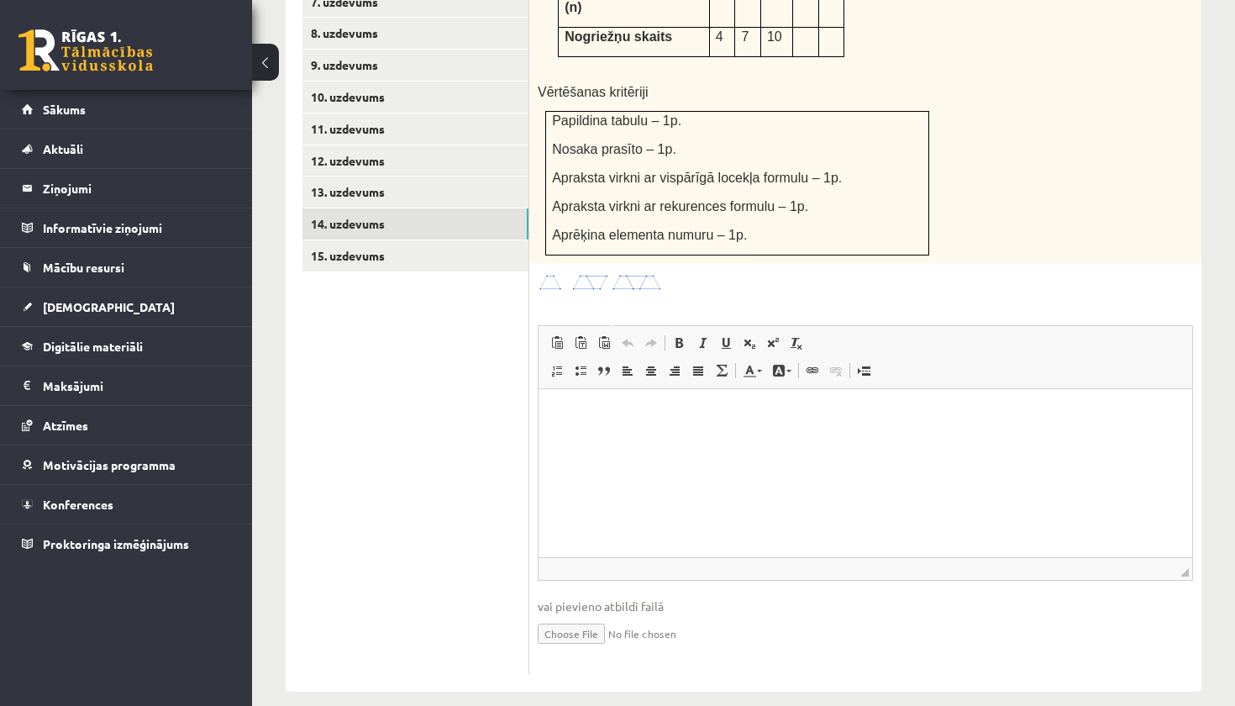
scroll to position [968, 0]
click at [574, 616] on input "file" at bounding box center [865, 633] width 655 height 34
type input "**********"
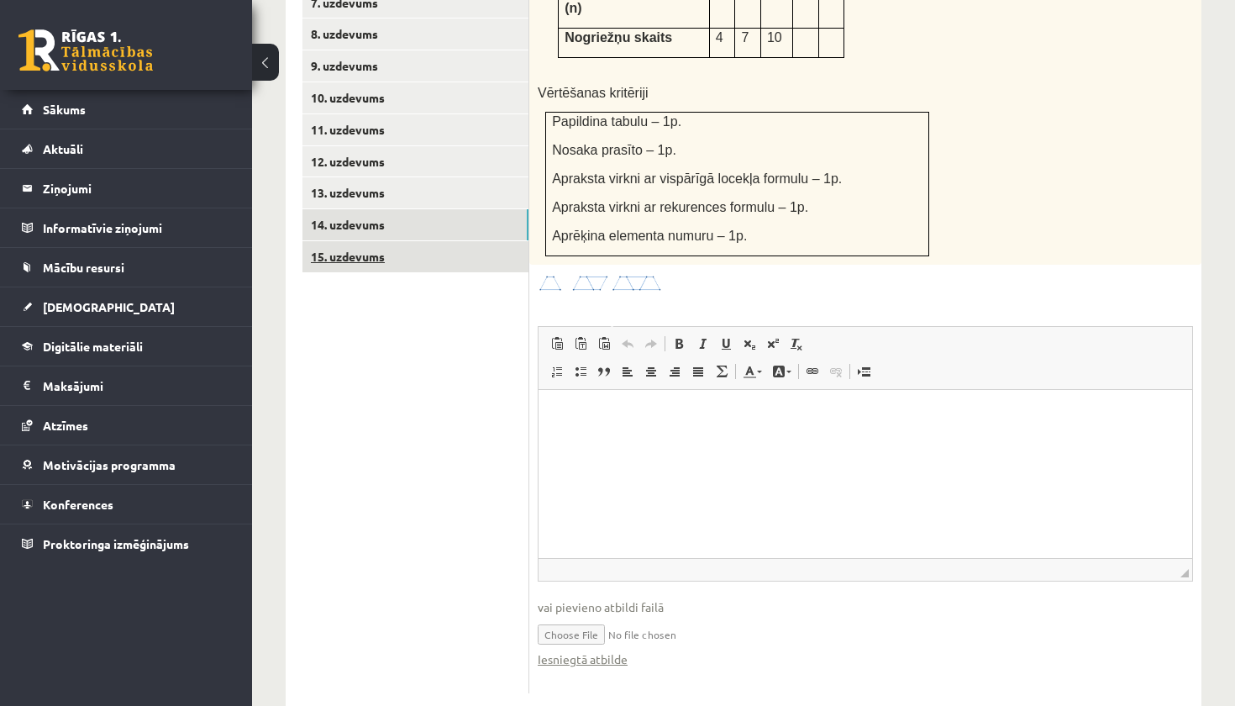
click at [421, 241] on link "15. uzdevums" at bounding box center [415, 256] width 226 height 31
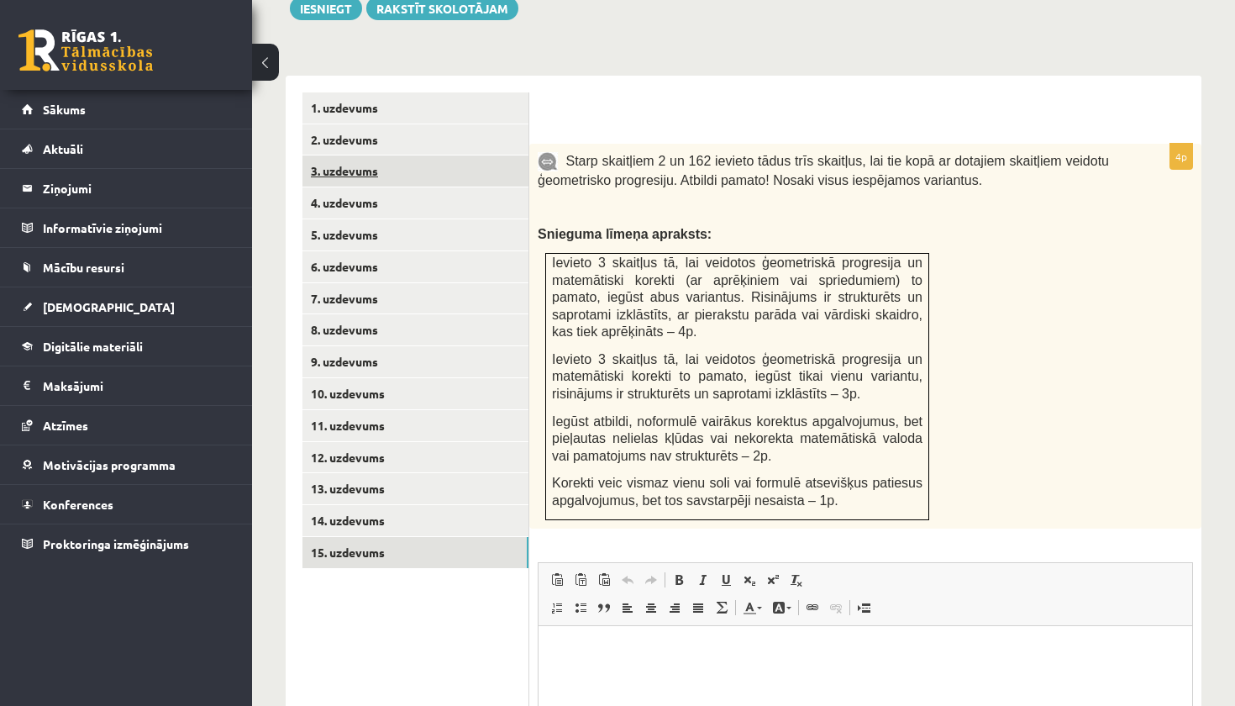
scroll to position [655, 0]
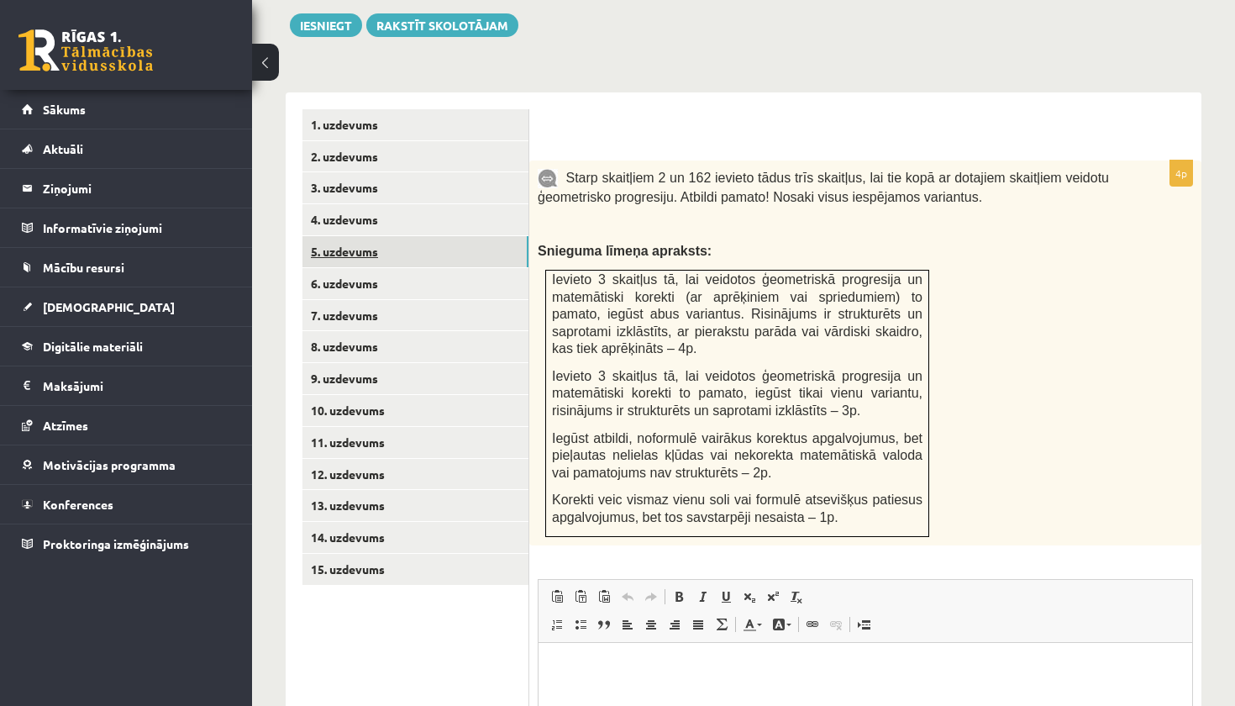
click at [395, 236] on link "5. uzdevums" at bounding box center [415, 251] width 226 height 31
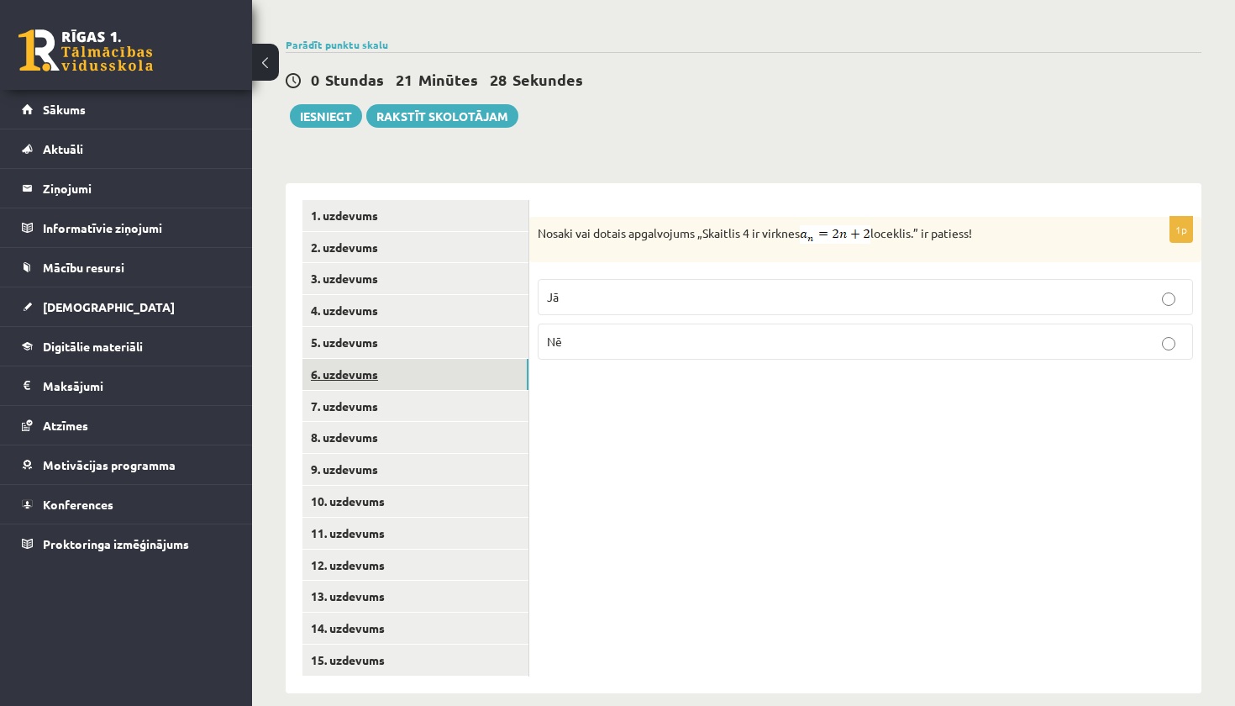
click at [380, 359] on link "6. uzdevums" at bounding box center [415, 374] width 226 height 31
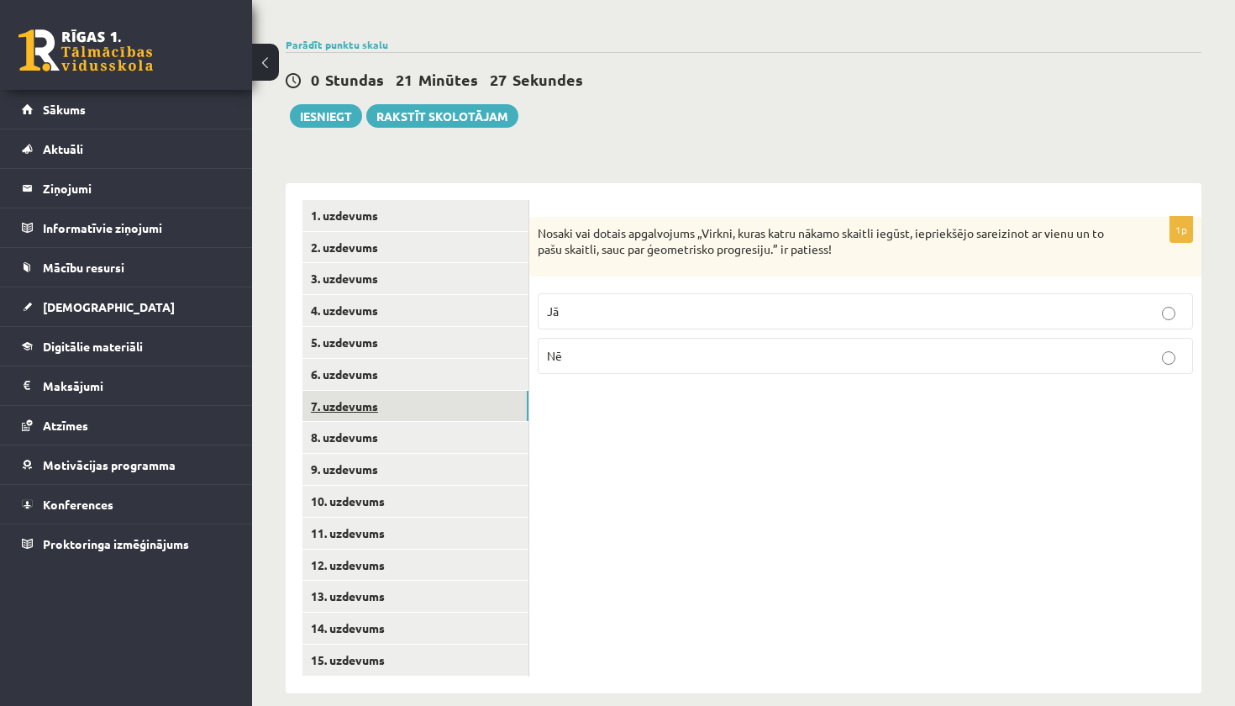
click at [386, 391] on link "7. uzdevums" at bounding box center [415, 406] width 226 height 31
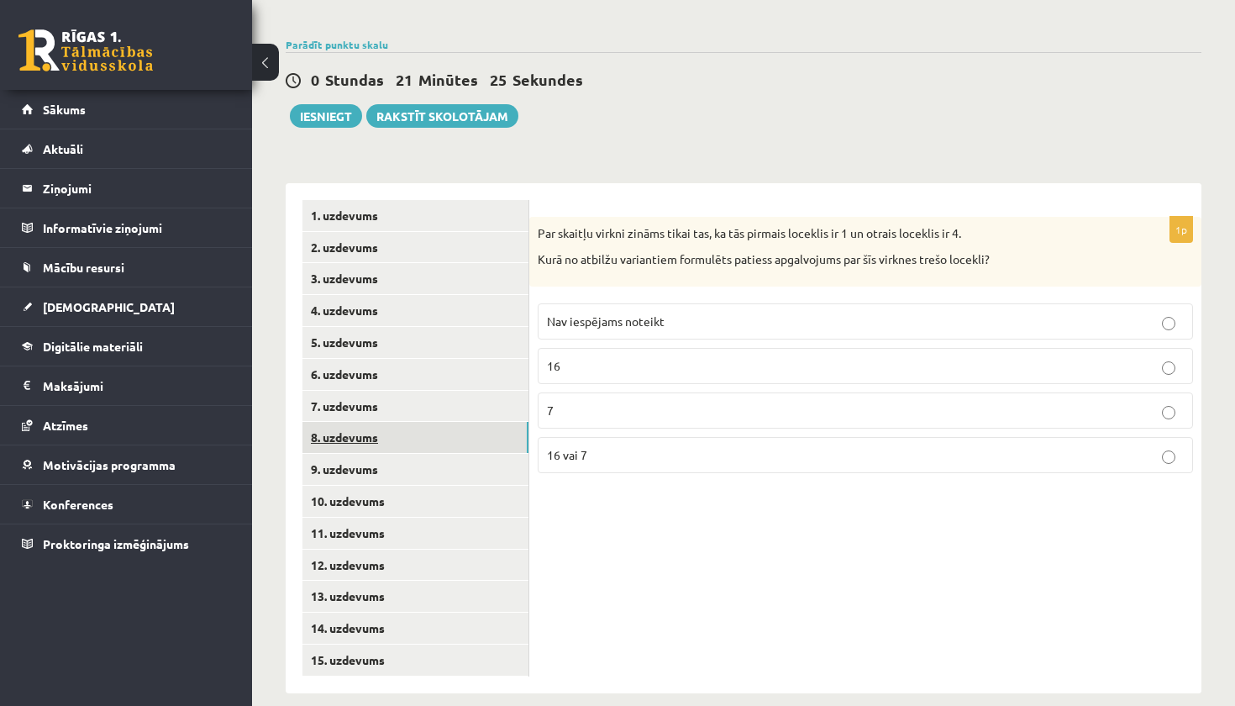
click at [388, 422] on link "8. uzdevums" at bounding box center [415, 437] width 226 height 31
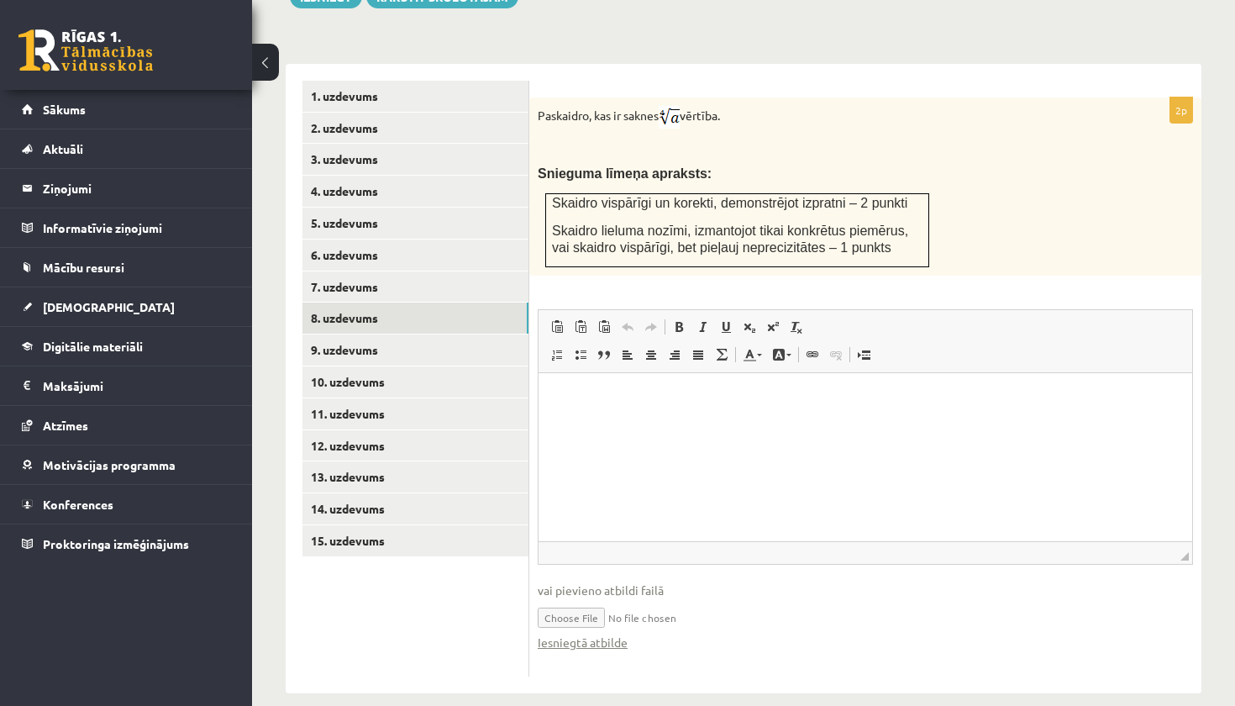
scroll to position [690, 0]
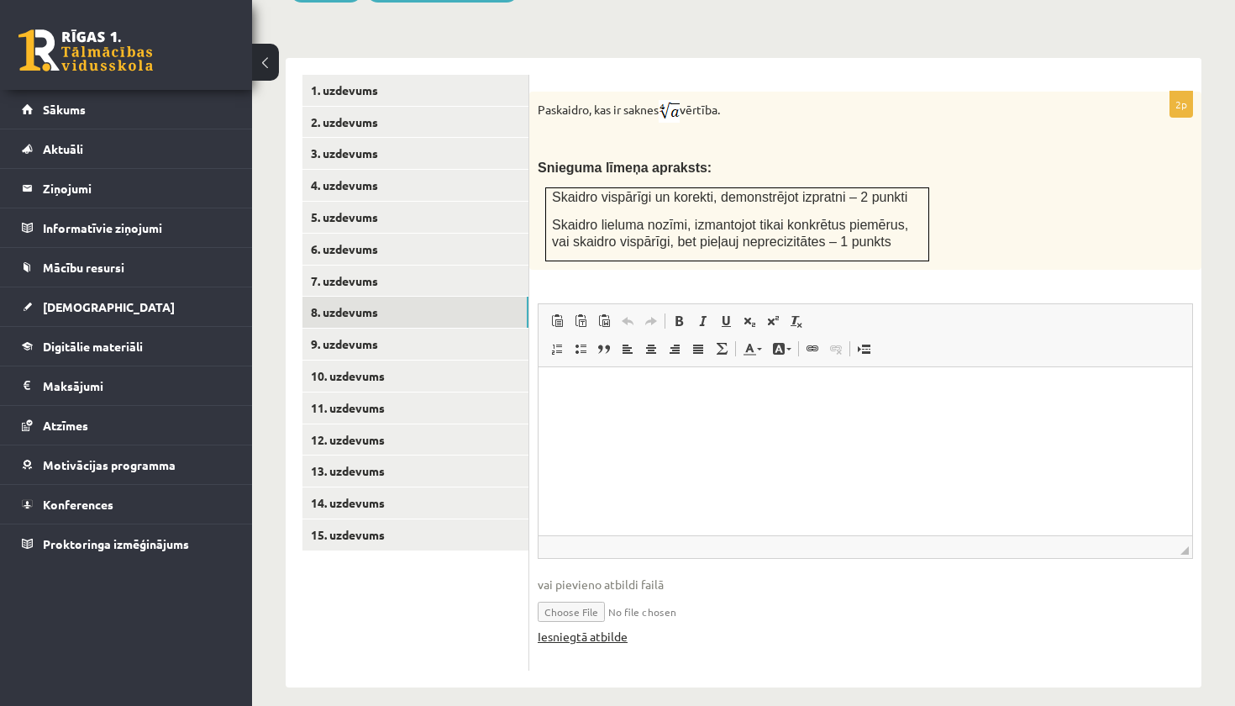
click at [592, 627] on link "Iesniegtā atbilde" at bounding box center [583, 636] width 90 height 18
click at [370, 328] on link "9. uzdevums" at bounding box center [415, 343] width 226 height 31
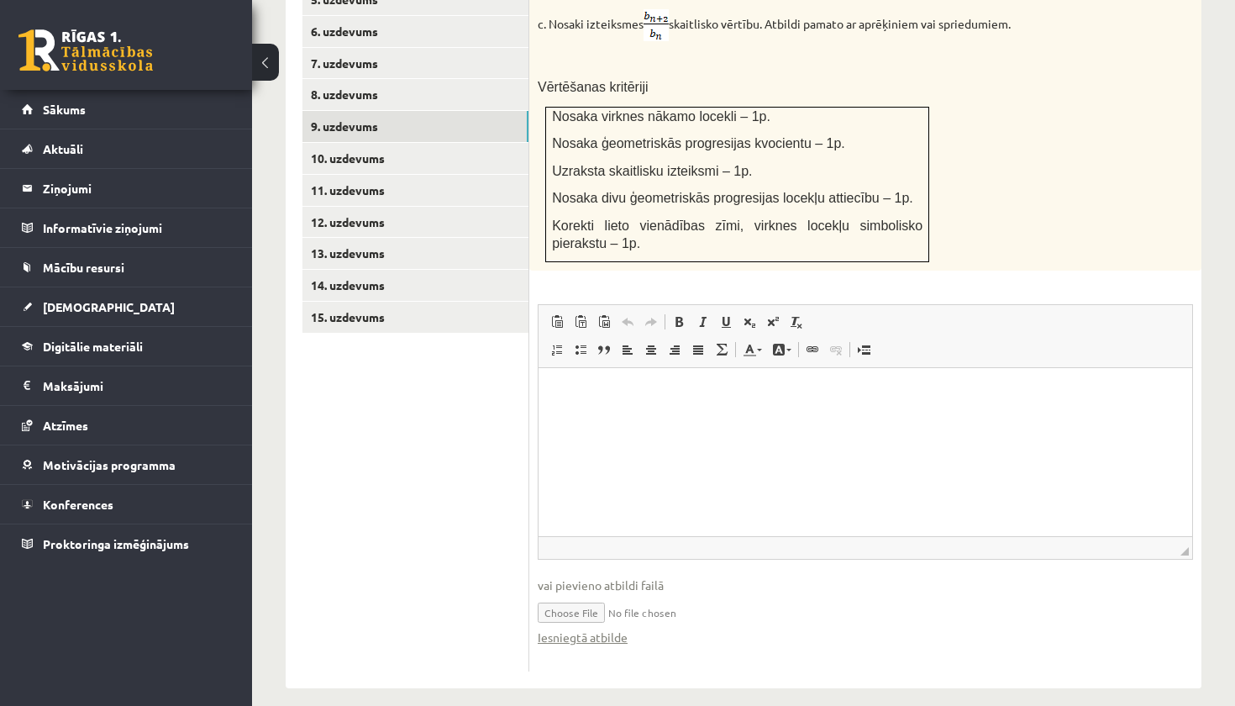
scroll to position [906, 0]
click at [572, 629] on link "Iesniegtā atbilde" at bounding box center [583, 638] width 90 height 18
click at [385, 144] on link "10. uzdevums" at bounding box center [415, 159] width 226 height 31
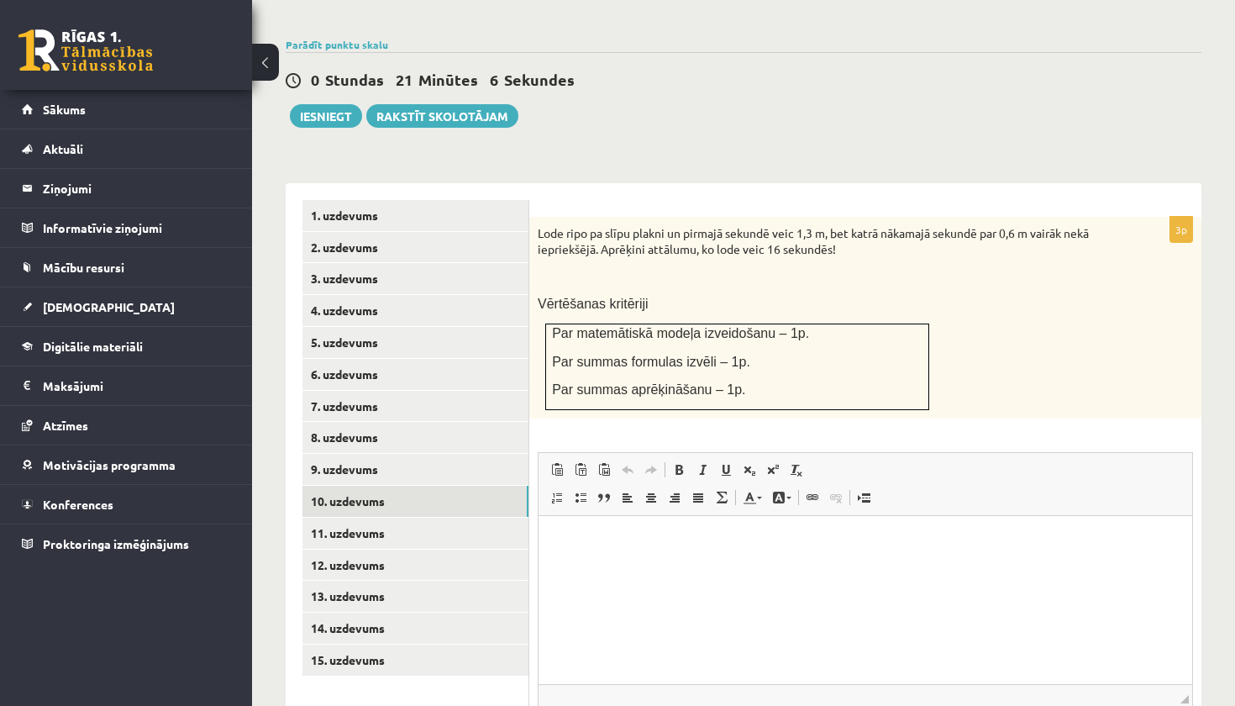
scroll to position [0, 0]
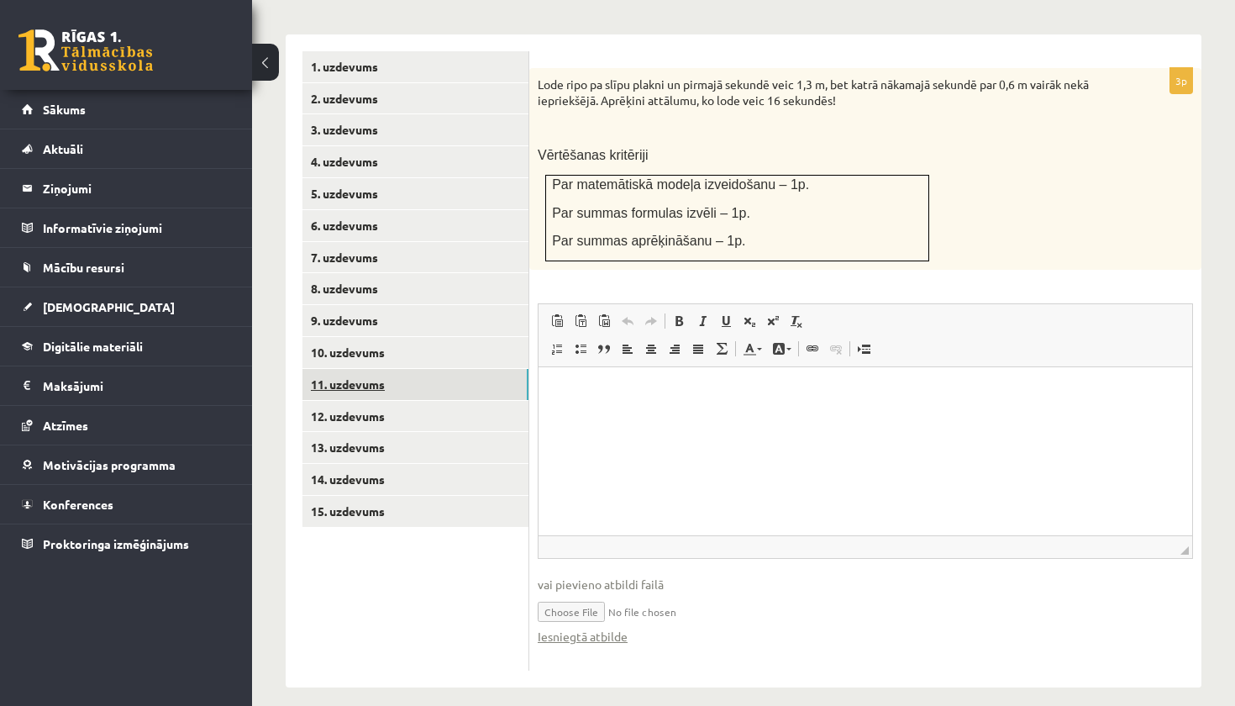
click at [392, 369] on link "11. uzdevums" at bounding box center [415, 384] width 226 height 31
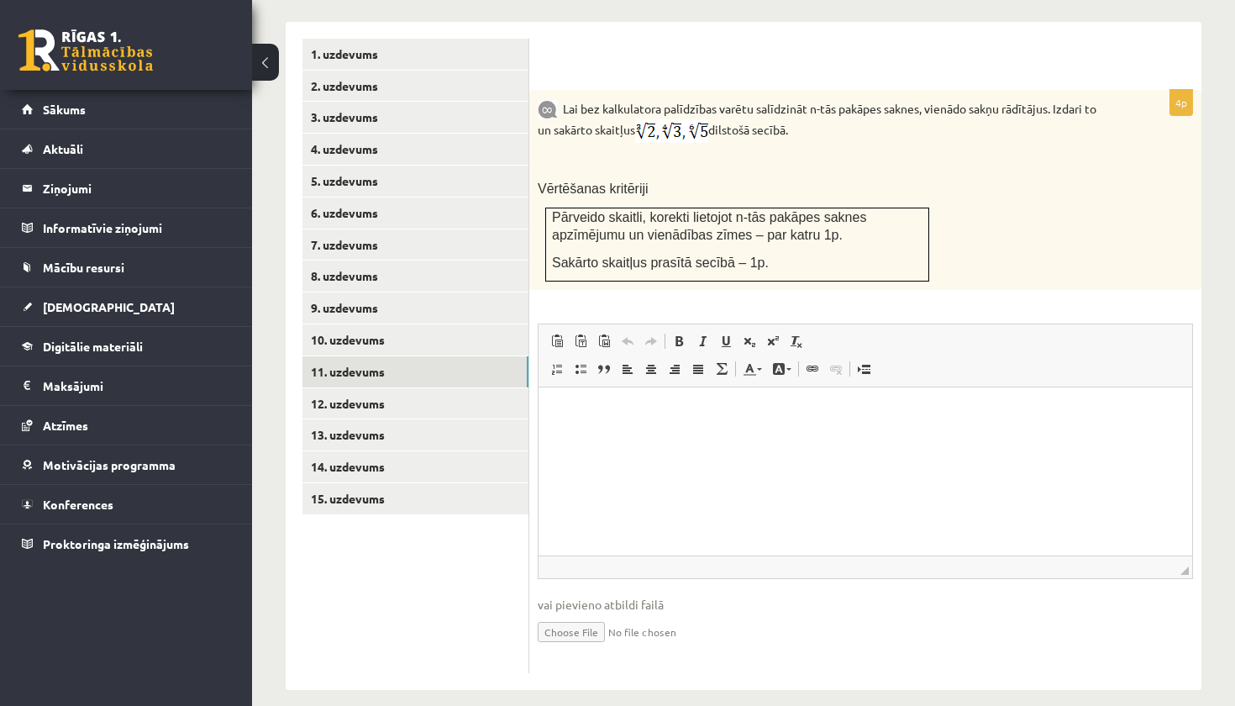
scroll to position [708, 0]
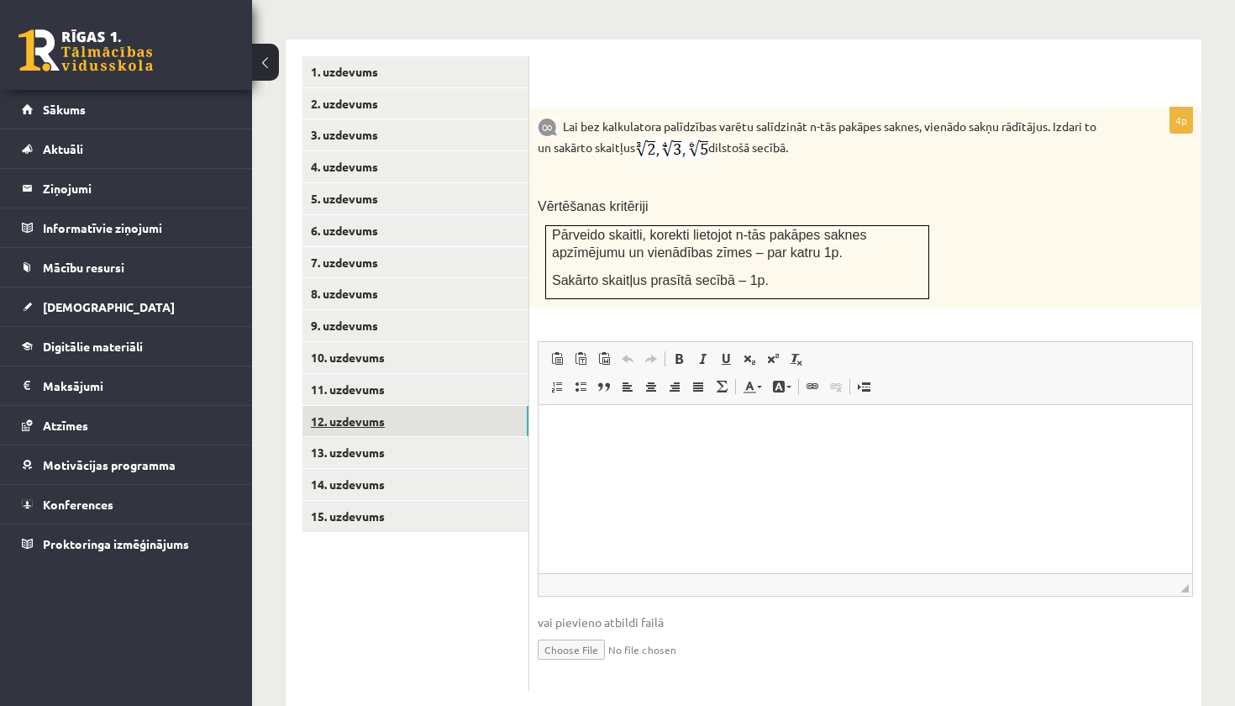
click at [407, 406] on link "12. uzdevums" at bounding box center [415, 421] width 226 height 31
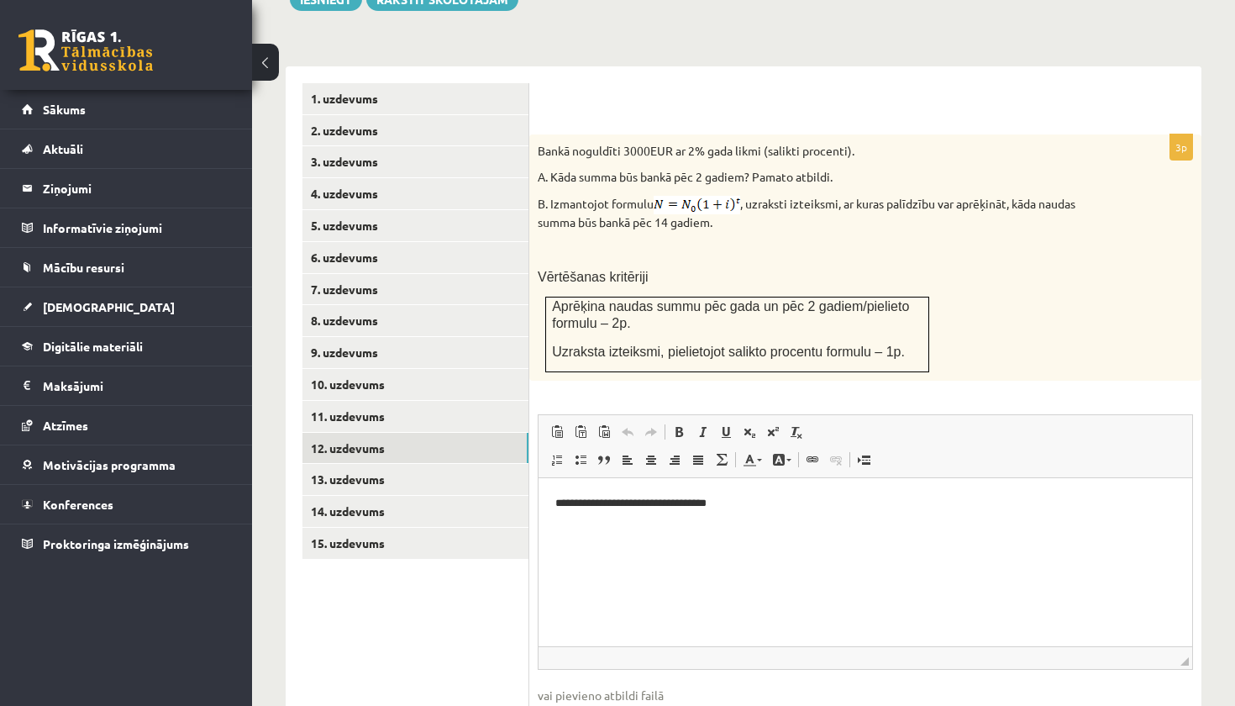
scroll to position [738, 0]
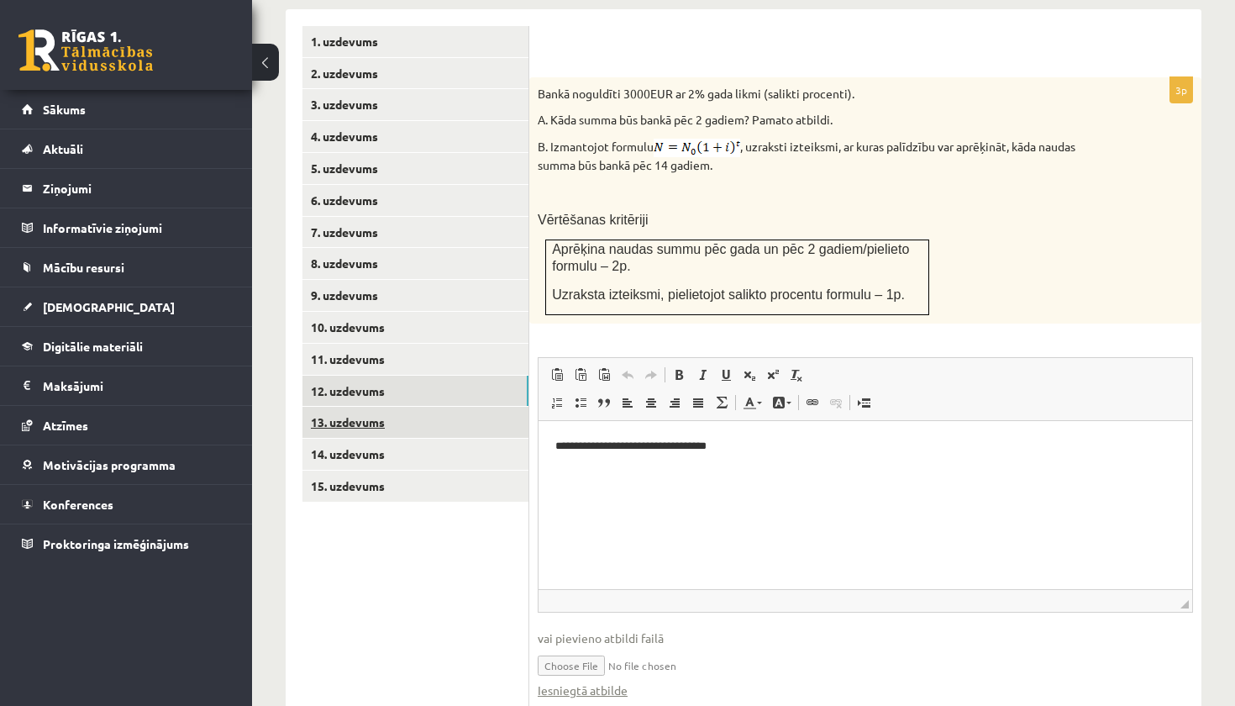
click at [438, 407] on link "13. uzdevums" at bounding box center [415, 422] width 226 height 31
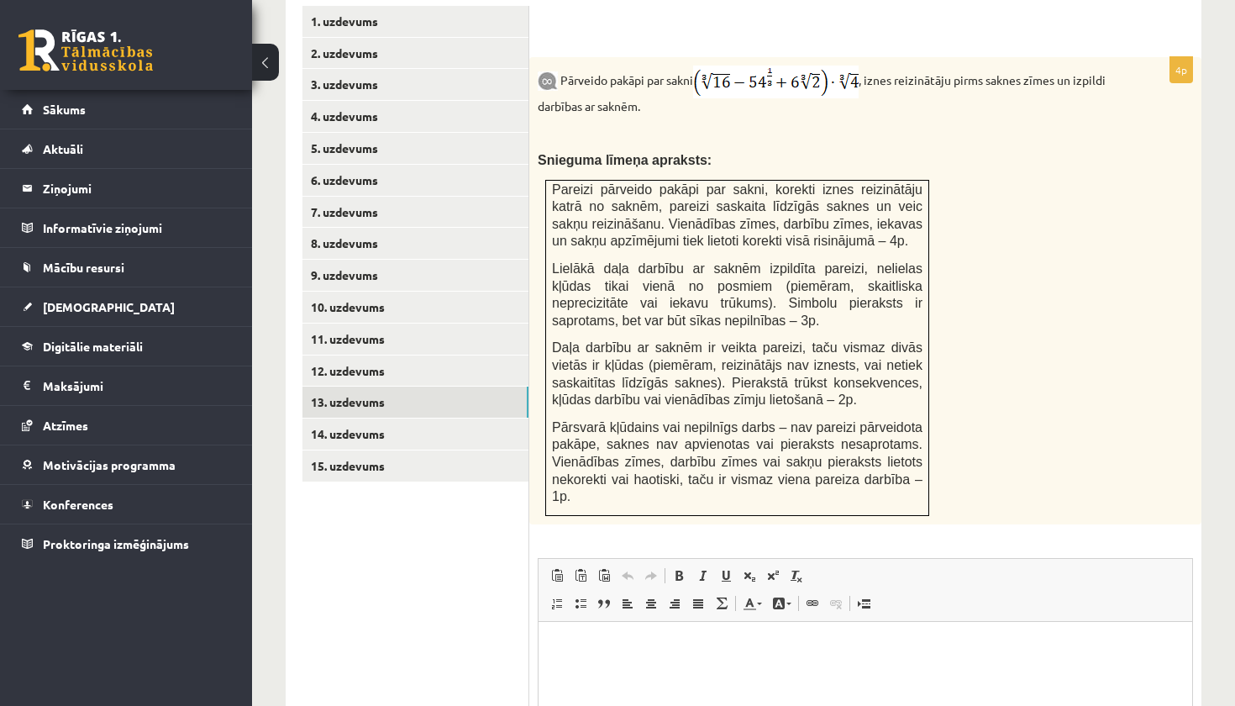
scroll to position [771, 0]
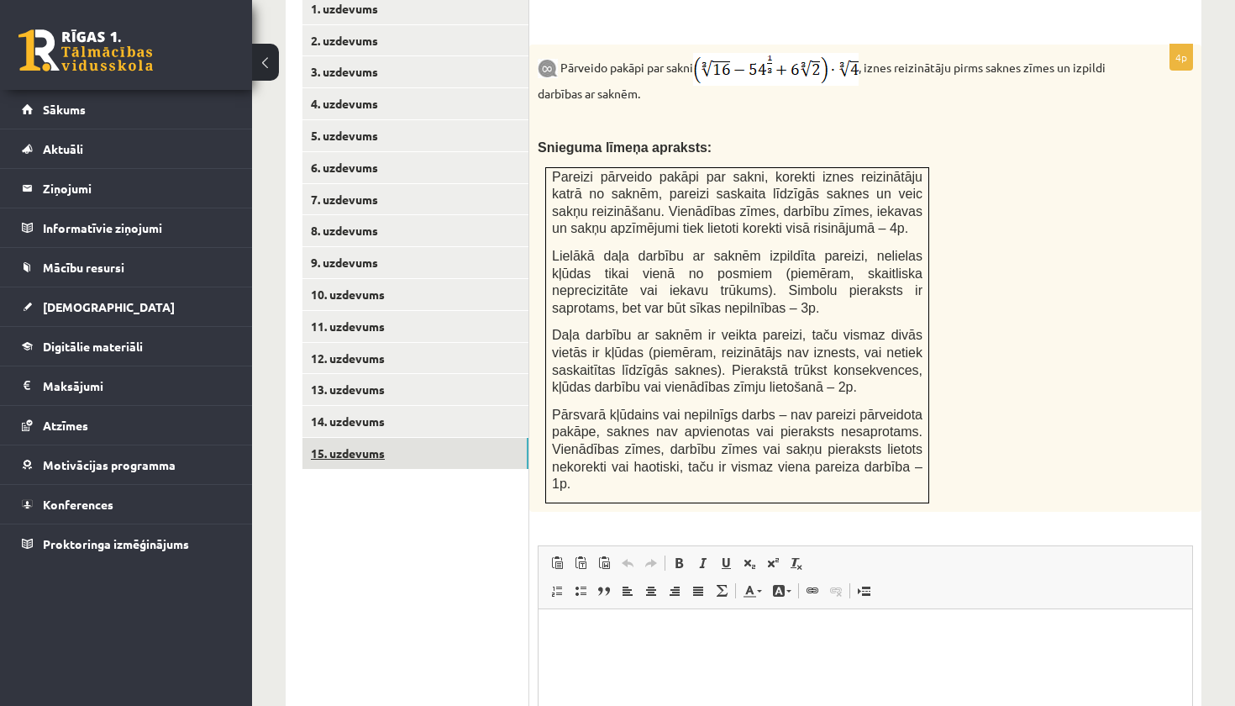
click at [394, 438] on link "15. uzdevums" at bounding box center [415, 453] width 226 height 31
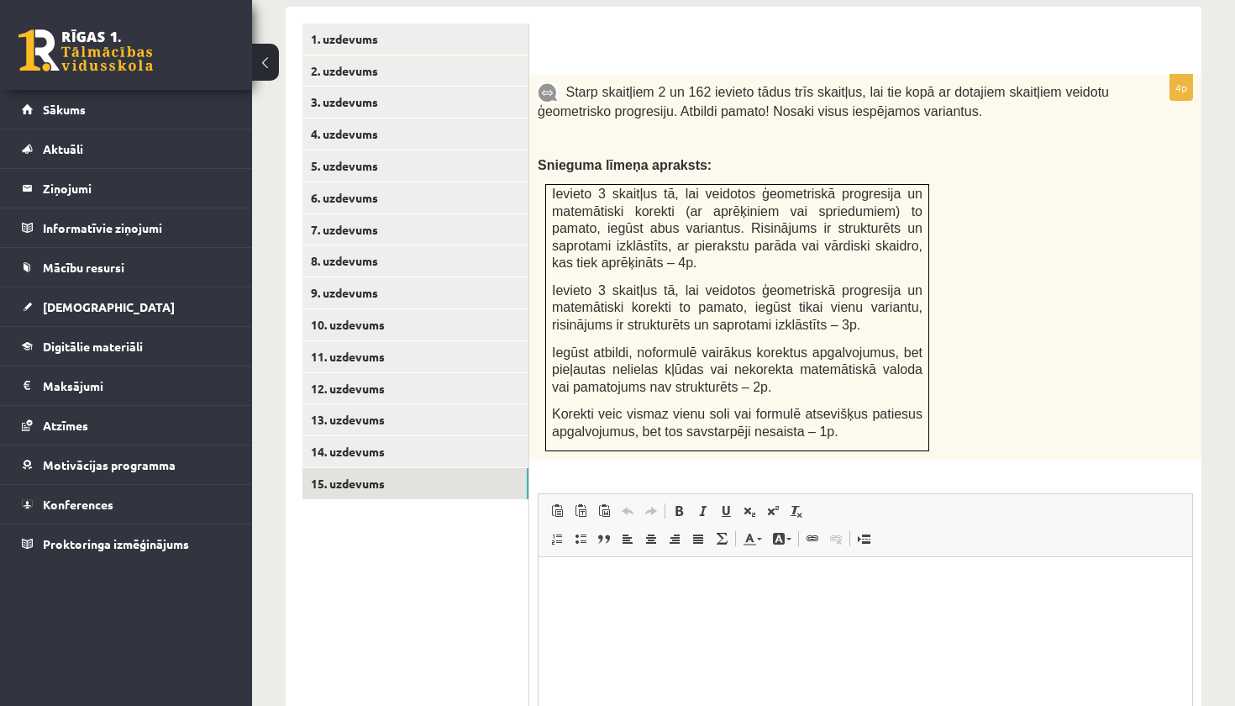
scroll to position [0, 0]
click at [389, 404] on link "13. uzdevums" at bounding box center [415, 419] width 226 height 31
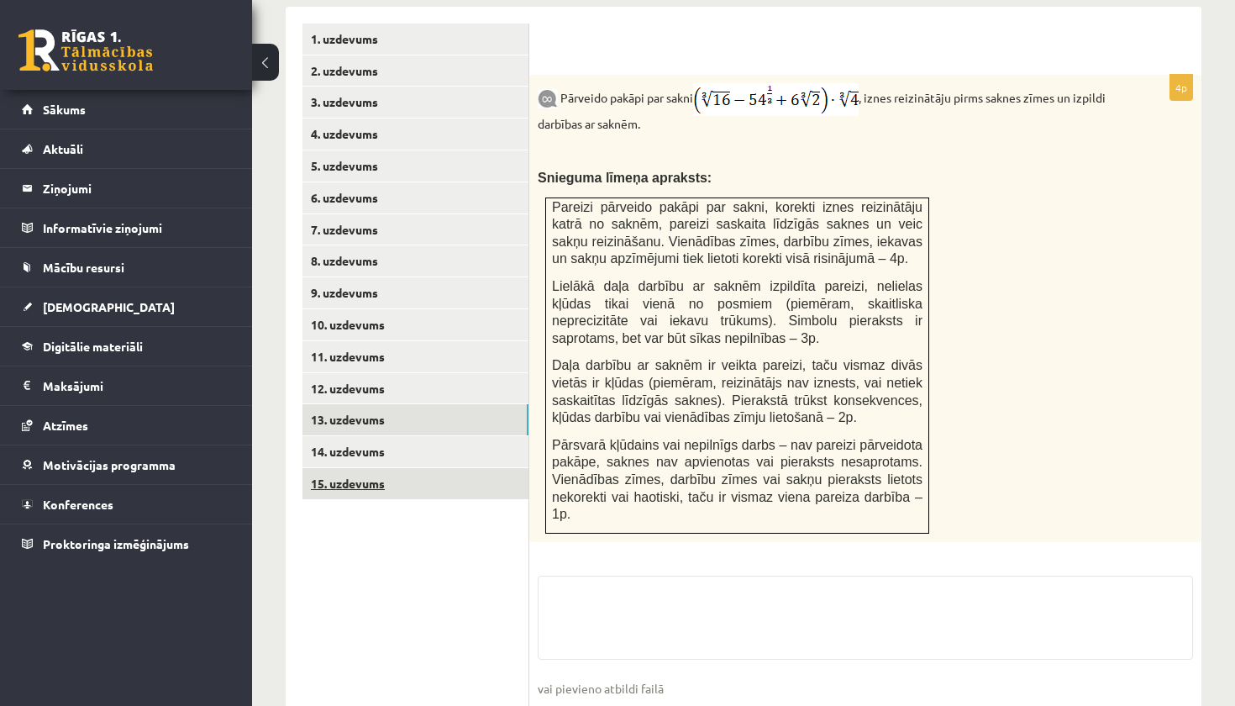
click at [388, 468] on link "15. uzdevums" at bounding box center [415, 483] width 226 height 31
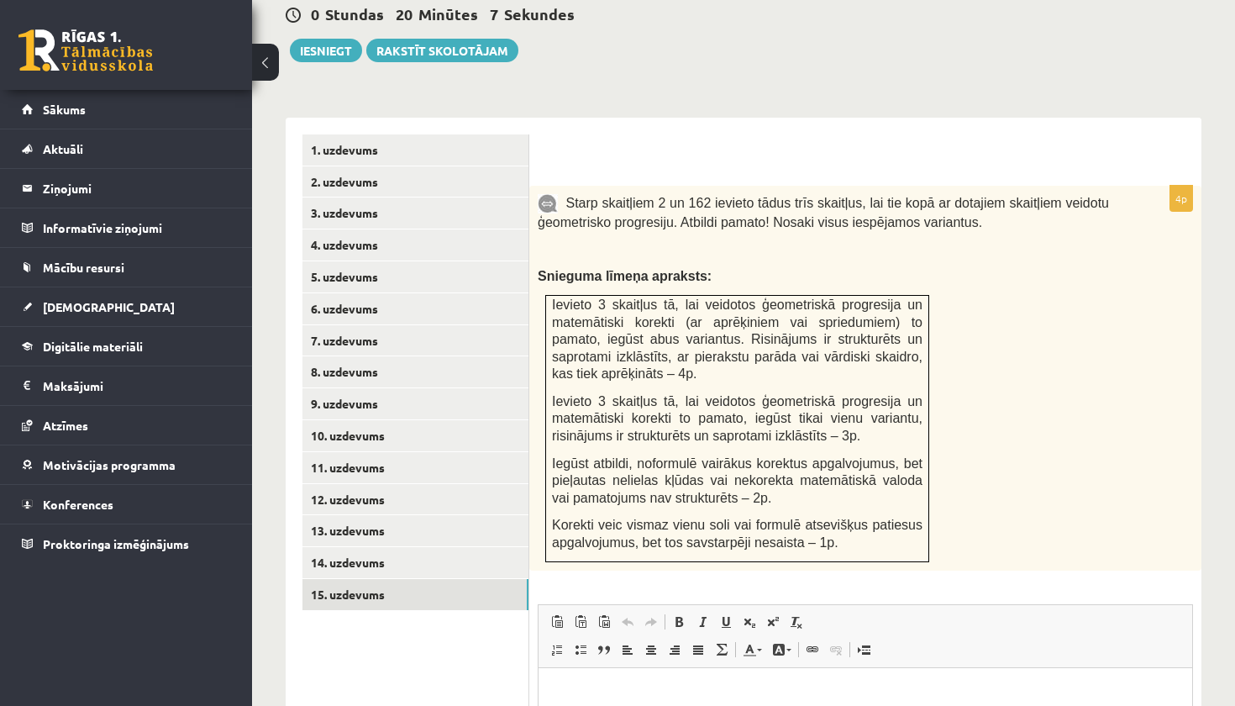
scroll to position [599, 0]
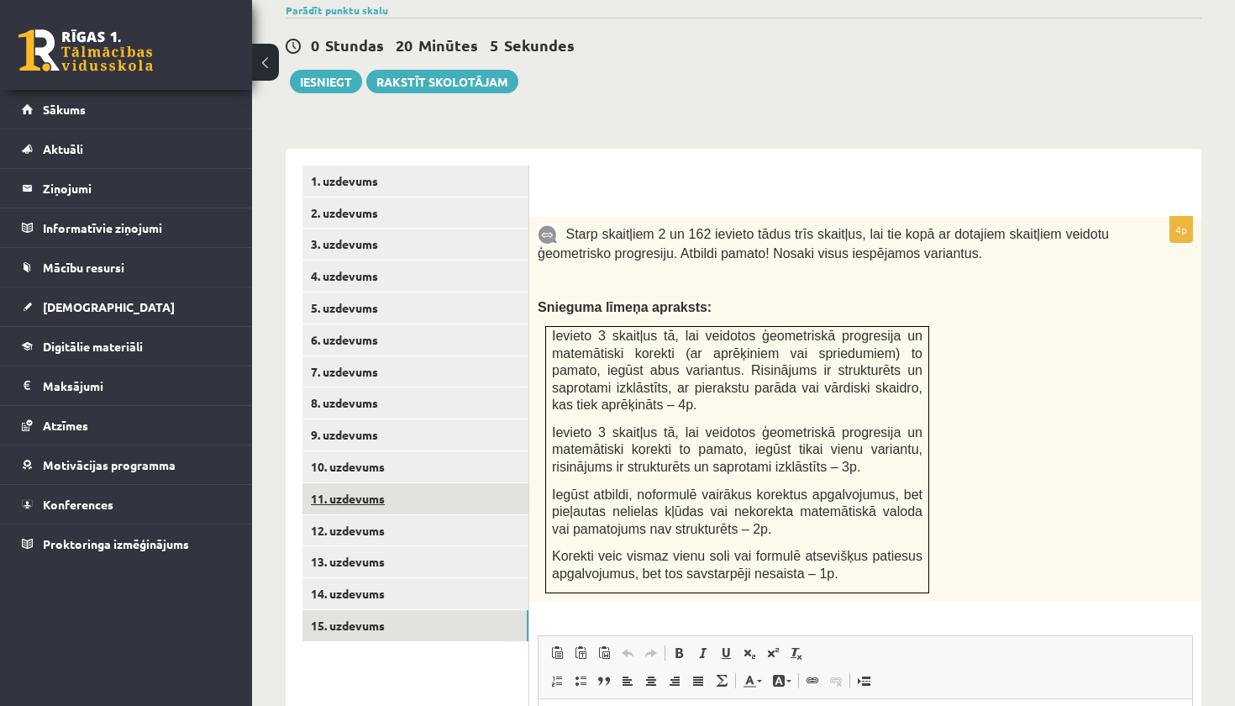
click at [387, 485] on link "11. uzdevums" at bounding box center [415, 498] width 226 height 31
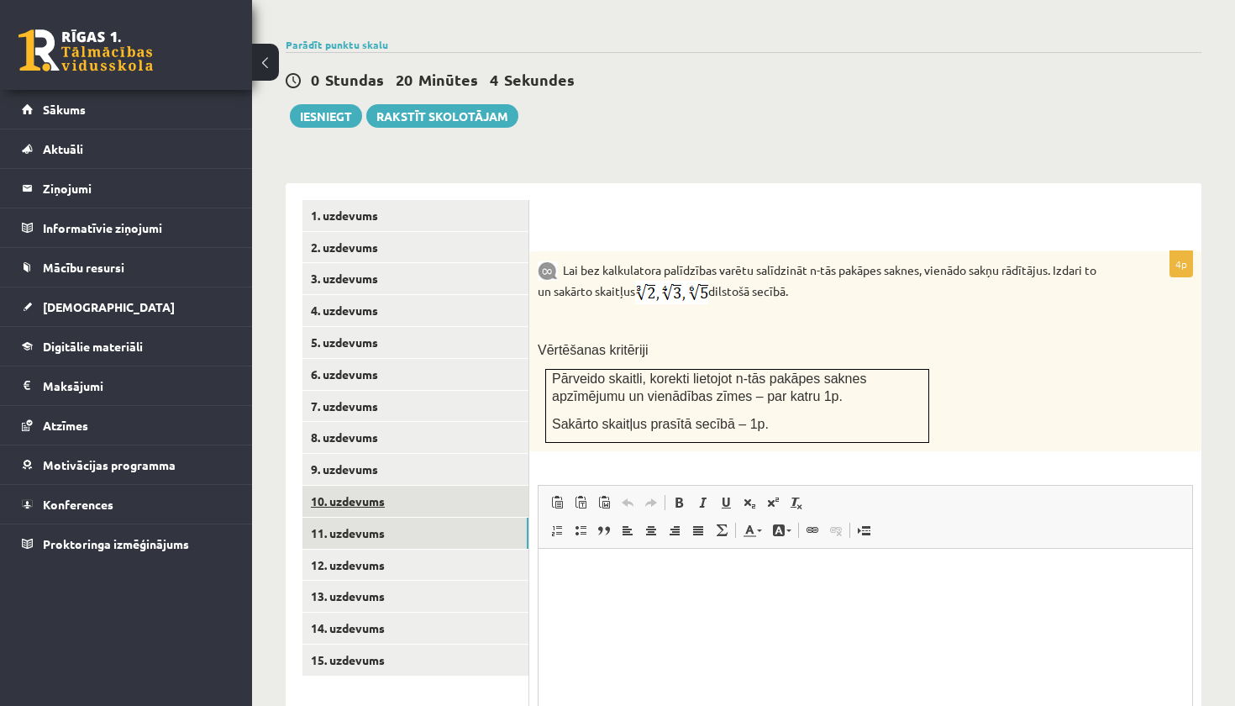
scroll to position [0, 0]
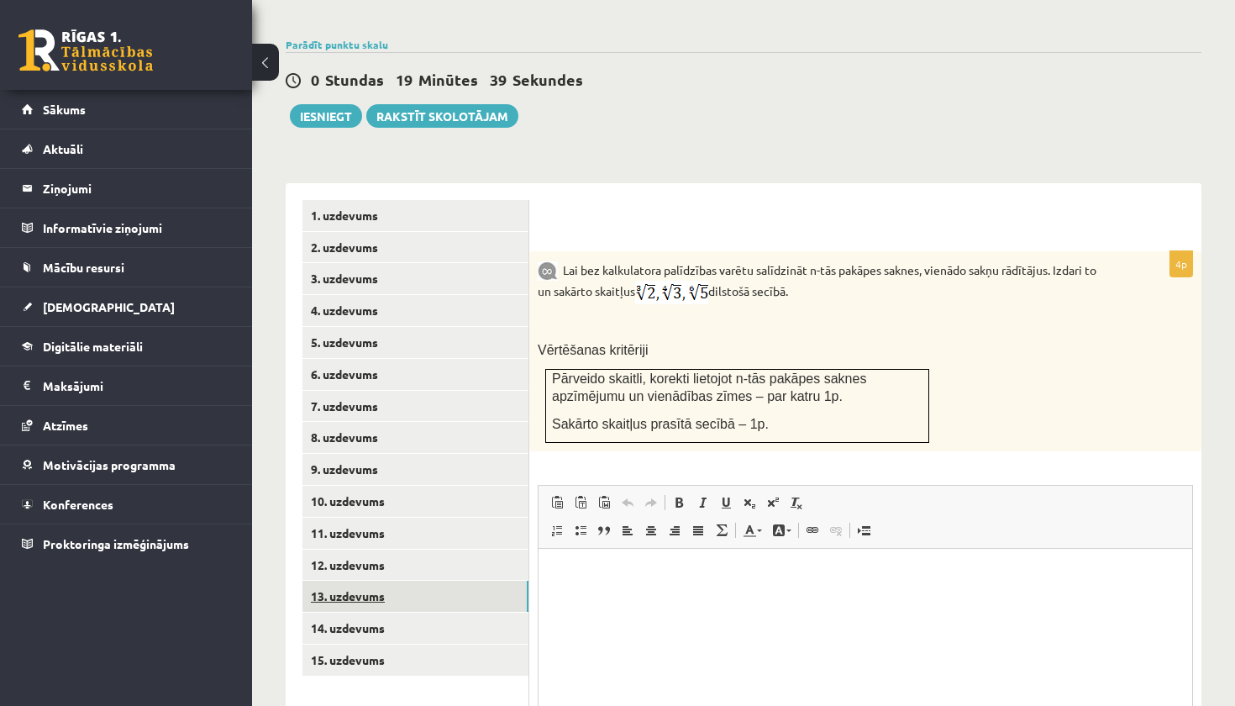
click at [375, 580] on link "13. uzdevums" at bounding box center [415, 595] width 226 height 31
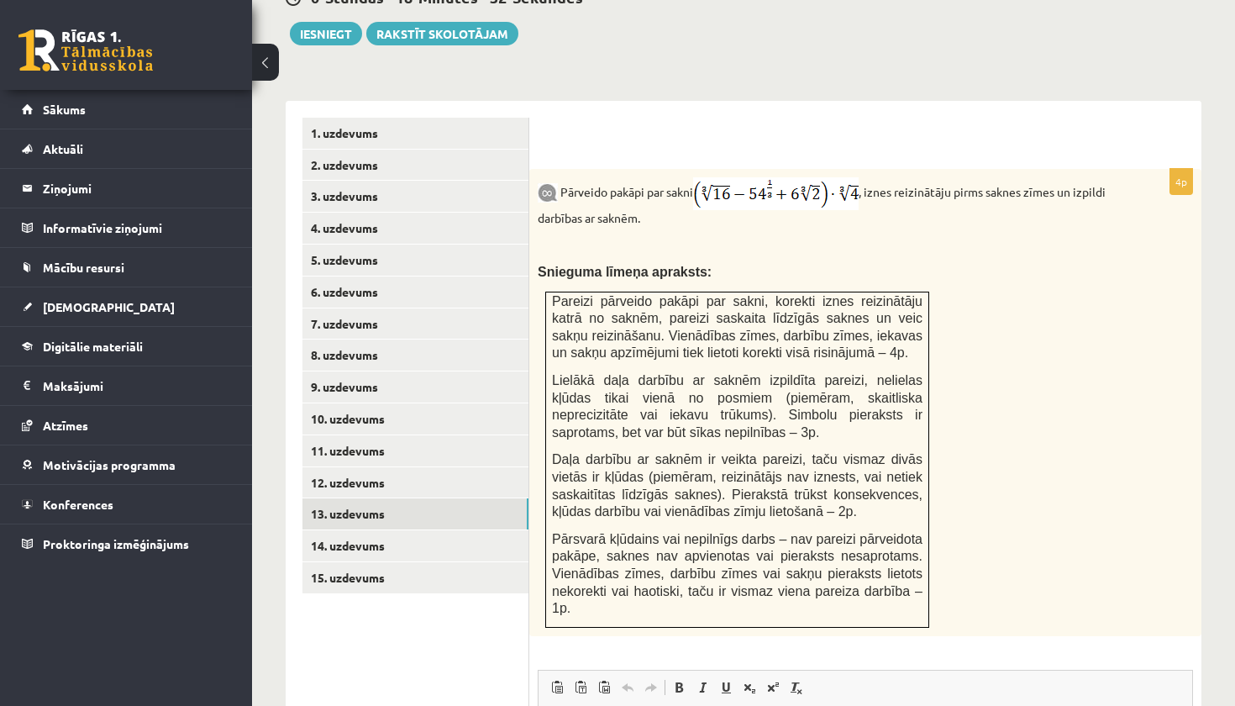
click at [759, 191] on img at bounding box center [775, 193] width 165 height 33
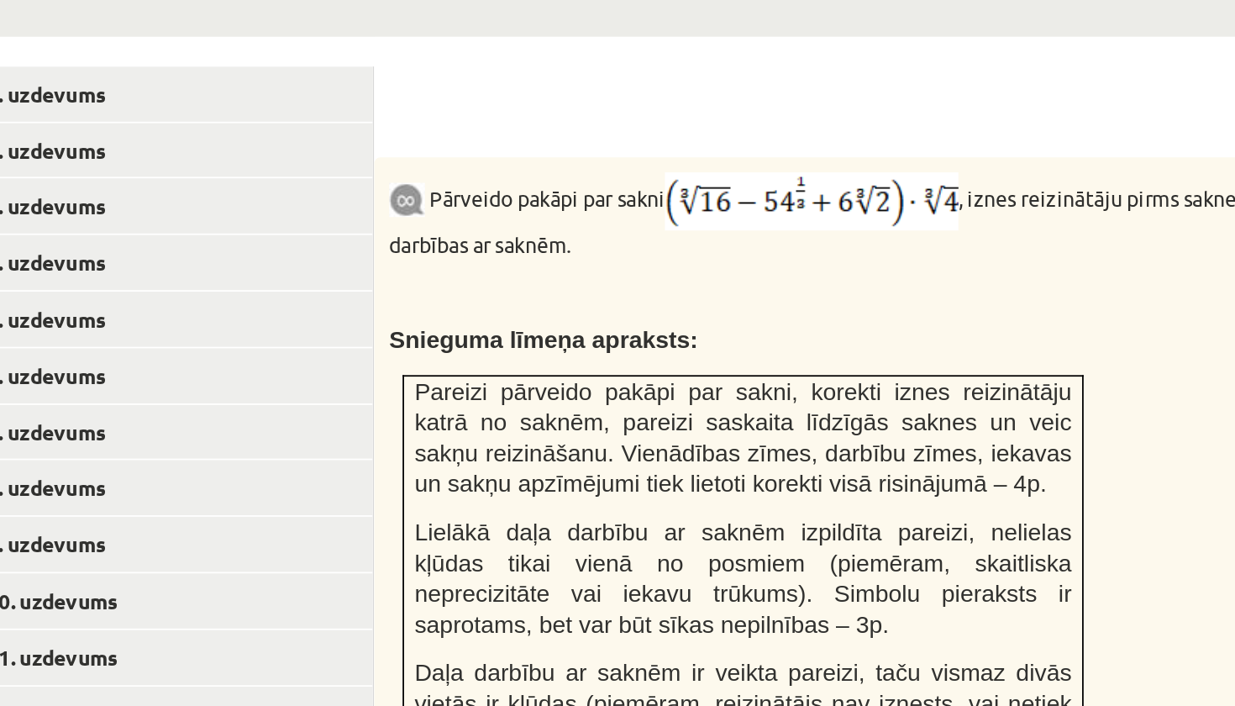
scroll to position [647, 0]
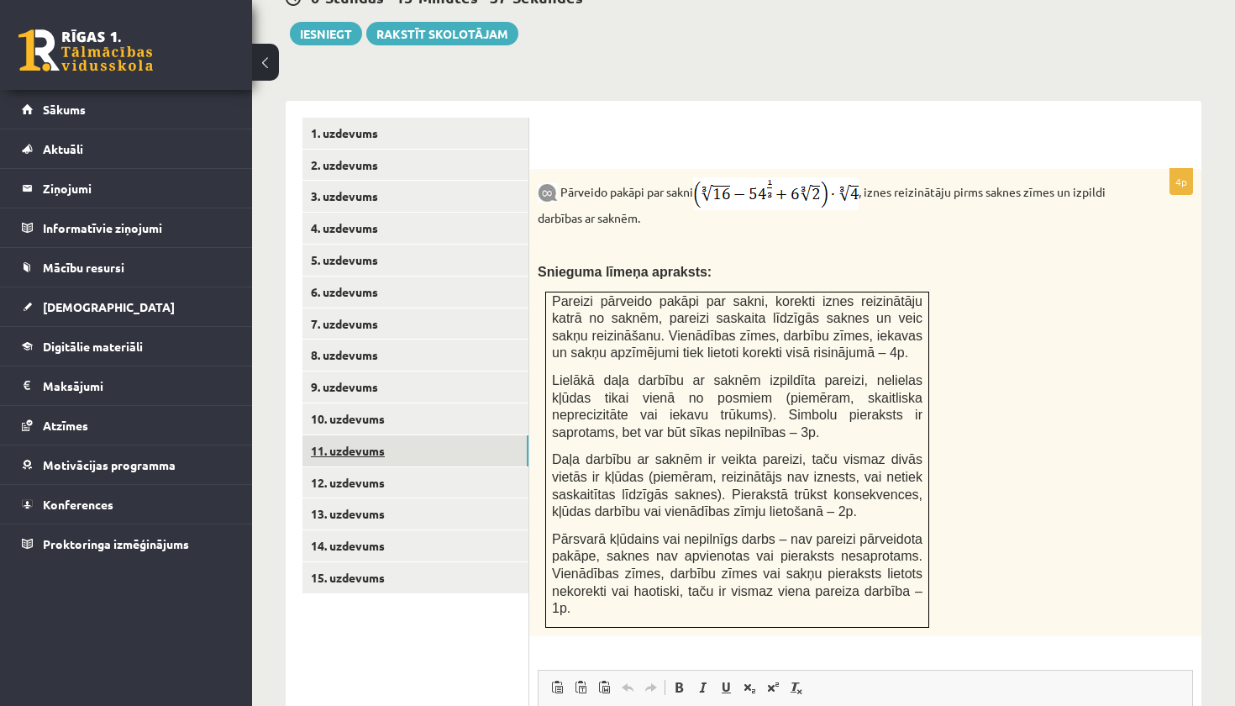
click at [366, 435] on link "11. uzdevums" at bounding box center [415, 450] width 226 height 31
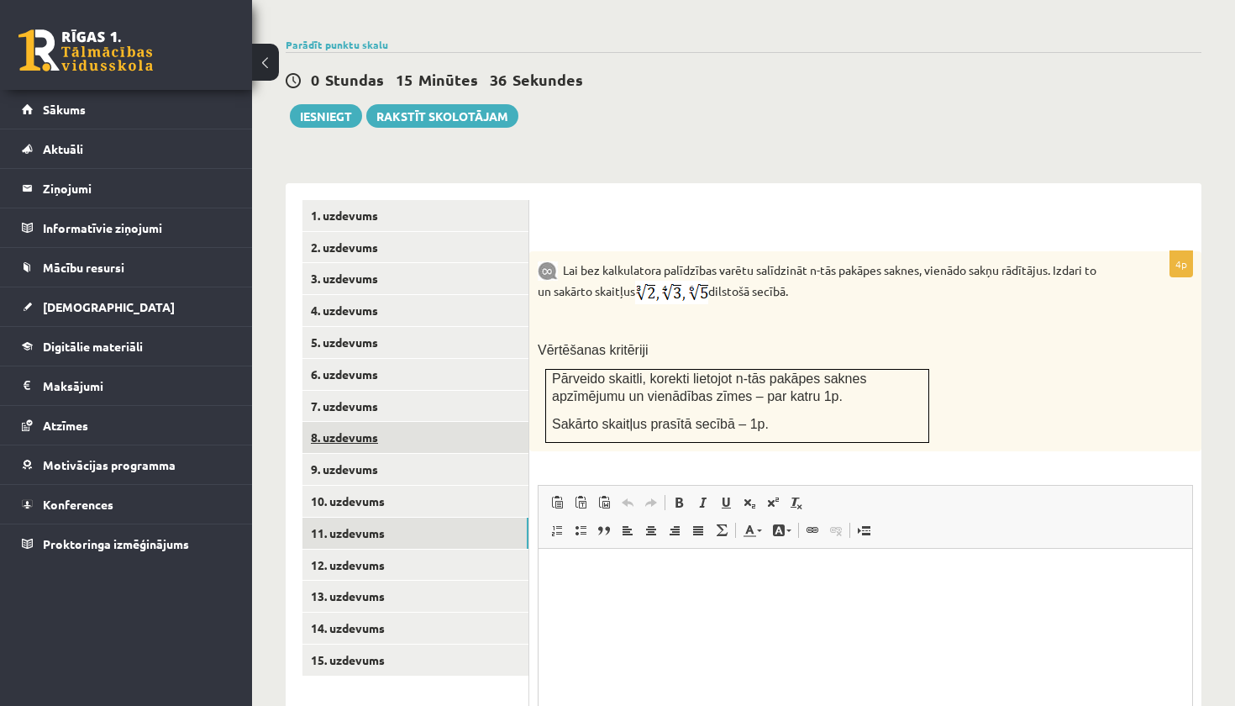
scroll to position [0, 0]
click at [357, 644] on link "15. uzdevums" at bounding box center [415, 659] width 226 height 31
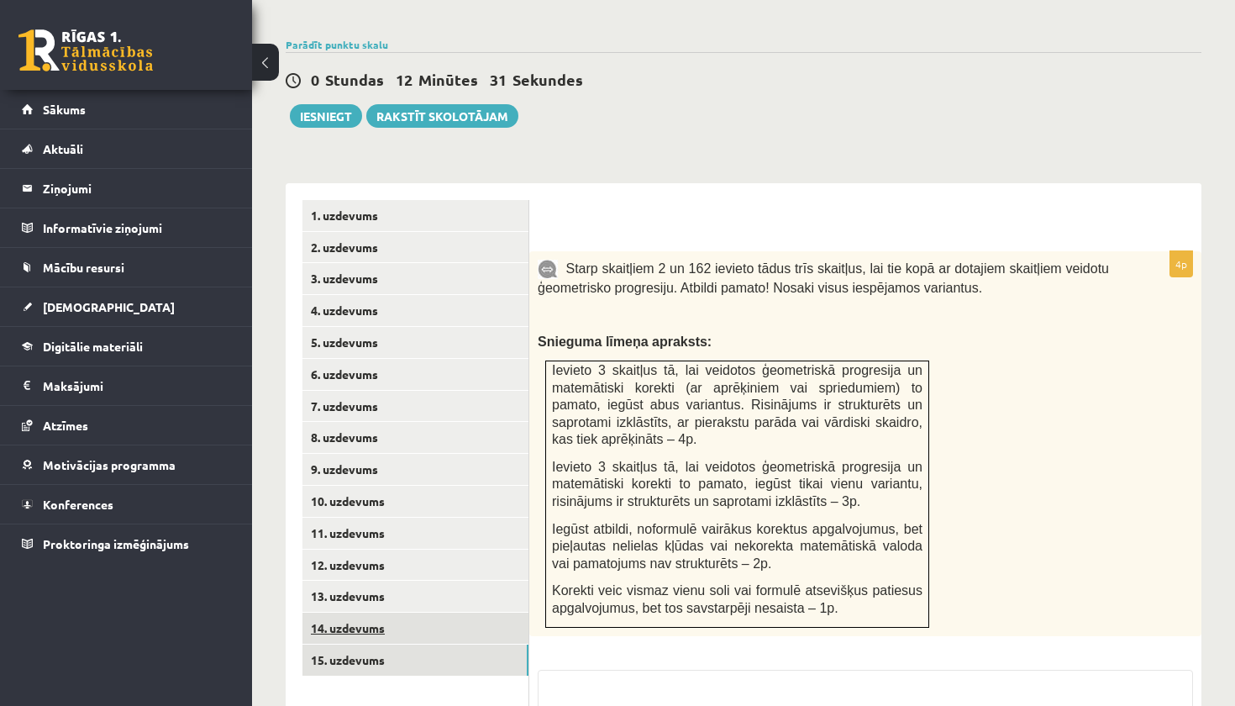
click at [356, 612] on link "14. uzdevums" at bounding box center [415, 627] width 226 height 31
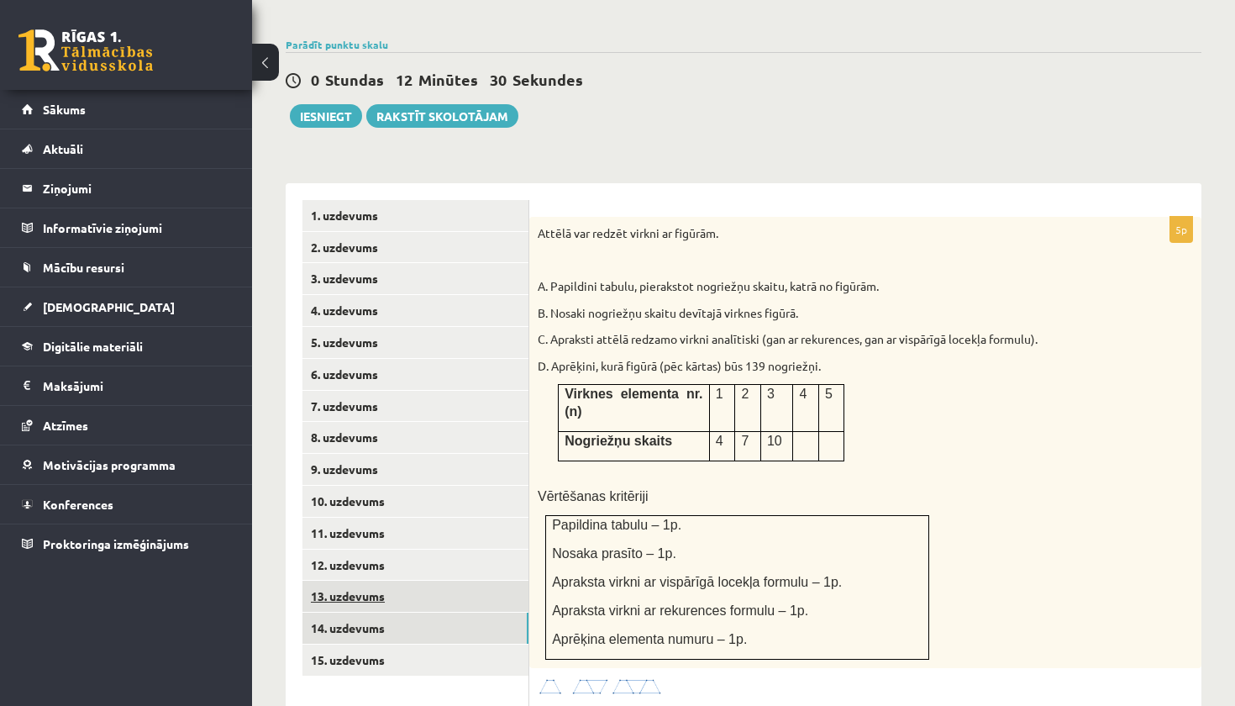
click at [349, 582] on link "13. uzdevums" at bounding box center [415, 595] width 226 height 31
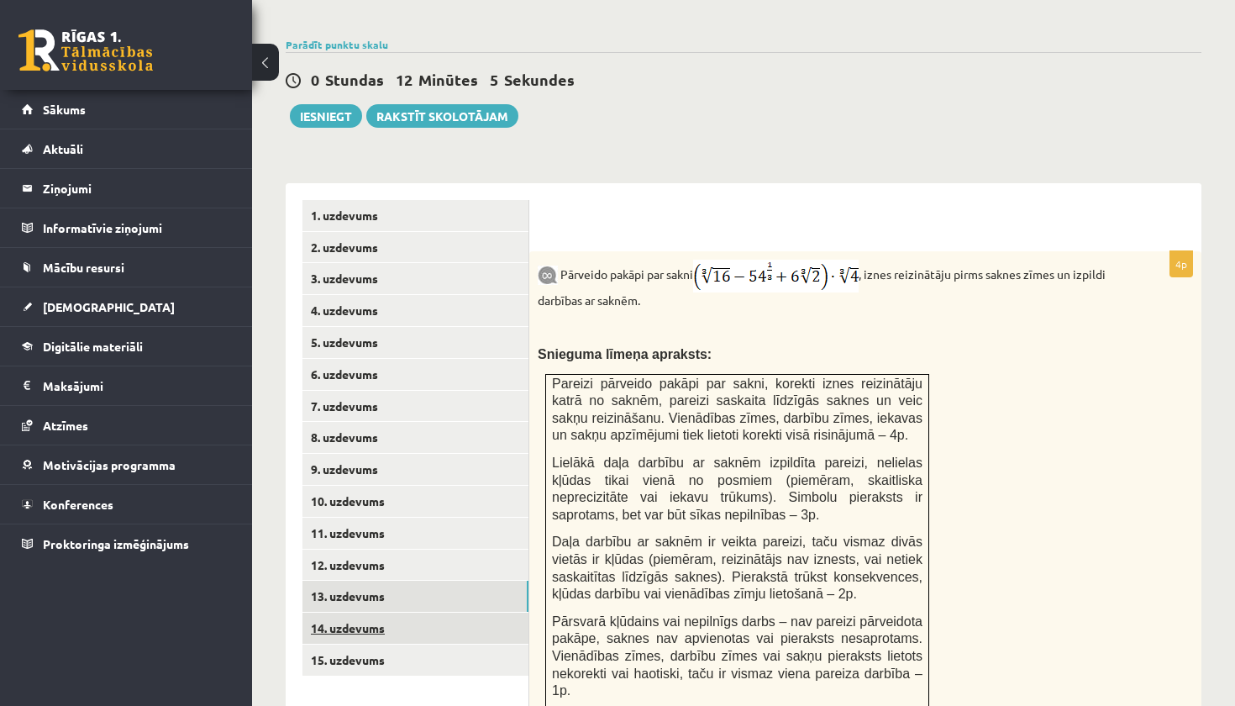
click at [363, 612] on link "14. uzdevums" at bounding box center [415, 627] width 226 height 31
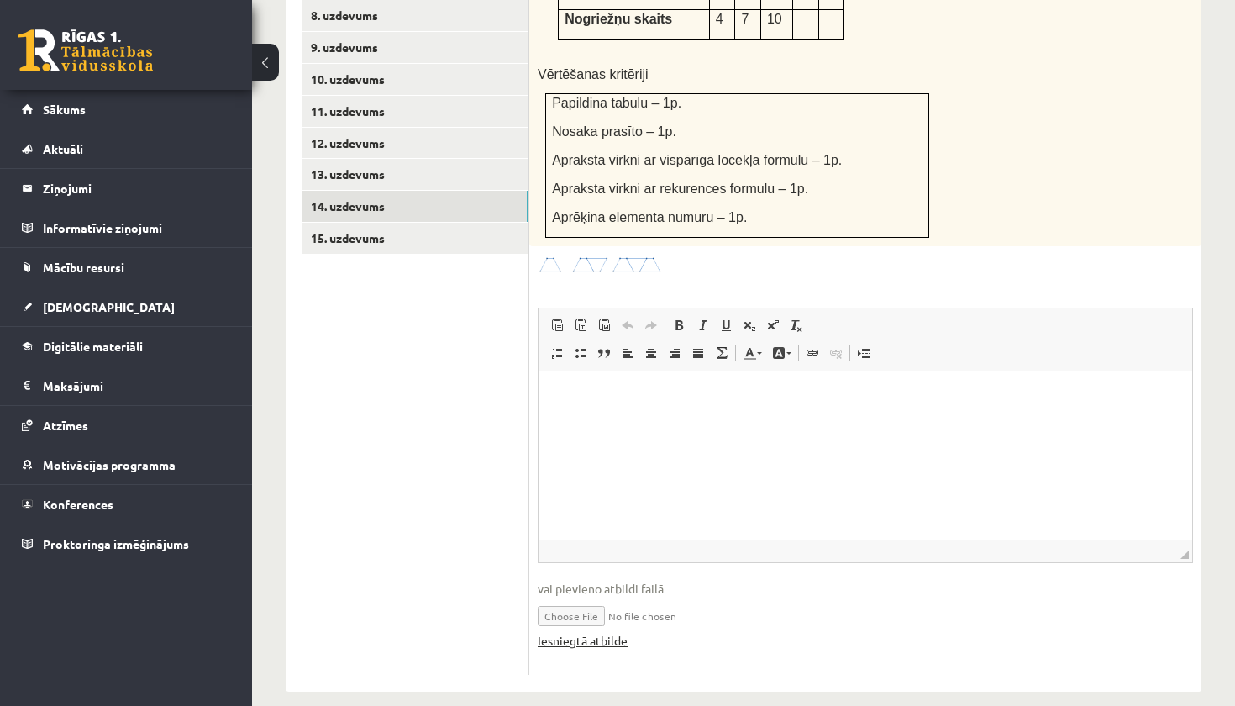
scroll to position [985, 0]
click at [606, 632] on link "Iesniegtā atbilde" at bounding box center [583, 641] width 90 height 18
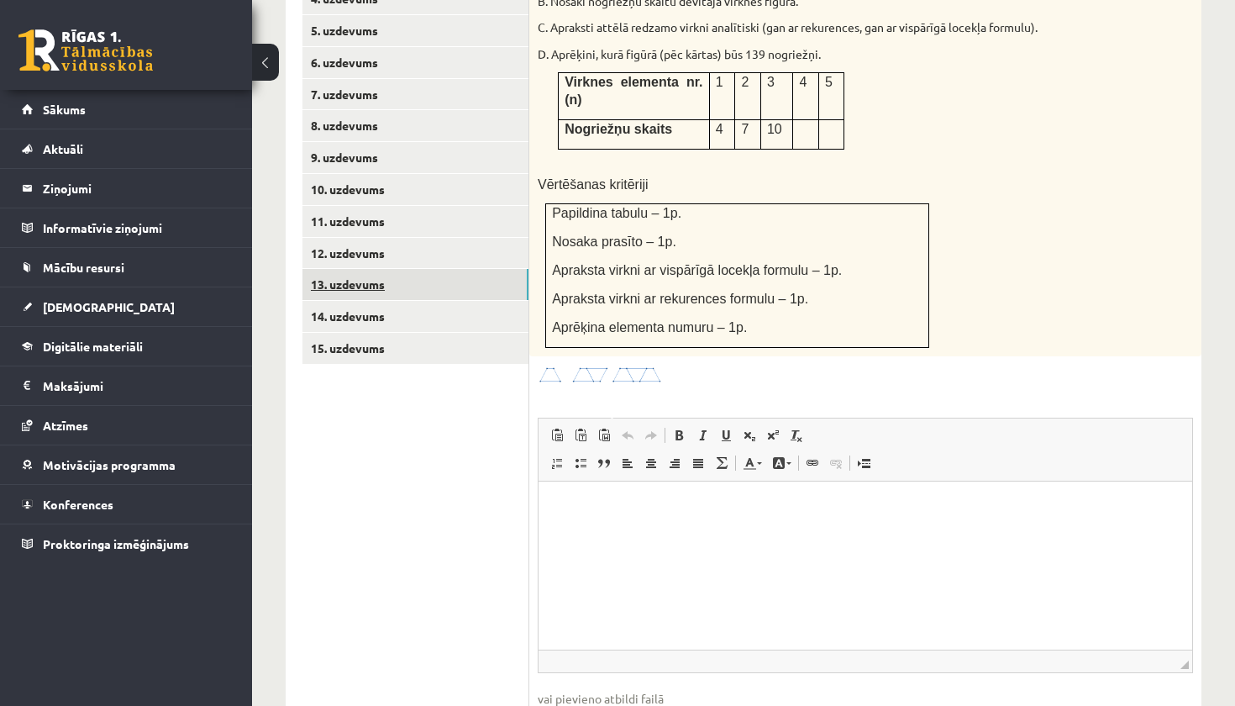
click at [360, 270] on link "13. uzdevums" at bounding box center [415, 284] width 226 height 31
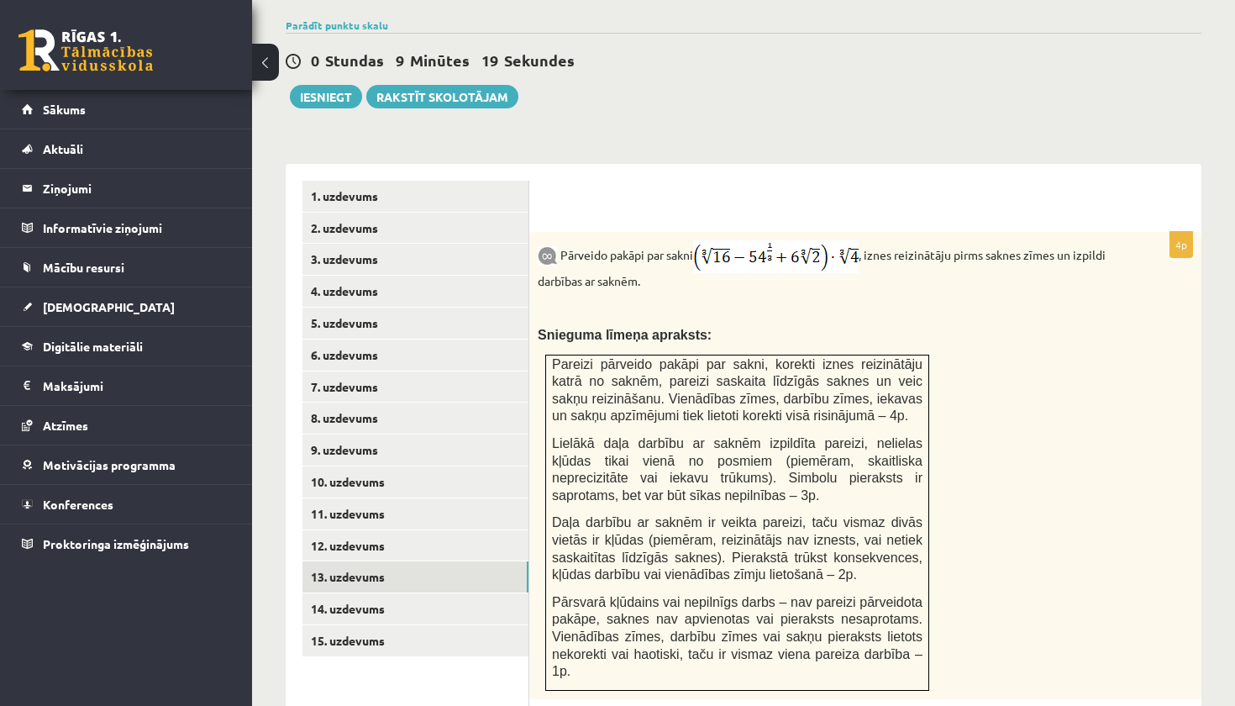
scroll to position [585, 0]
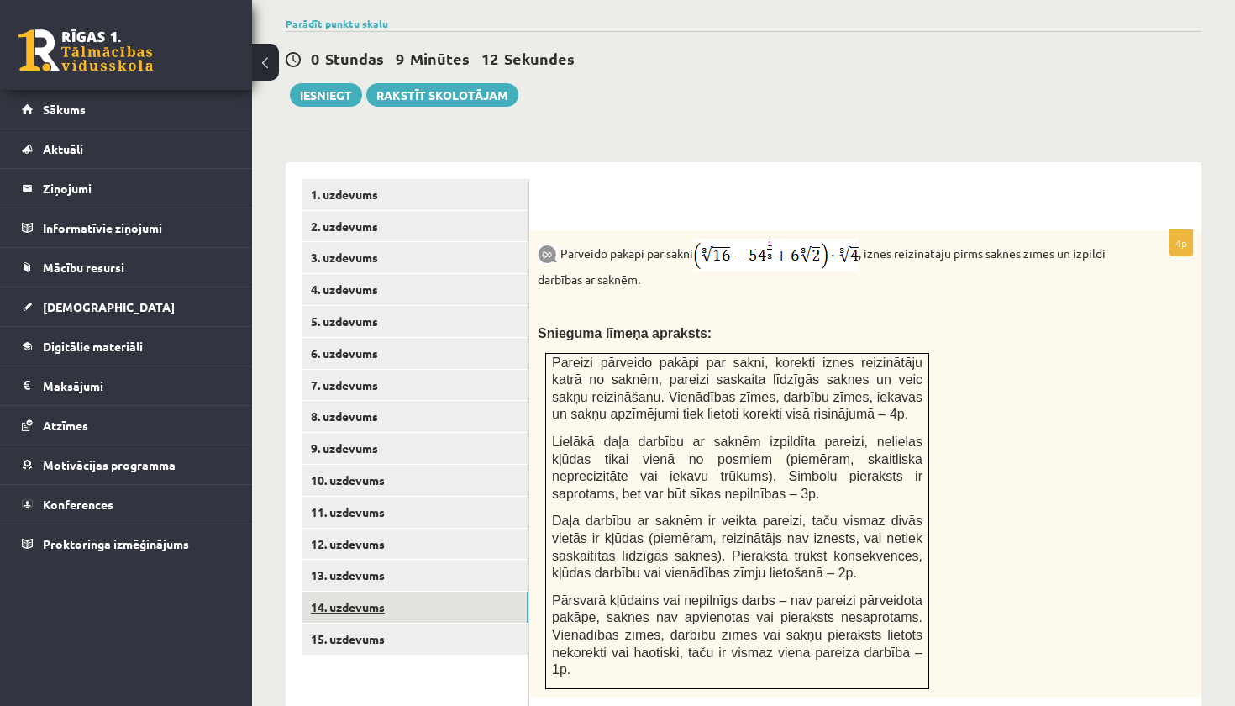
click at [401, 591] on link "14. uzdevums" at bounding box center [415, 606] width 226 height 31
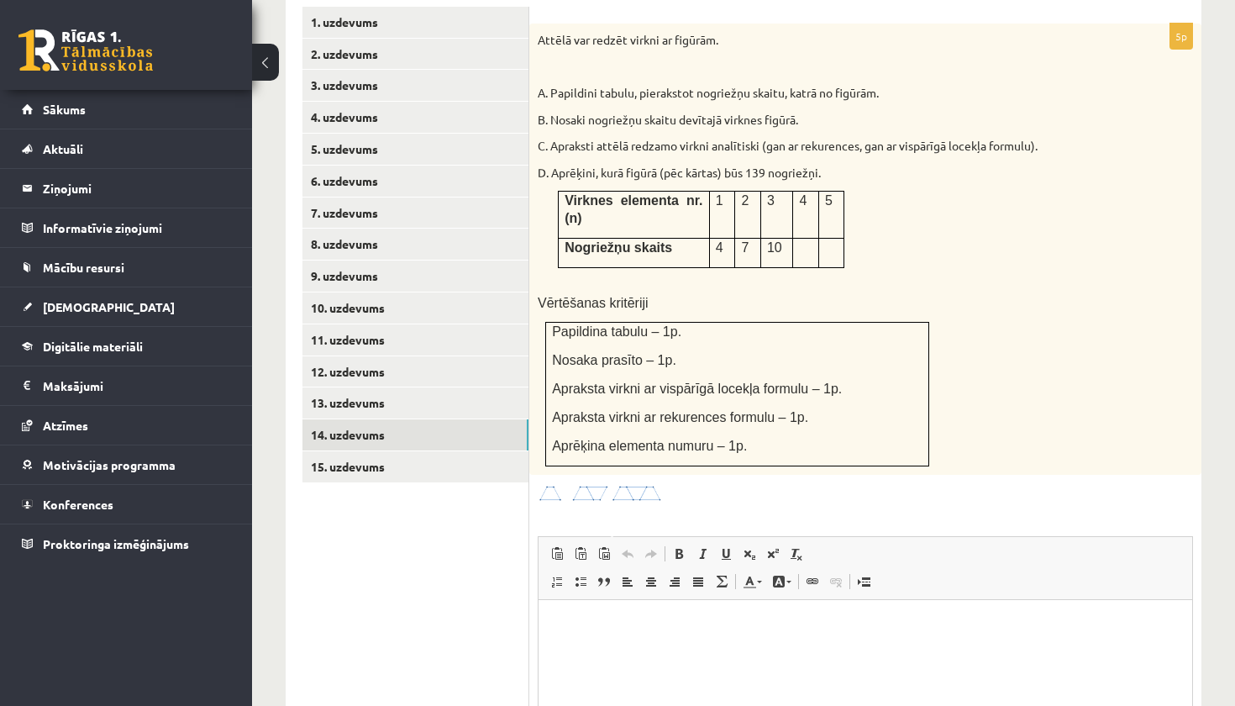
scroll to position [0, 0]
click at [394, 451] on link "15. uzdevums" at bounding box center [415, 466] width 226 height 31
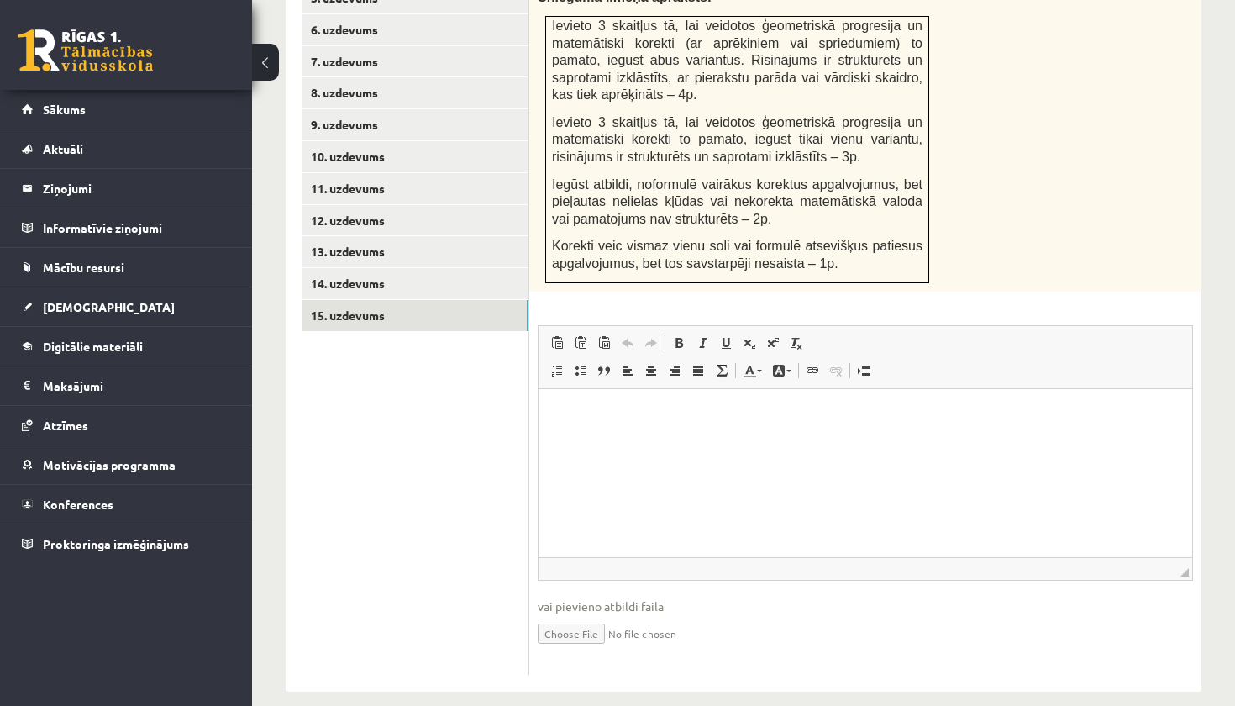
scroll to position [908, 0]
click at [579, 616] on input "file" at bounding box center [865, 633] width 655 height 34
type input "**********"
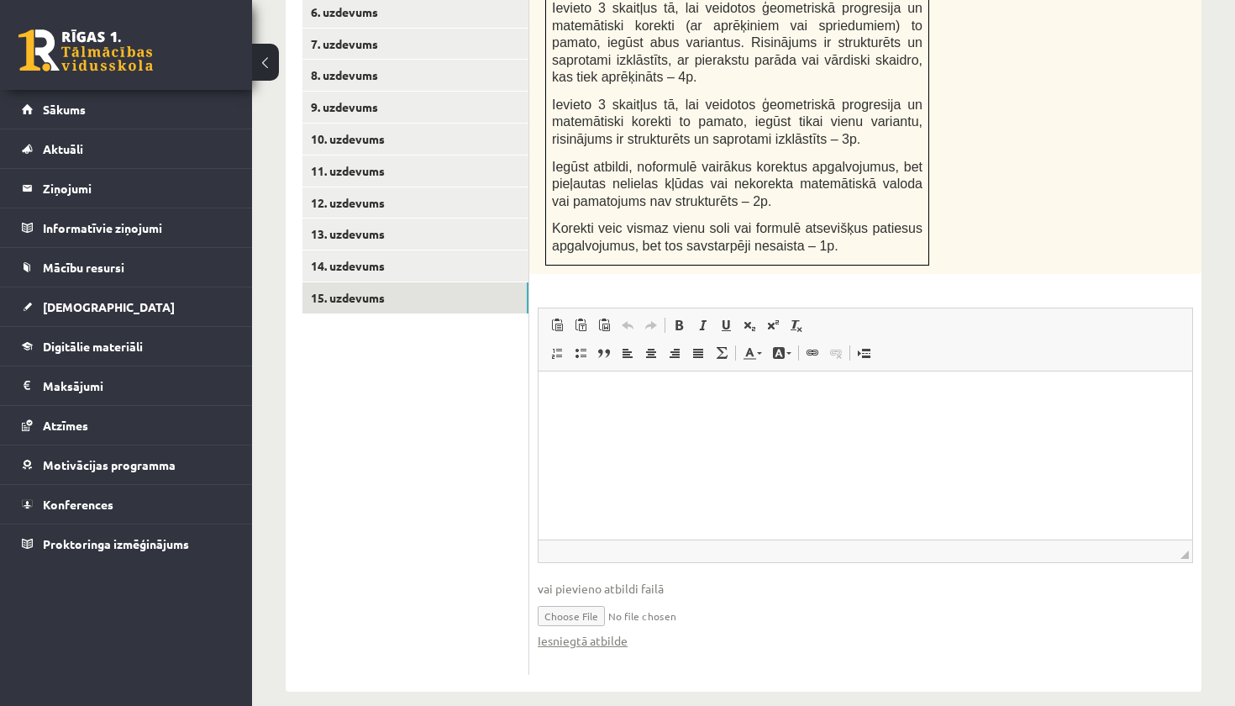
scroll to position [926, 0]
click at [413, 251] on link "14. uzdevums" at bounding box center [415, 266] width 226 height 31
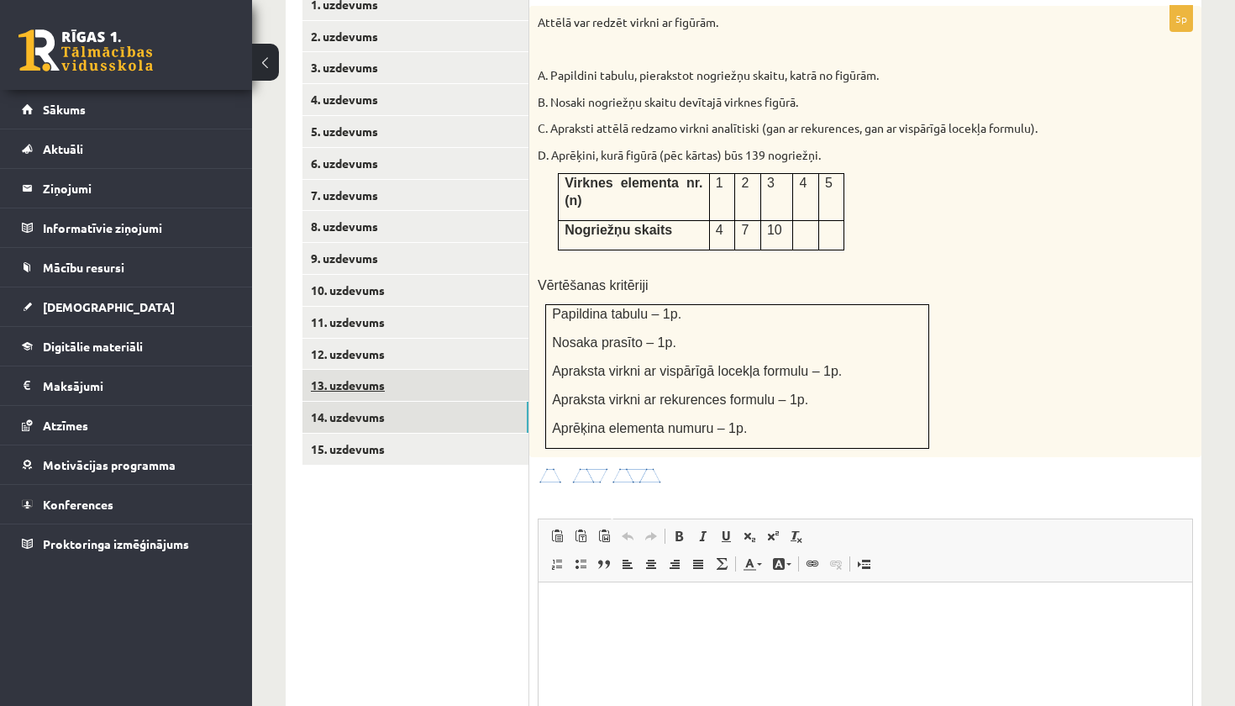
scroll to position [774, 0]
click at [407, 370] on link "13. uzdevums" at bounding box center [415, 385] width 226 height 31
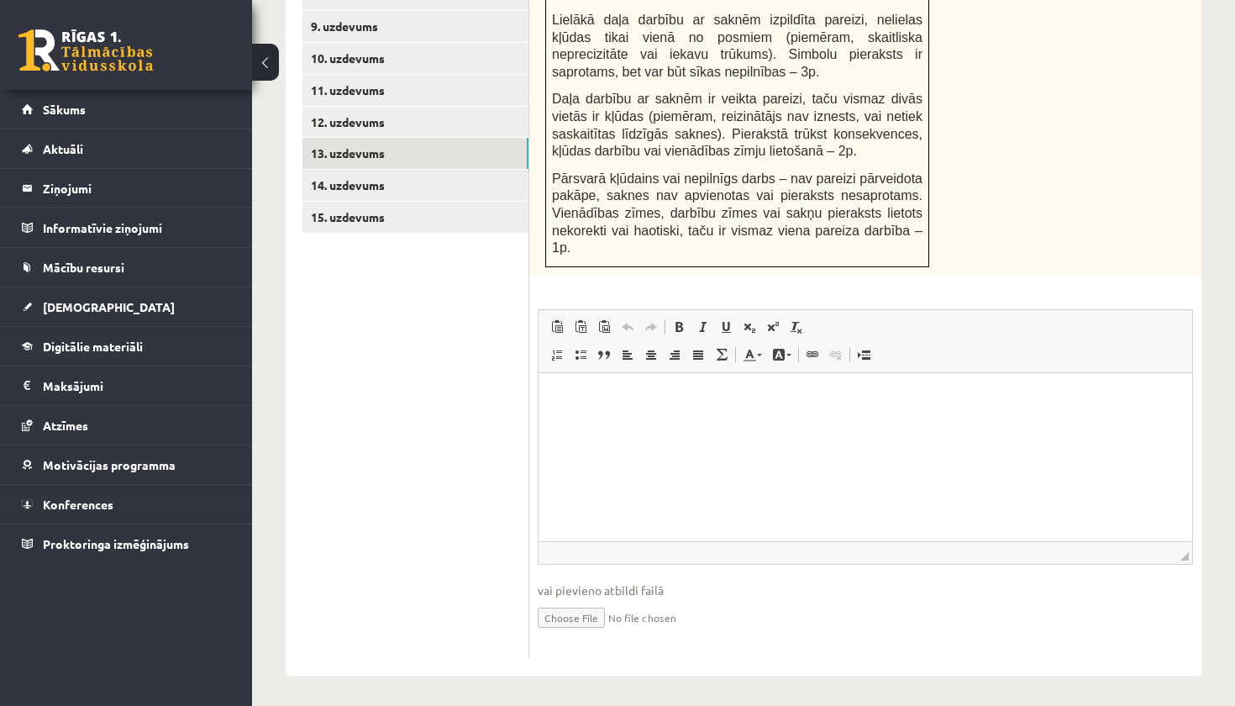
scroll to position [1005, 0]
click at [574, 611] on input "file" at bounding box center [865, 618] width 655 height 34
type input "**********"
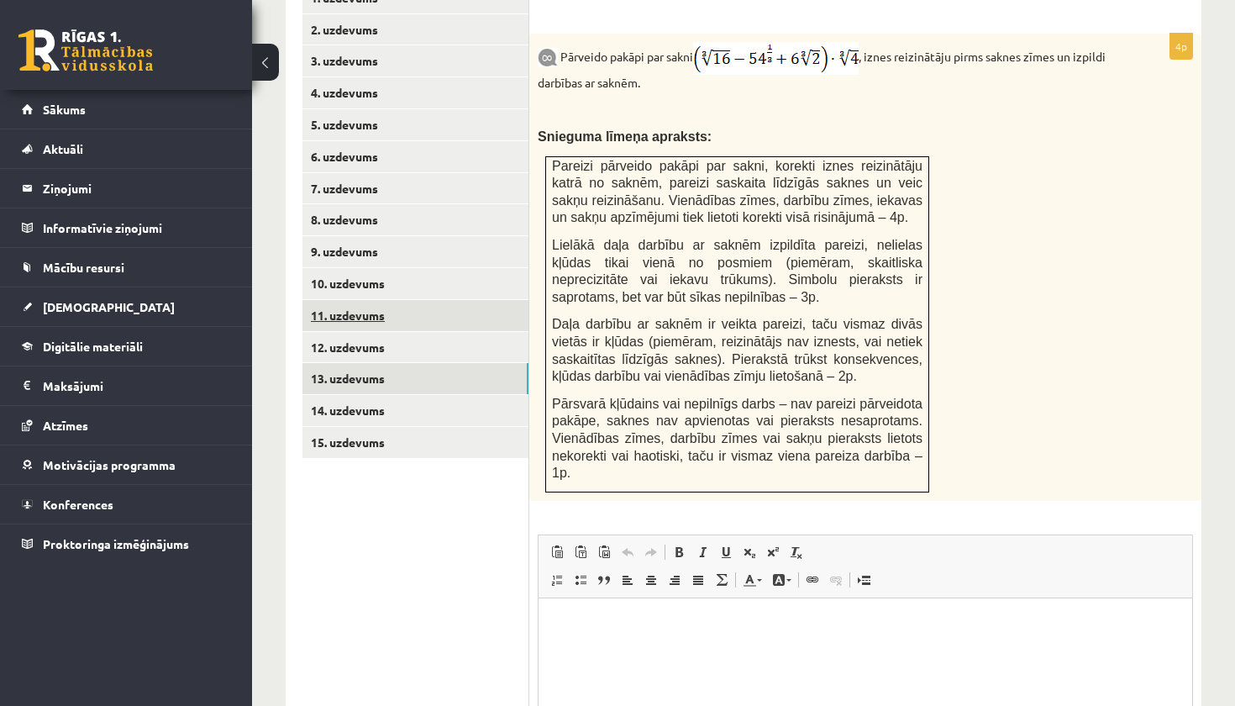
scroll to position [781, 0]
click at [336, 303] on link "11. uzdevums" at bounding box center [415, 316] width 226 height 31
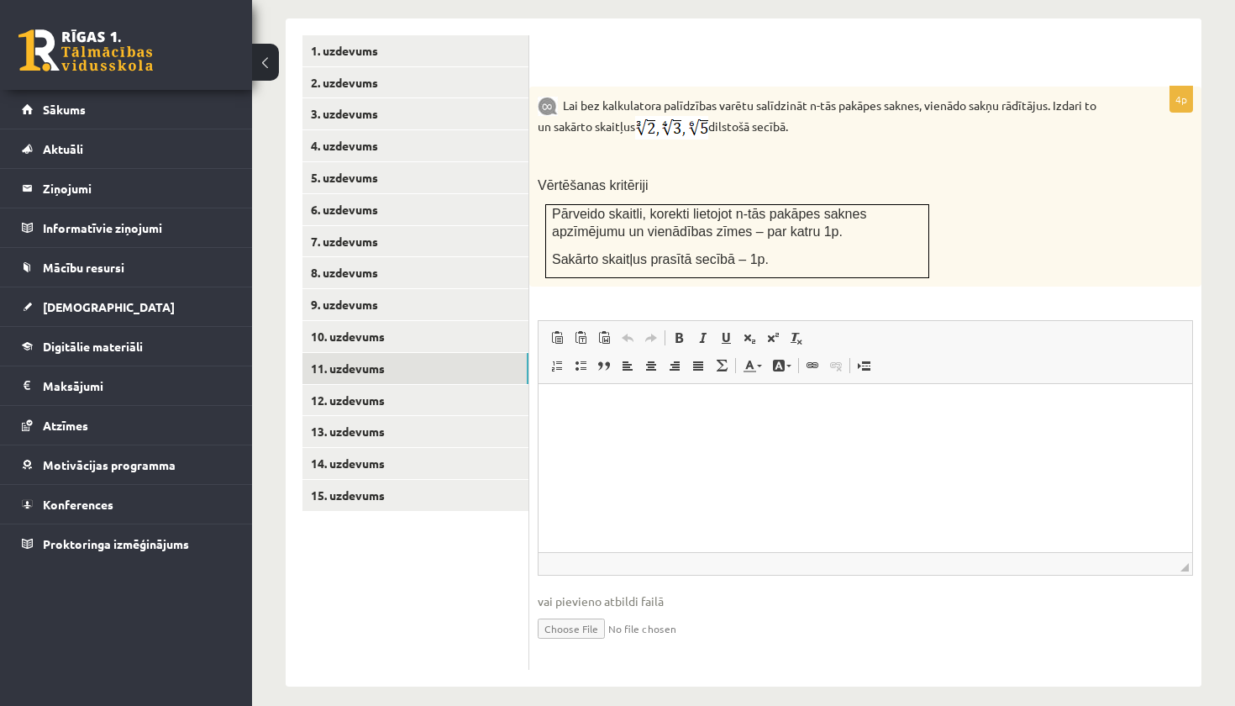
scroll to position [728, 0]
click at [581, 613] on input "file" at bounding box center [865, 628] width 655 height 34
type input "**********"
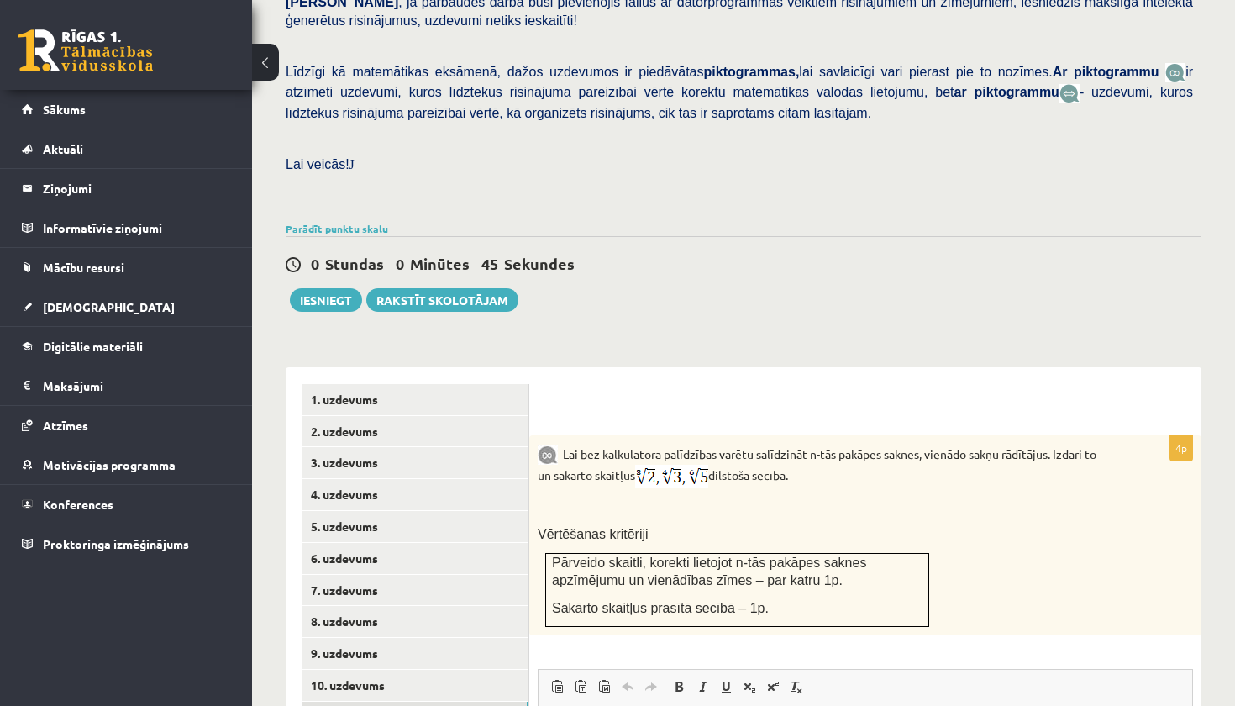
scroll to position [417, 0]
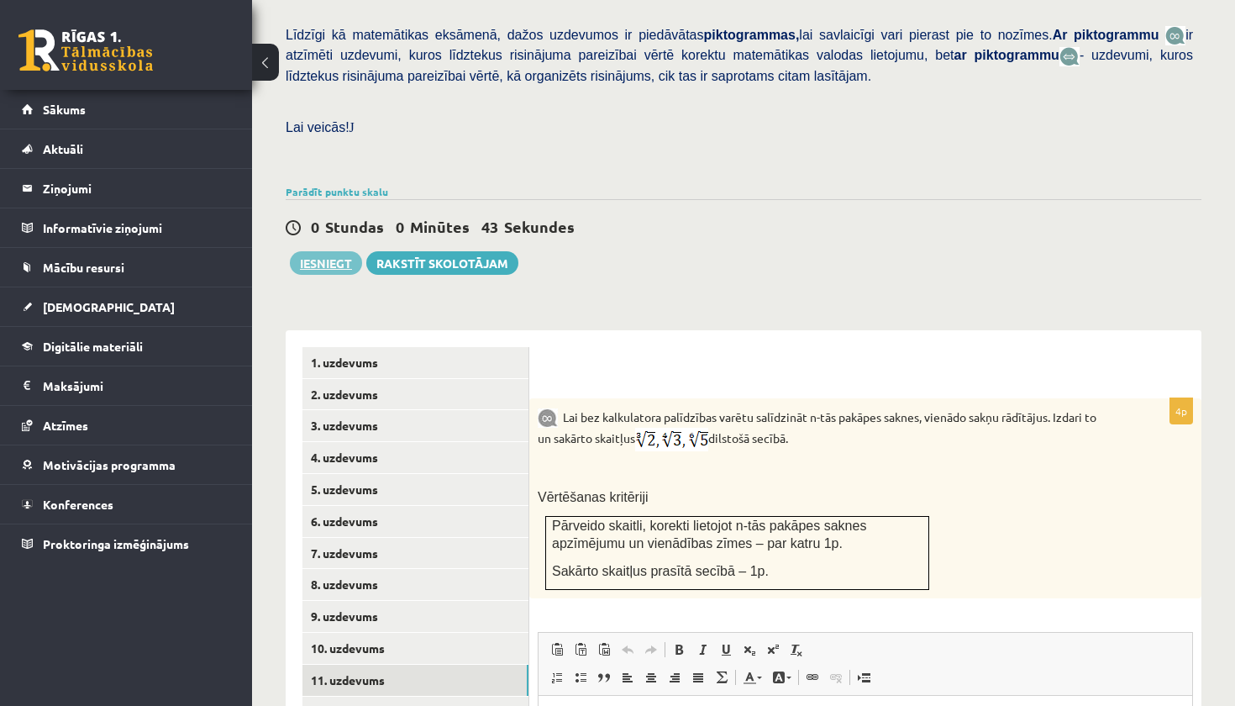
click at [332, 251] on button "Iesniegt" at bounding box center [326, 263] width 72 height 24
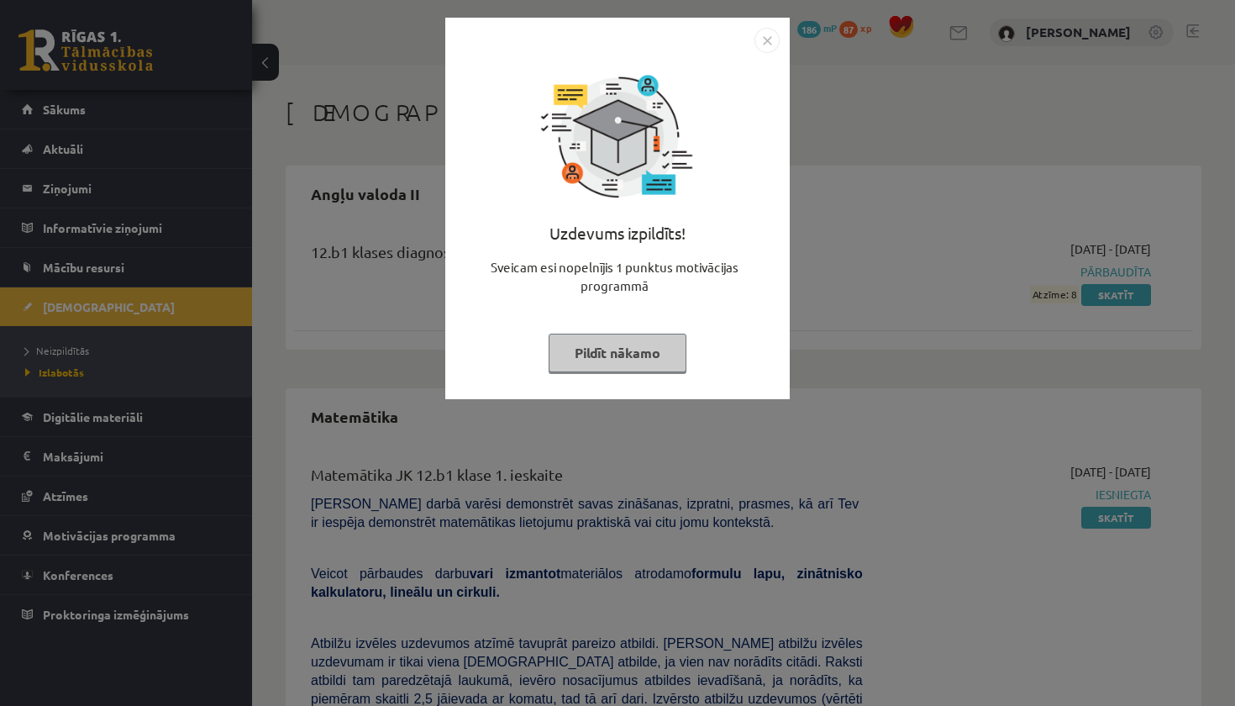
click at [635, 341] on button "Pildīt nākamo" at bounding box center [617, 352] width 138 height 39
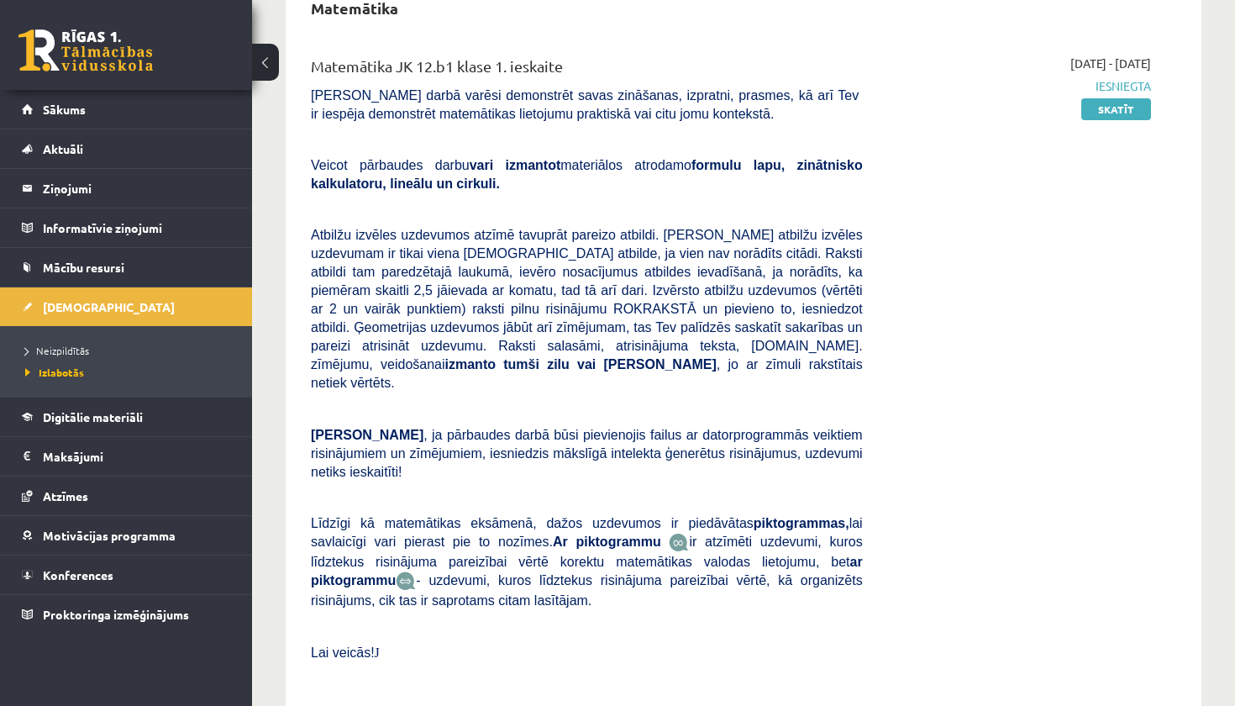
scroll to position [406, 0]
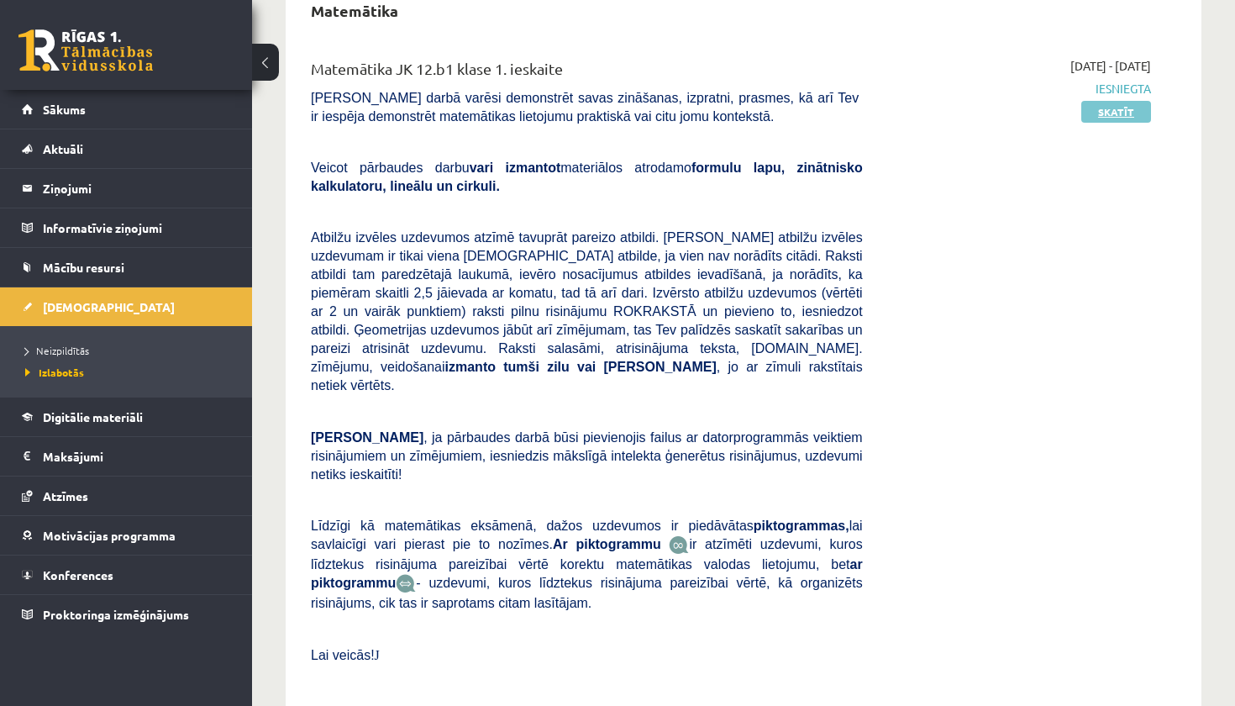
click at [1125, 108] on link "Skatīt" at bounding box center [1116, 112] width 70 height 22
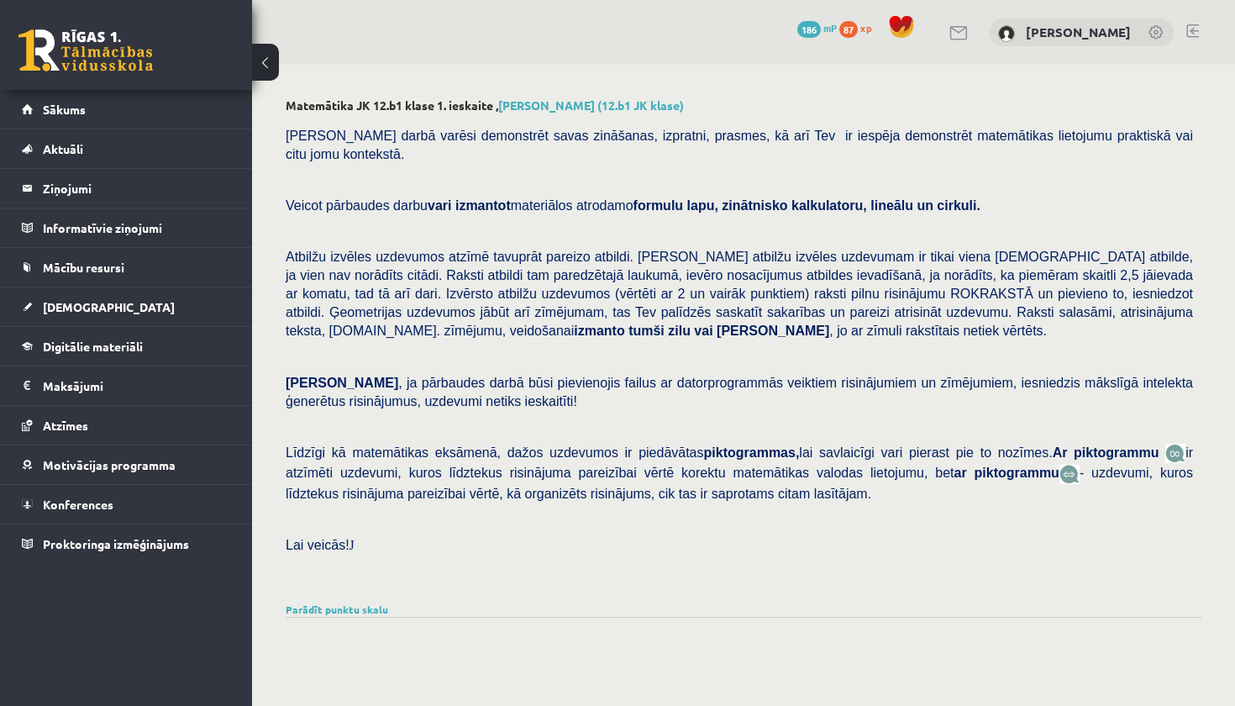
click at [1196, 34] on link at bounding box center [1192, 30] width 13 height 13
